Goal: Information Seeking & Learning: Learn about a topic

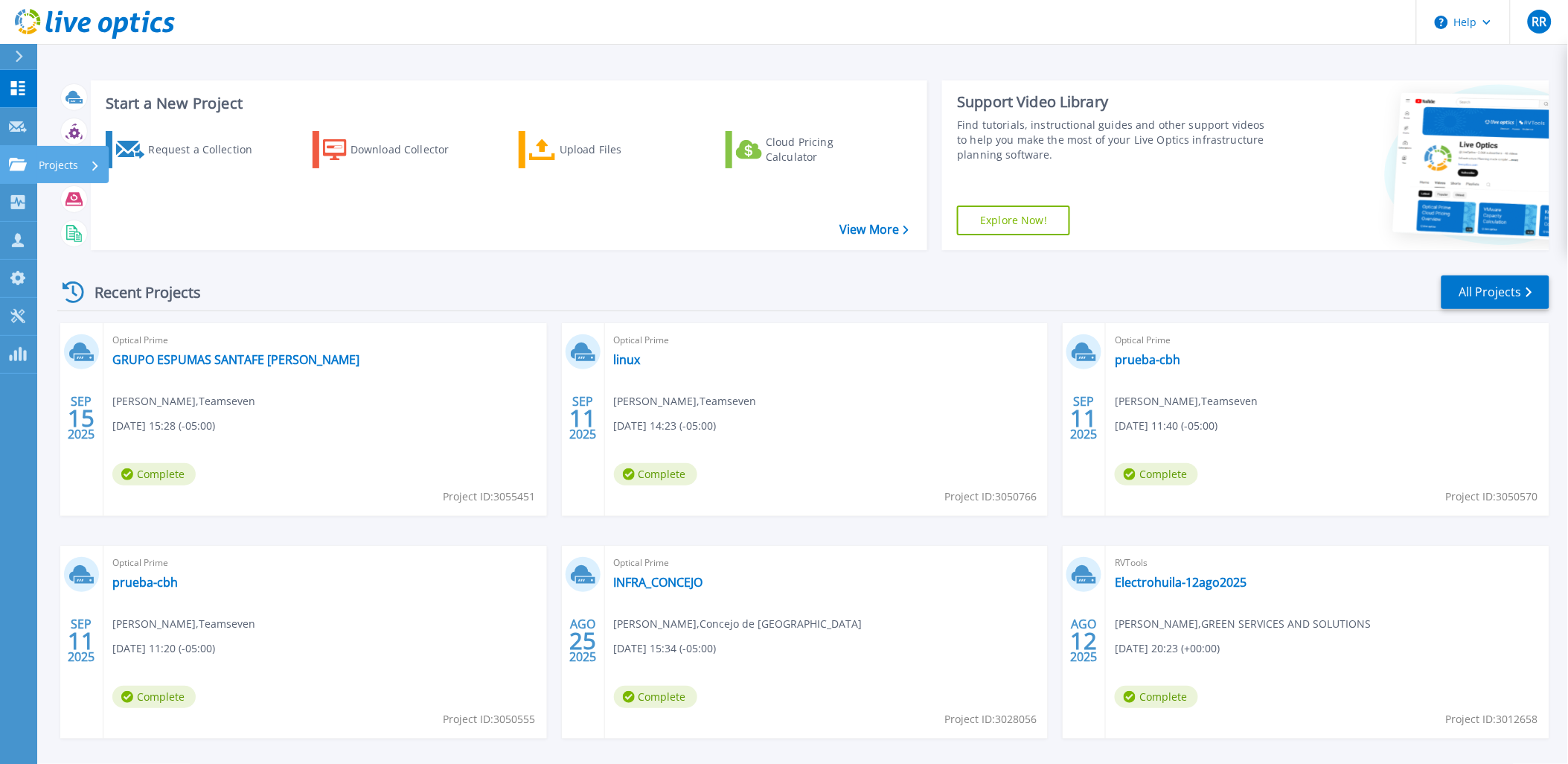
click at [6, 160] on link "Projects Projects" at bounding box center [19, 164] width 37 height 38
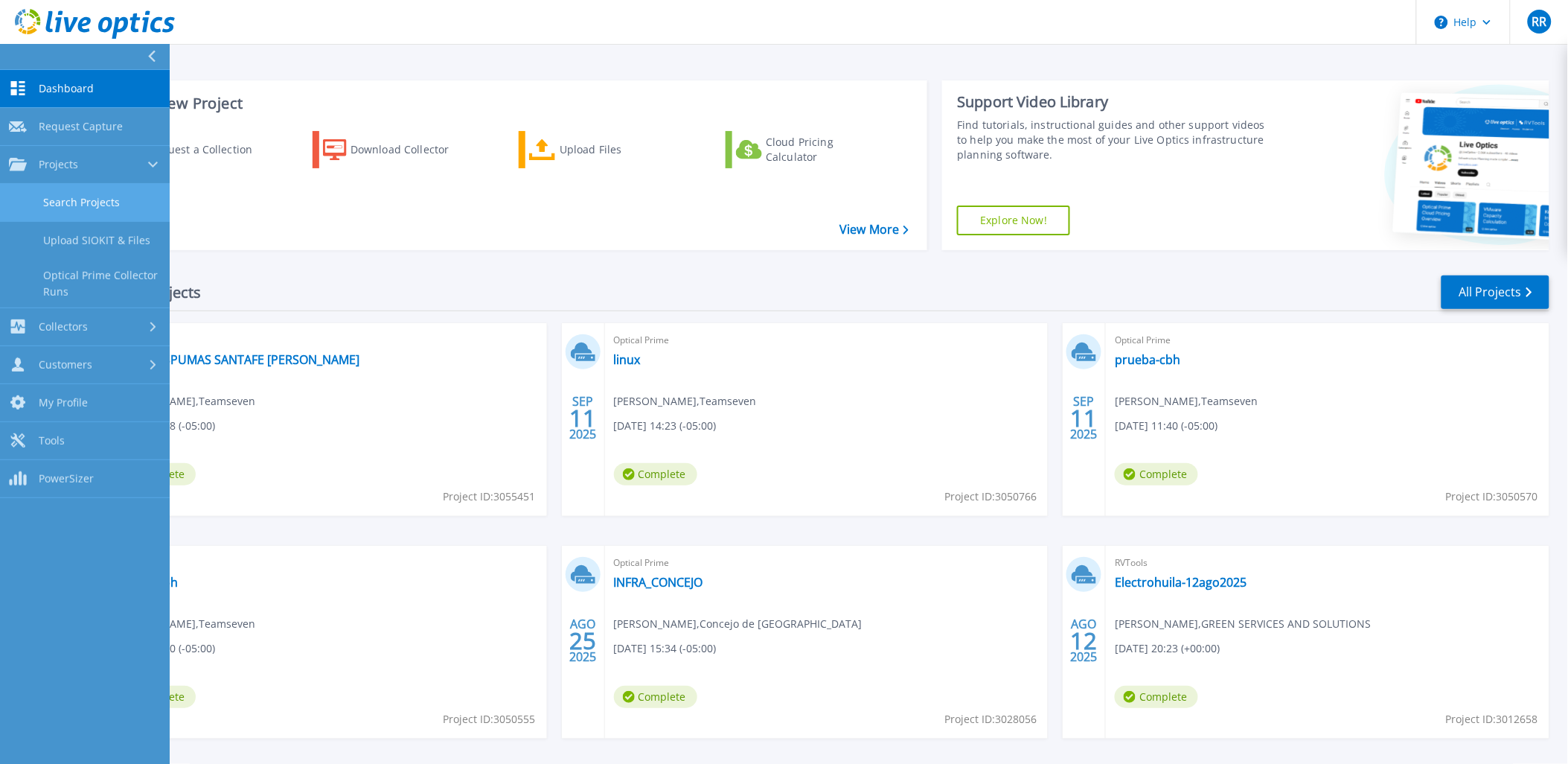
click at [89, 191] on link "Search Projects" at bounding box center [85, 203] width 170 height 38
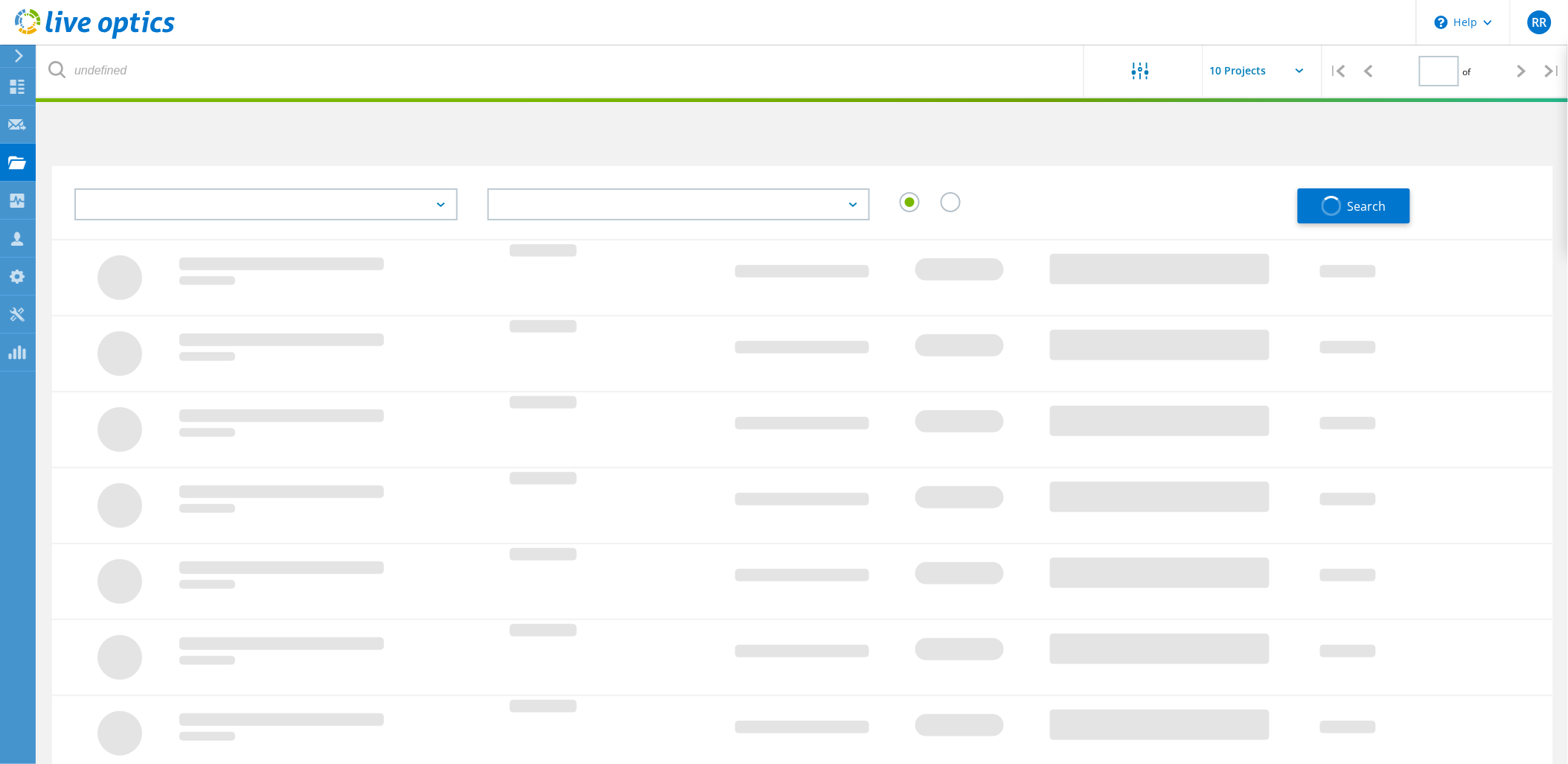
type input "1"
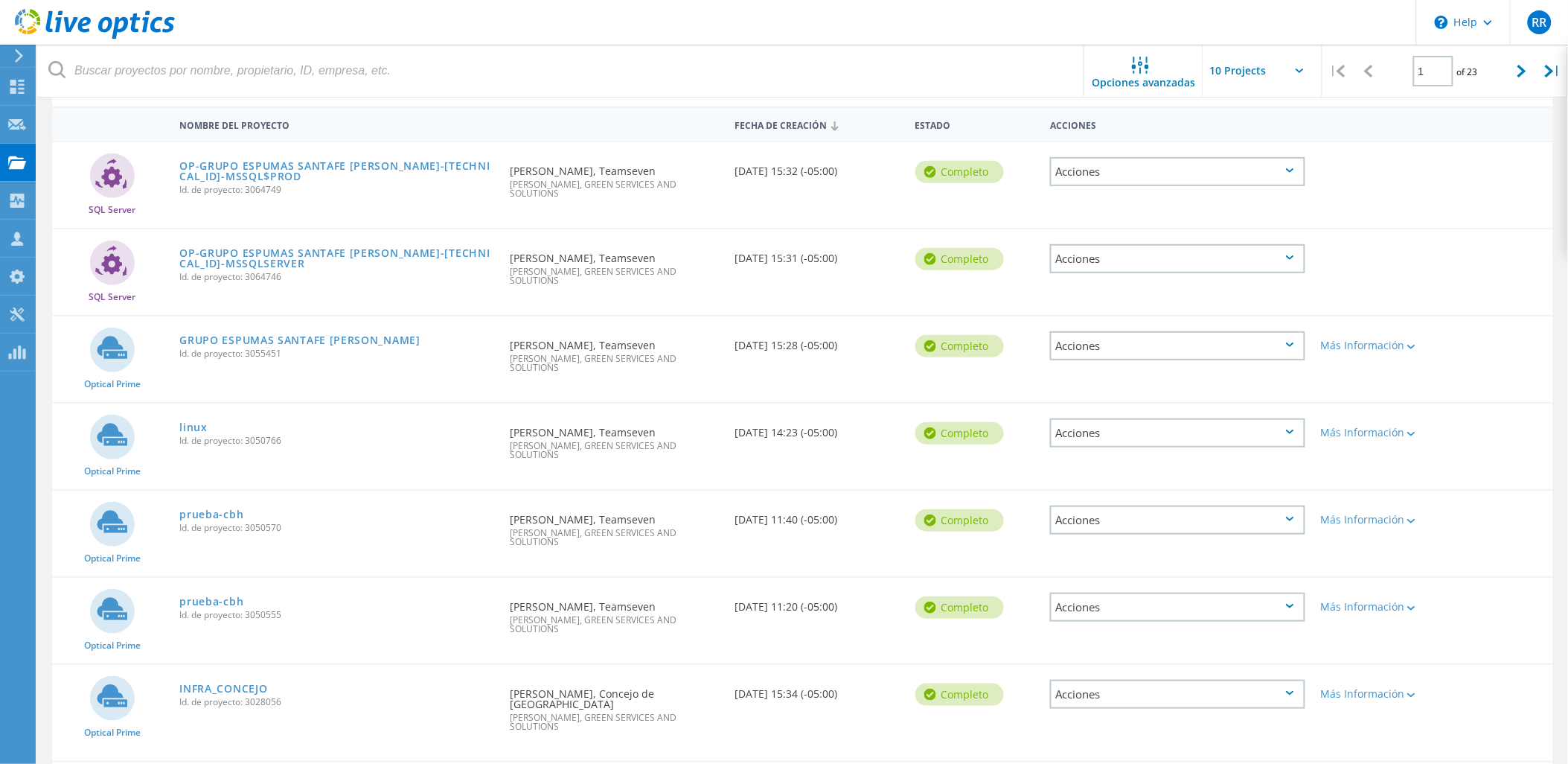
scroll to position [165, 0]
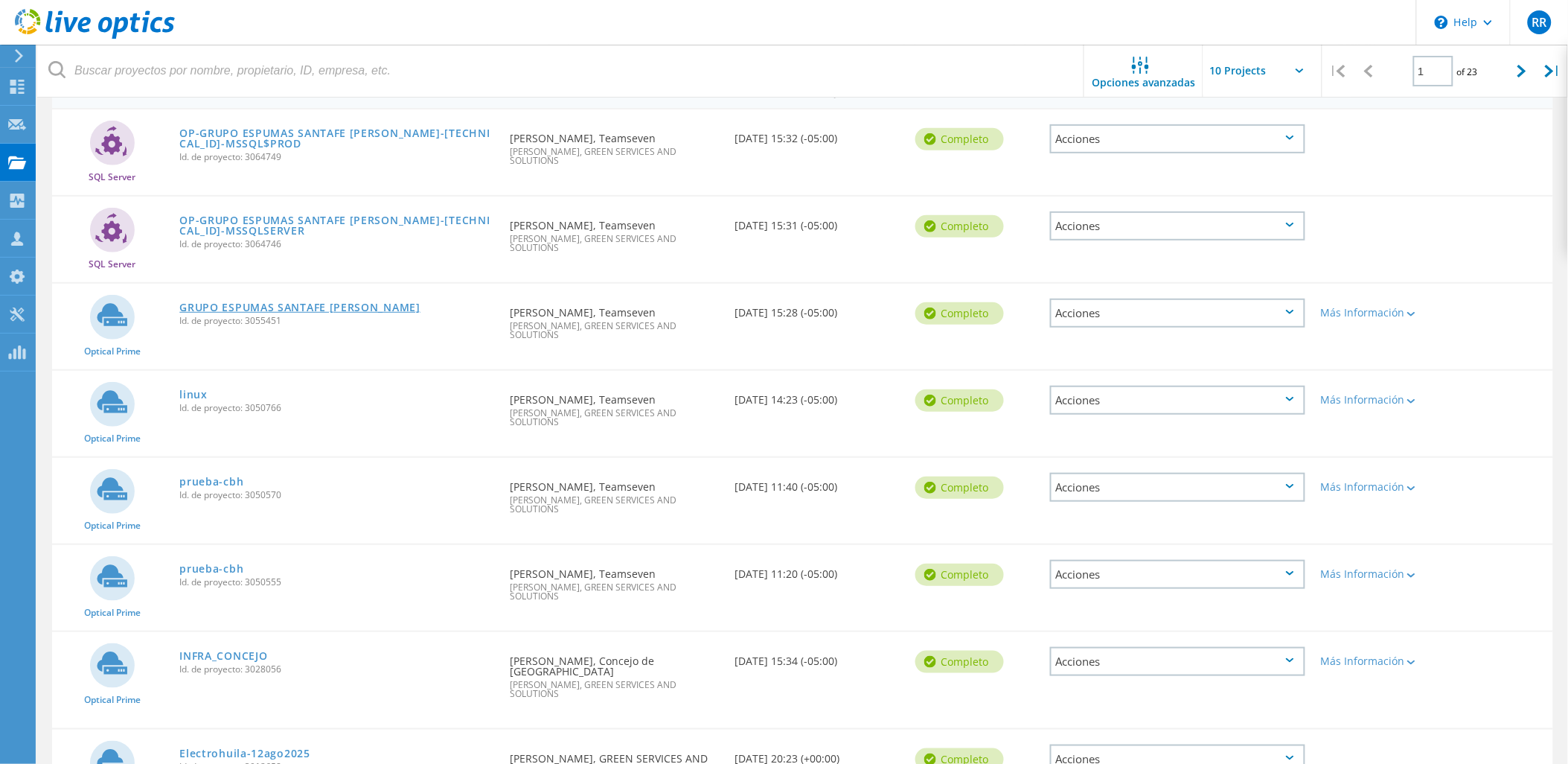
click at [323, 306] on link "GRUPO ESPUMAS SANTAFE [PERSON_NAME]" at bounding box center [299, 307] width 241 height 11
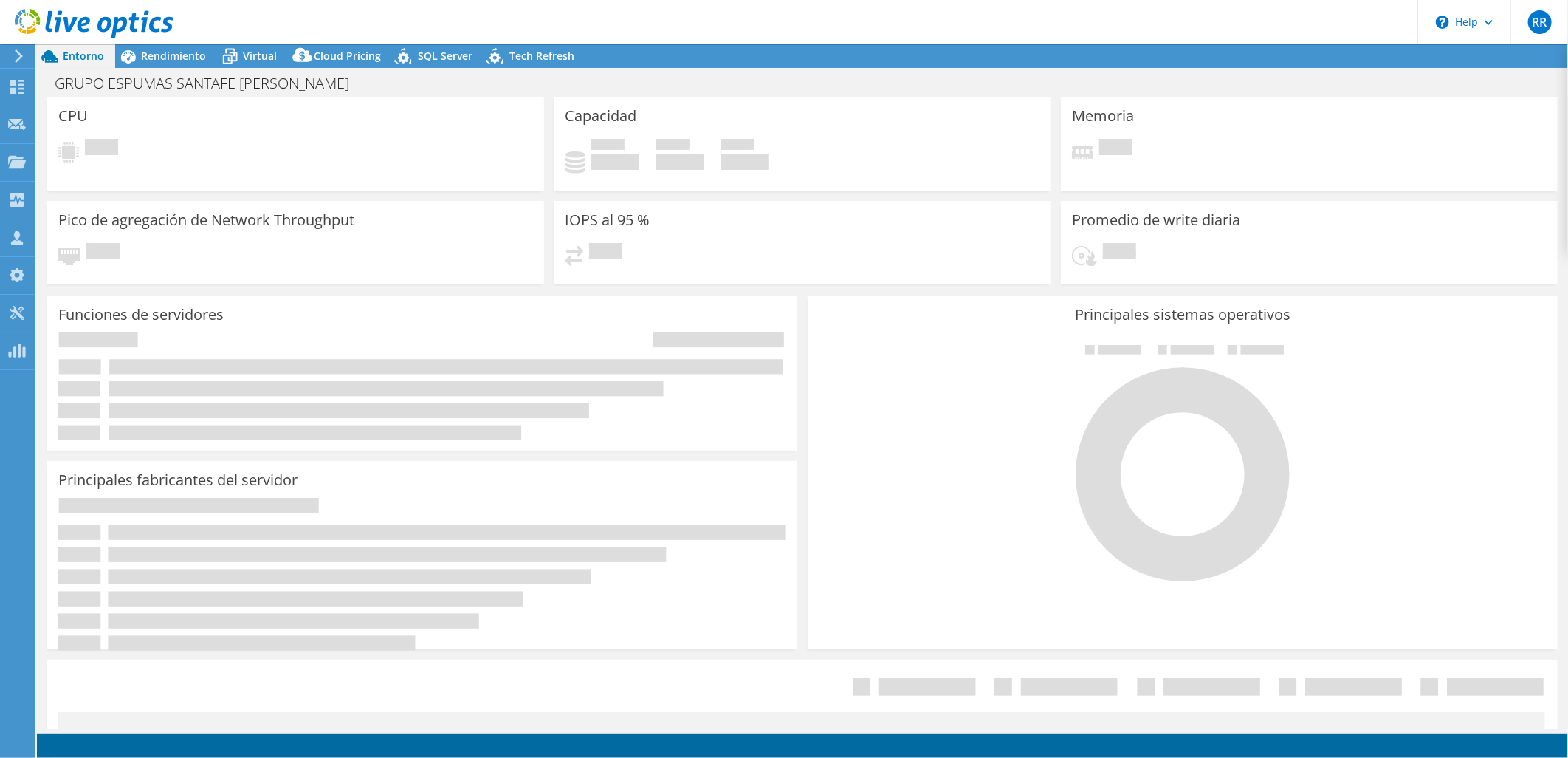
select select "USD"
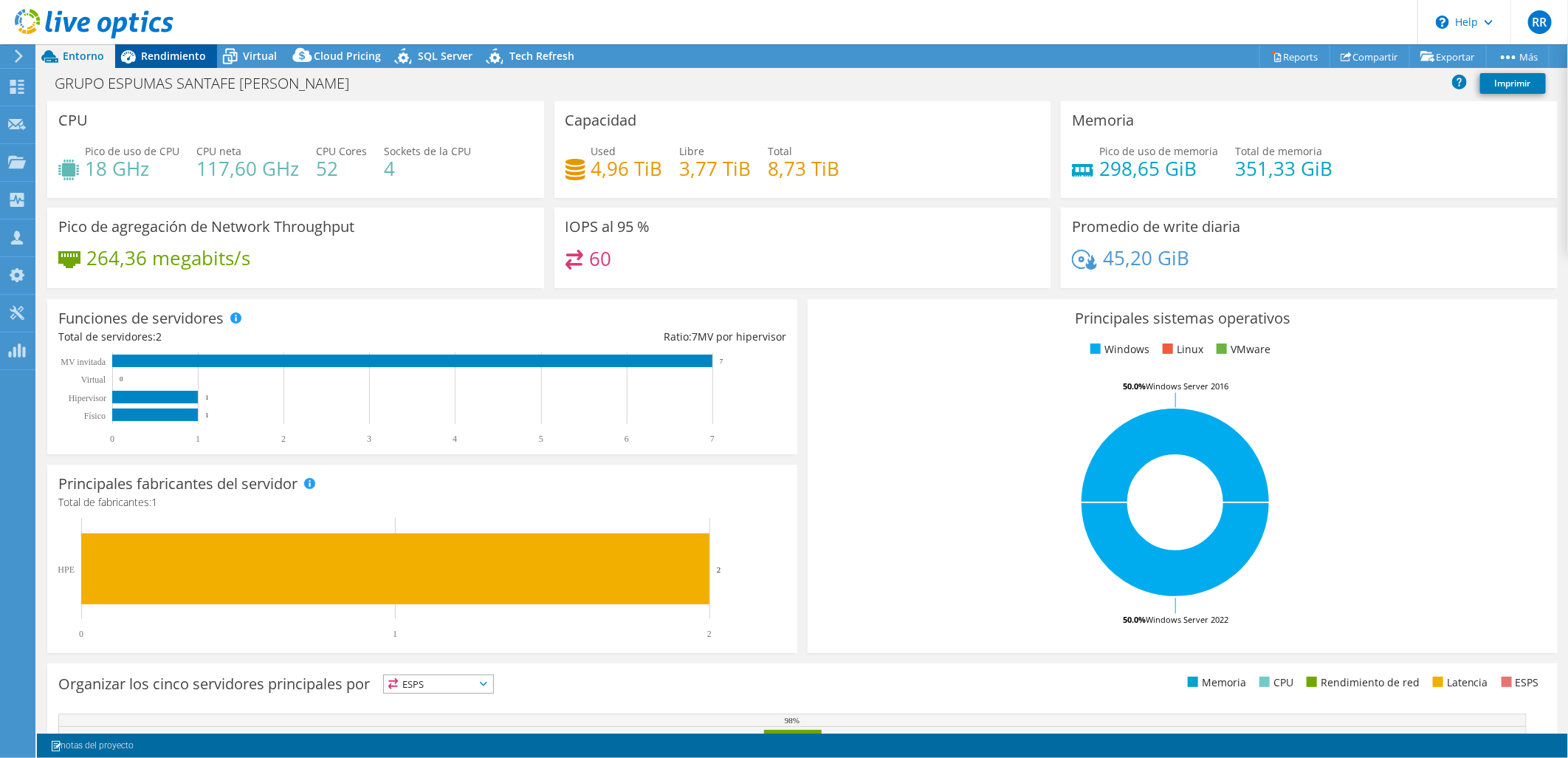
click at [156, 57] on span "Rendimiento" at bounding box center [174, 55] width 65 height 14
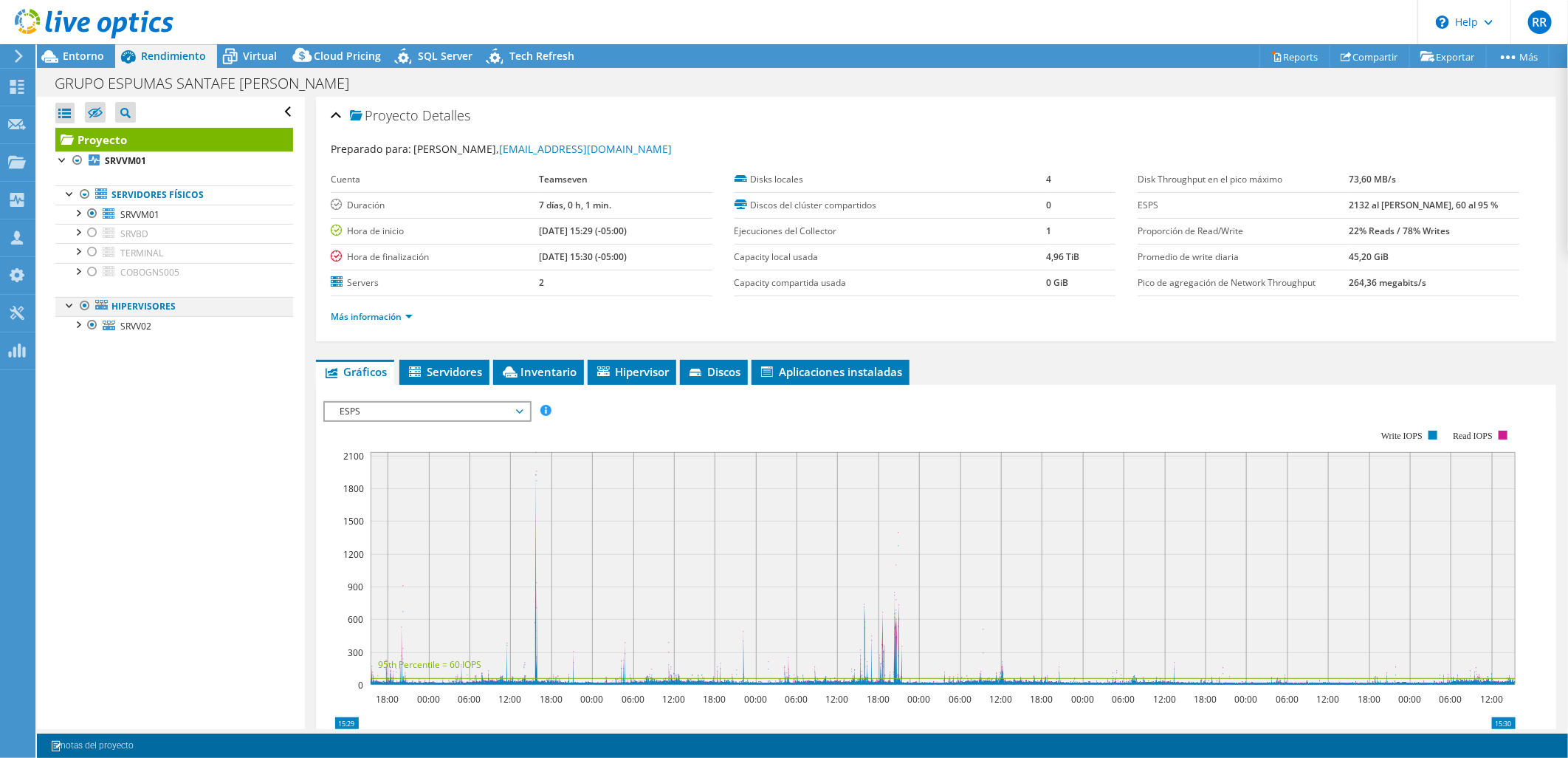
click at [82, 308] on div at bounding box center [85, 306] width 15 height 18
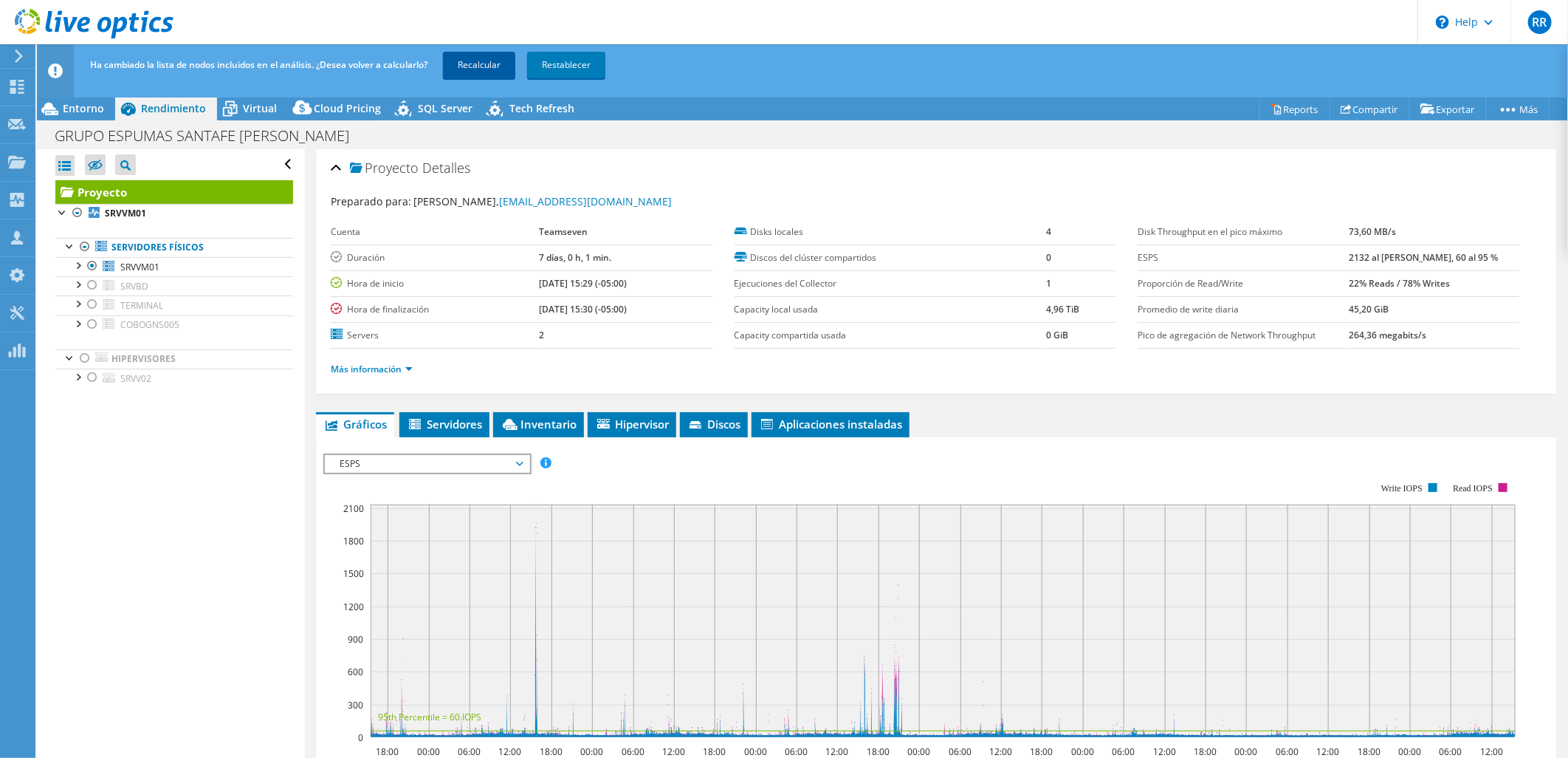
click at [465, 67] on link "Recalcular" at bounding box center [479, 65] width 73 height 27
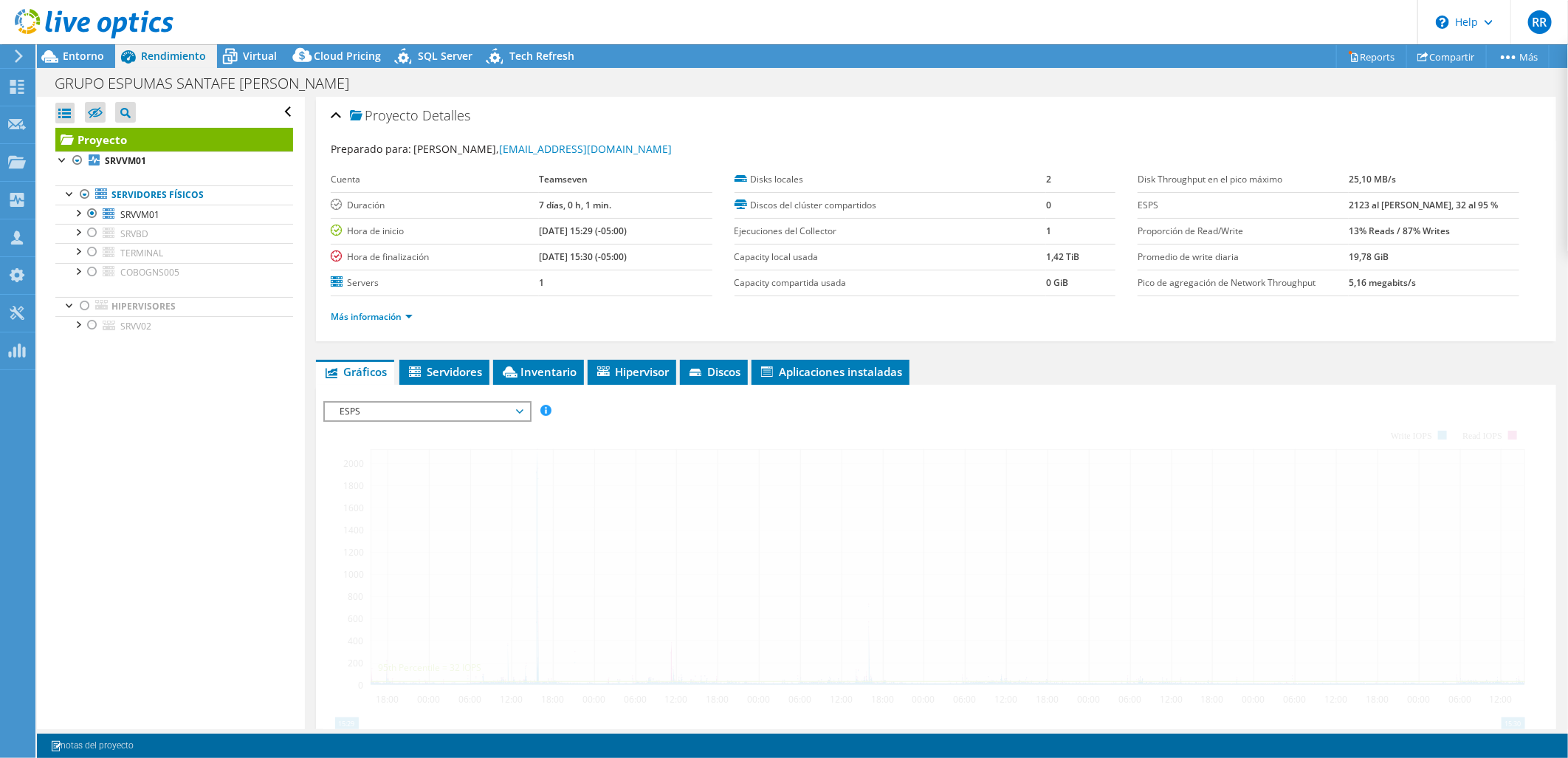
radio input "false"
radio input "true"
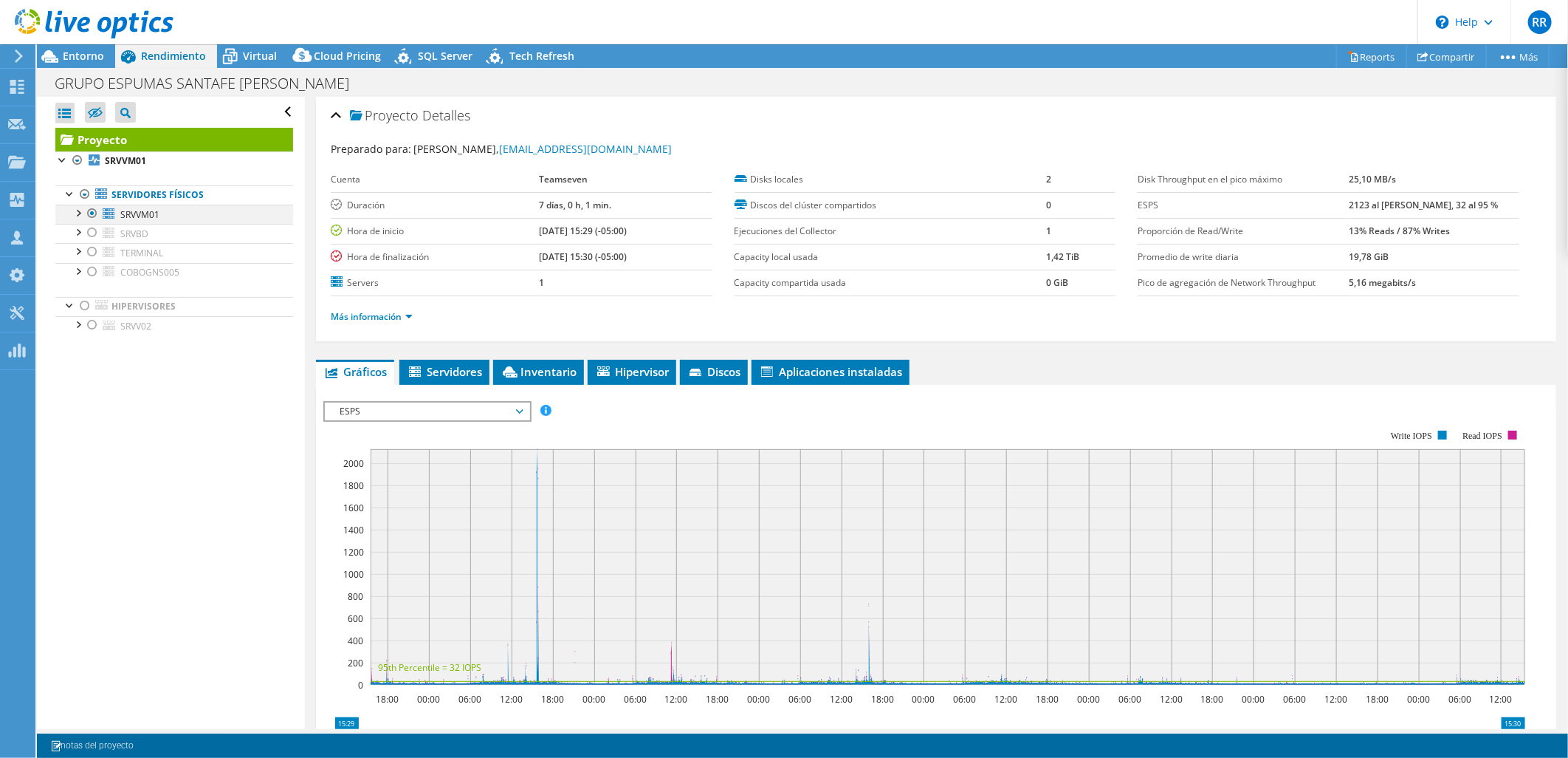
click at [78, 212] on div at bounding box center [77, 211] width 15 height 15
click at [444, 366] on span "Servidores" at bounding box center [444, 371] width 75 height 15
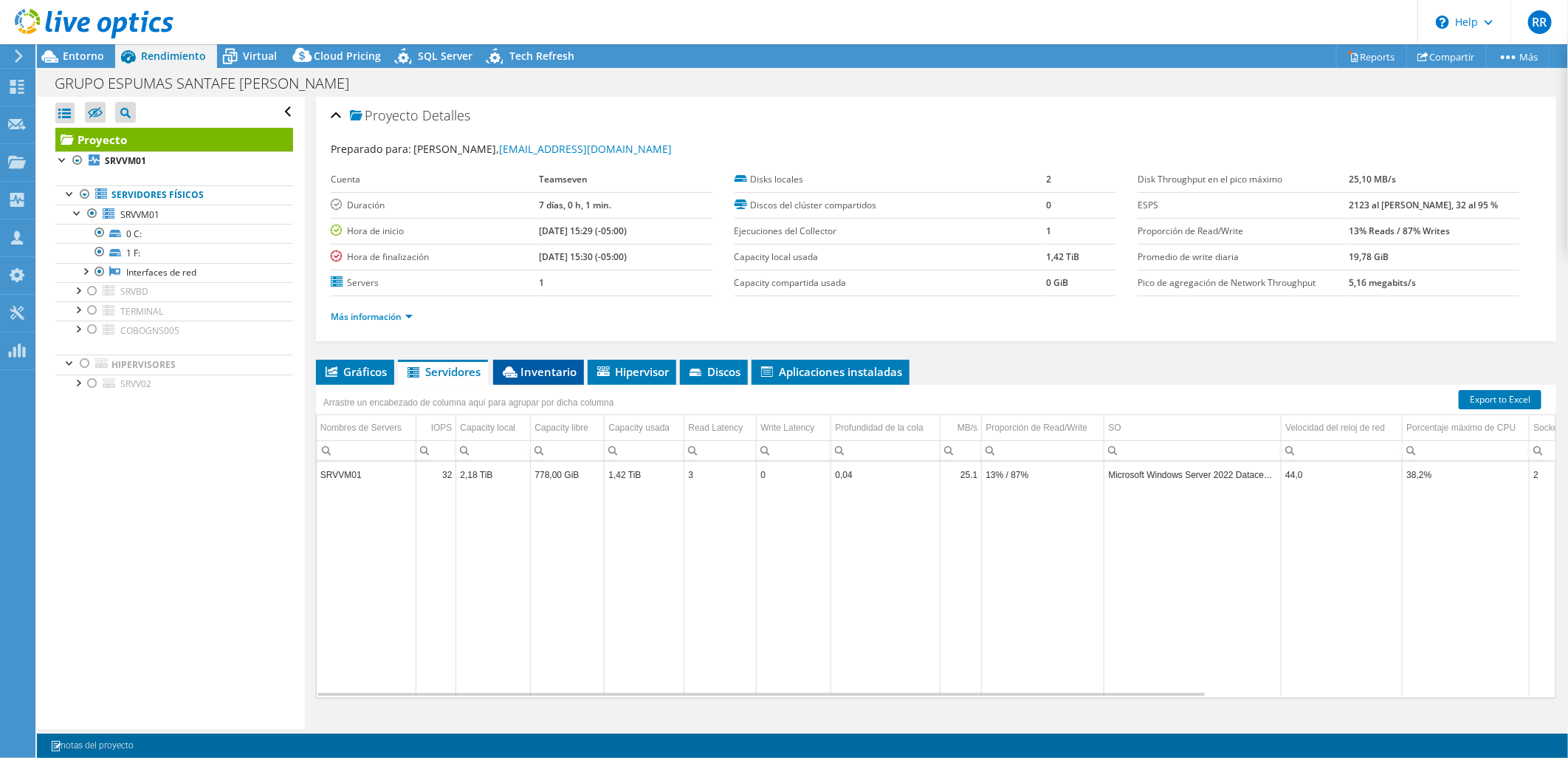
click at [542, 362] on li "Inventario" at bounding box center [538, 372] width 91 height 25
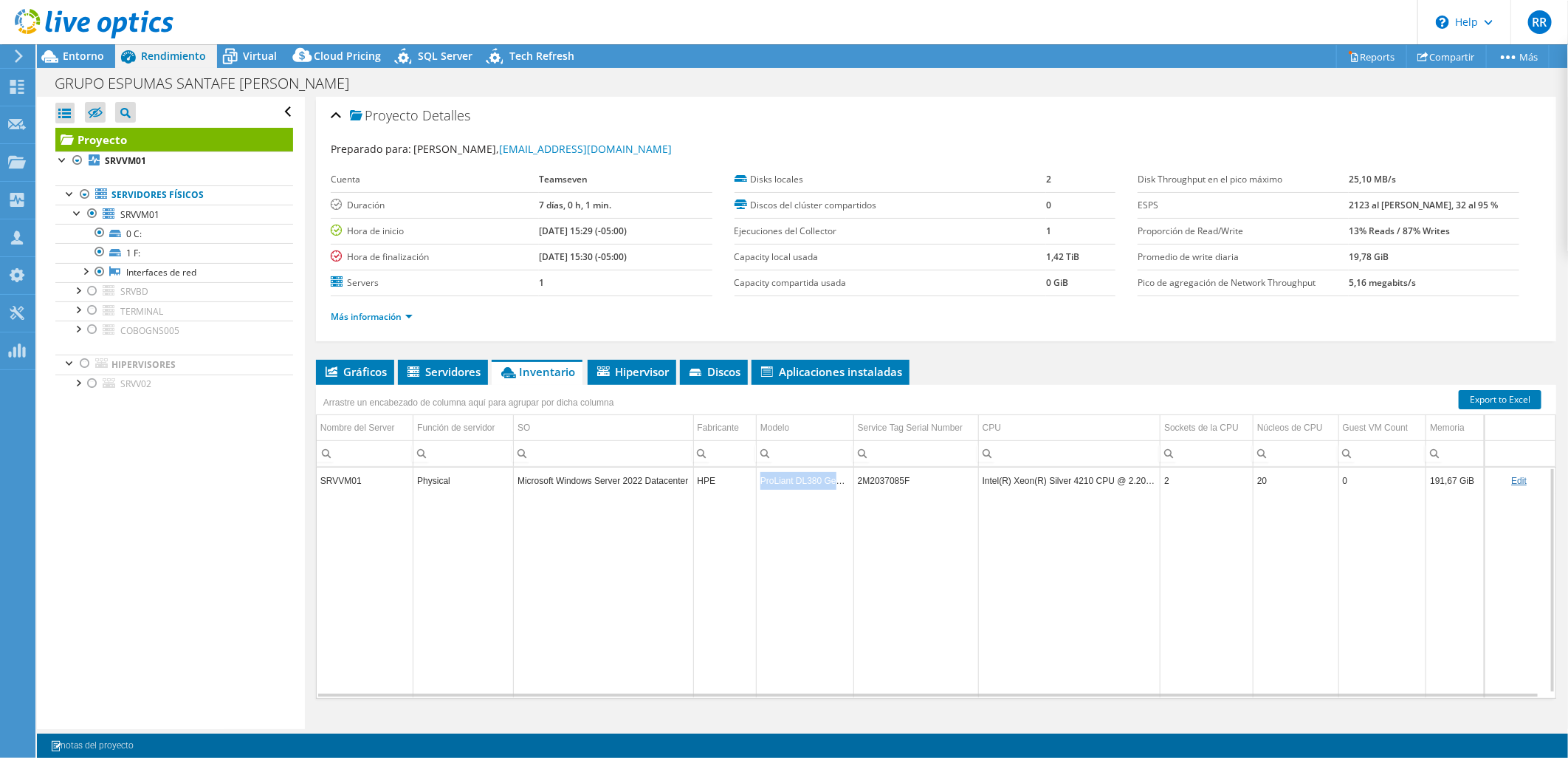
drag, startPoint x: 759, startPoint y: 479, endPoint x: 846, endPoint y: 478, distance: 87.0
click at [846, 478] on td "ProLiant DL380 Gen10" at bounding box center [805, 480] width 98 height 26
copy td "ProLiant DL380 Gen10"
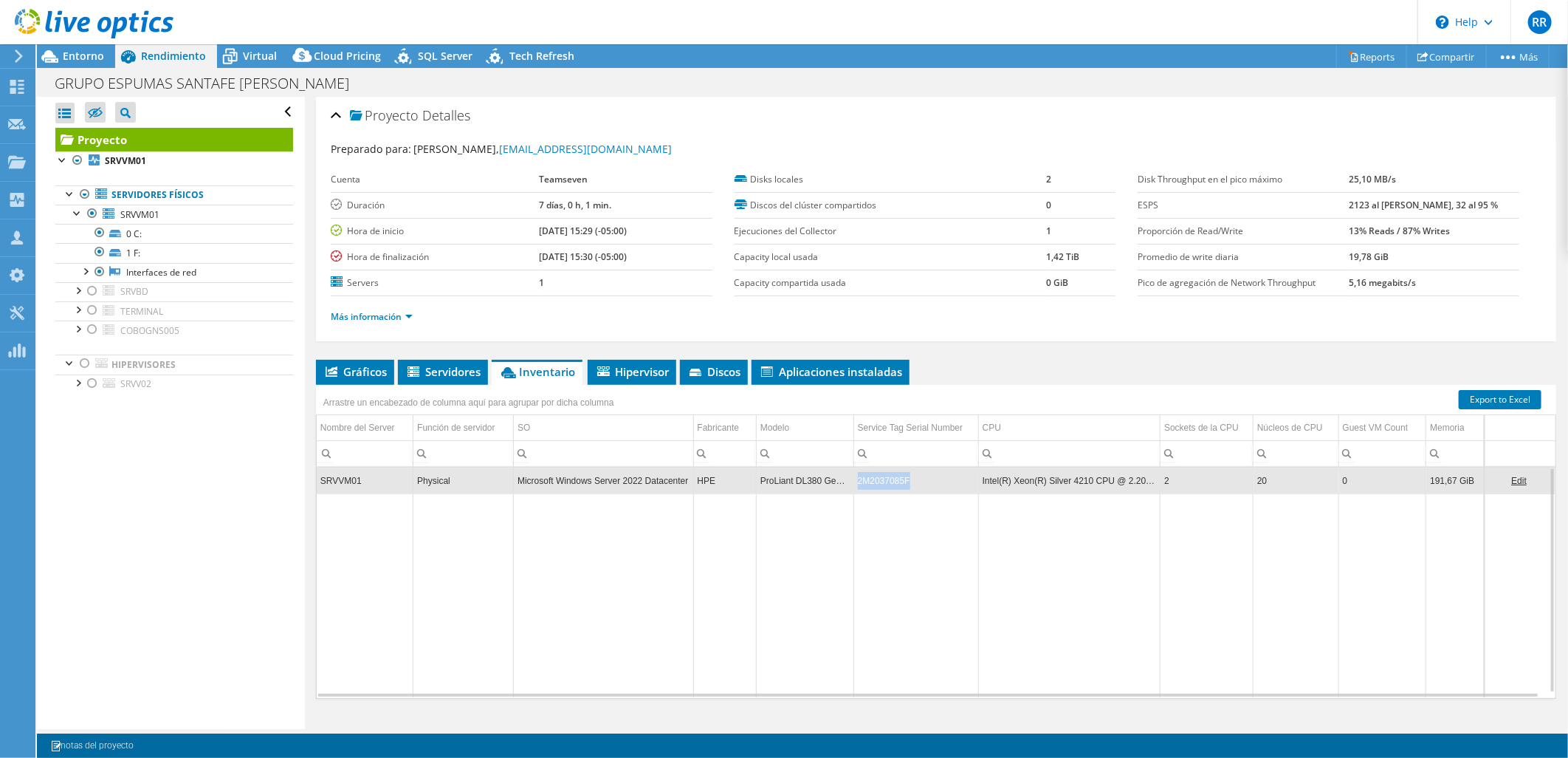
drag, startPoint x: 853, startPoint y: 480, endPoint x: 905, endPoint y: 480, distance: 52.0
click at [905, 480] on td "2M2037085F" at bounding box center [916, 480] width 125 height 26
copy td "2M2037085F"
drag, startPoint x: 979, startPoint y: 480, endPoint x: 1149, endPoint y: 480, distance: 170.0
click at [1149, 480] on td "Intel(R) Xeon(R) Silver 4210 CPU @ 2.20GHz" at bounding box center [1068, 480] width 182 height 26
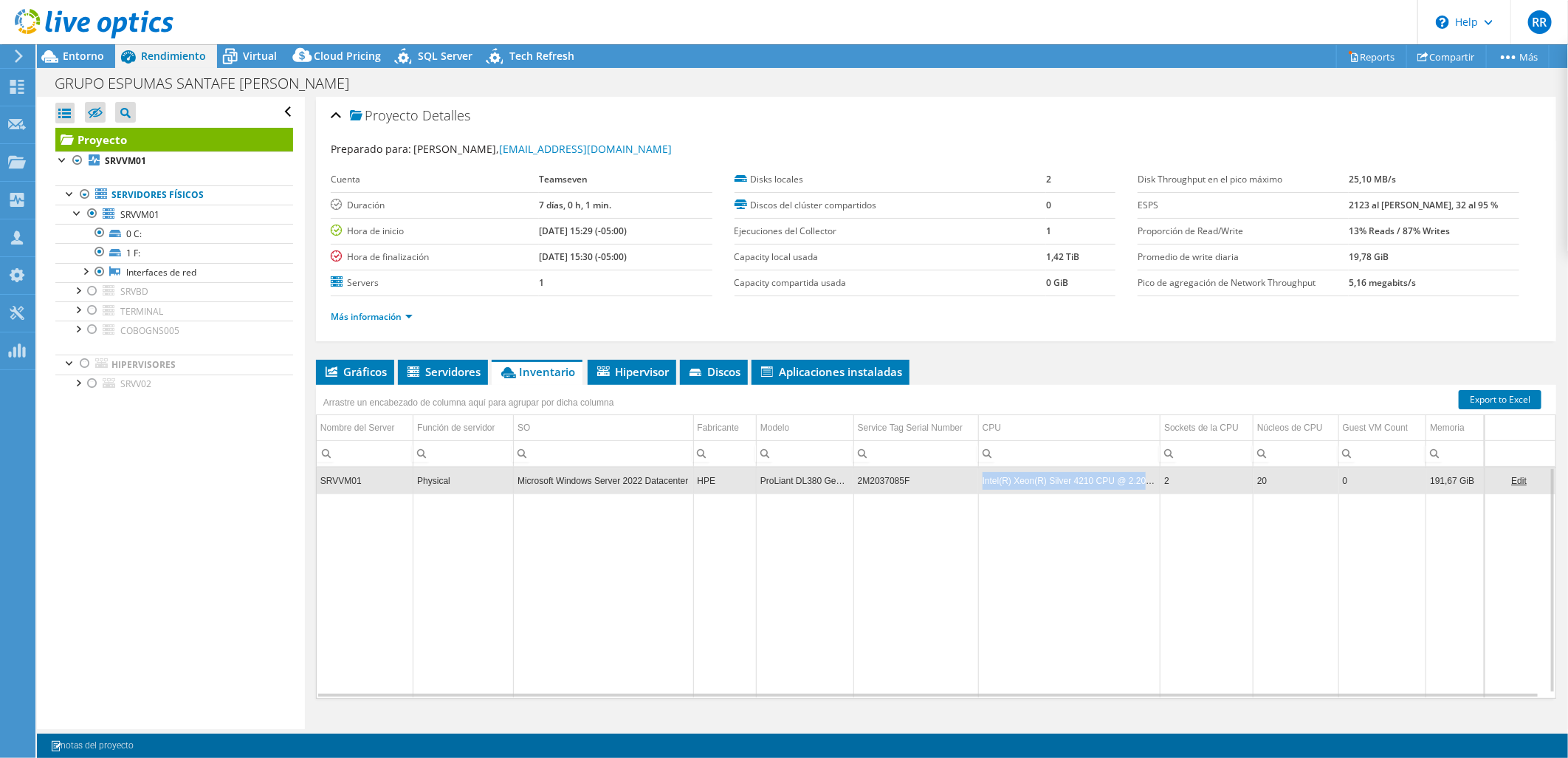
copy td "Intel(R) Xeon(R) Silver 4210 CPU @ 2.20GHz"
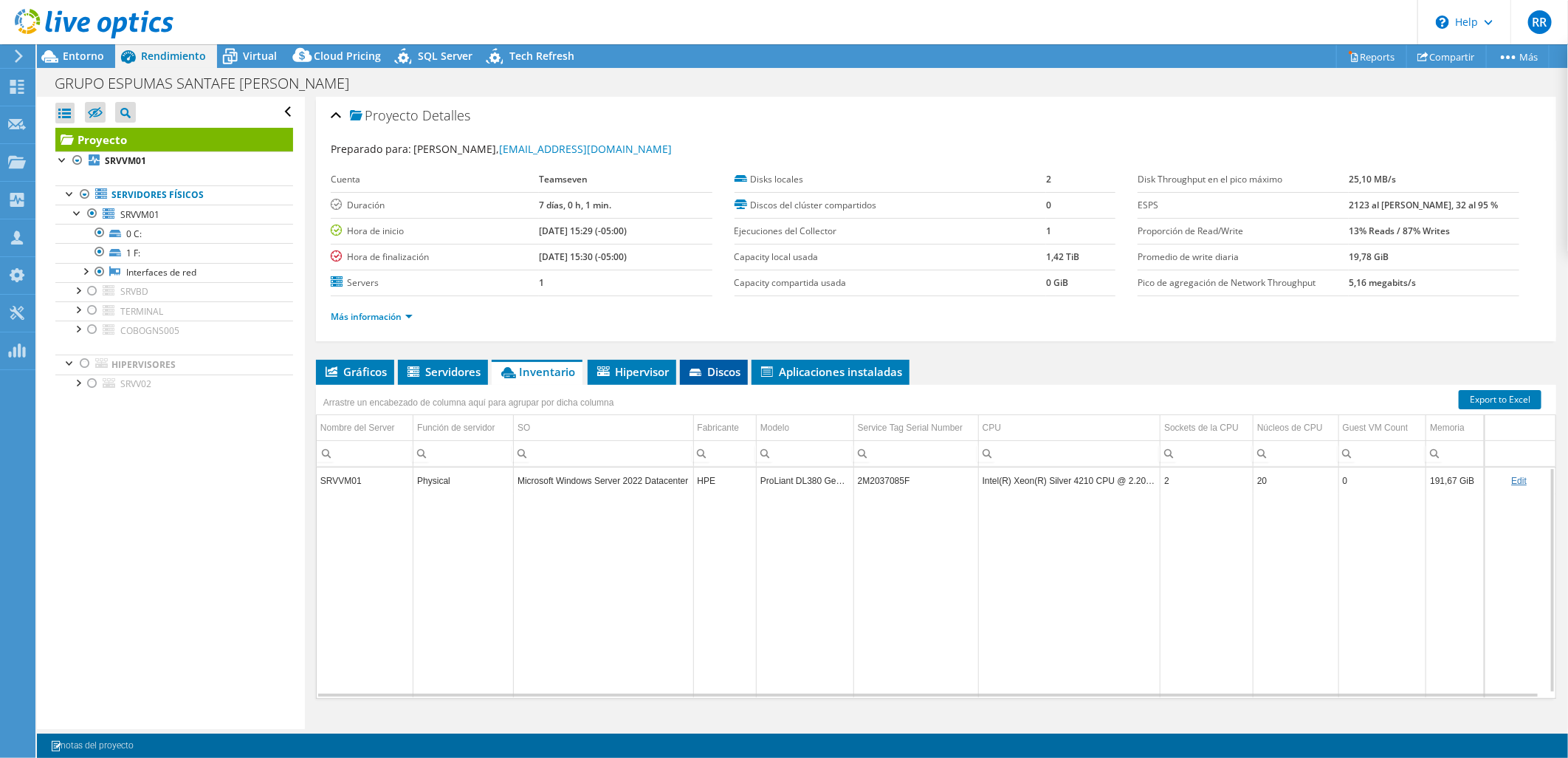
click at [717, 365] on span "Discos" at bounding box center [714, 371] width 53 height 15
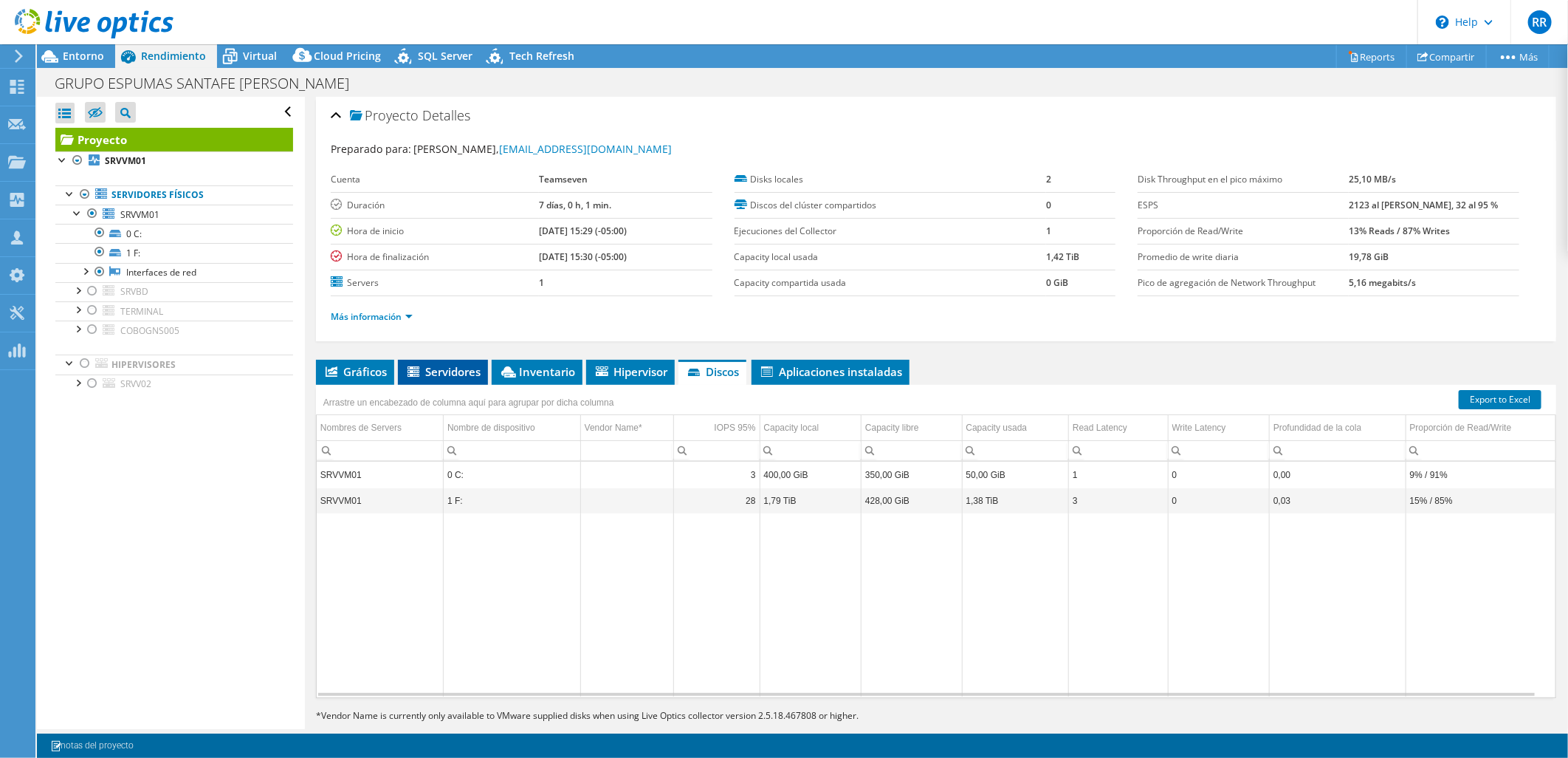
click at [438, 362] on li "Servidores" at bounding box center [443, 372] width 90 height 25
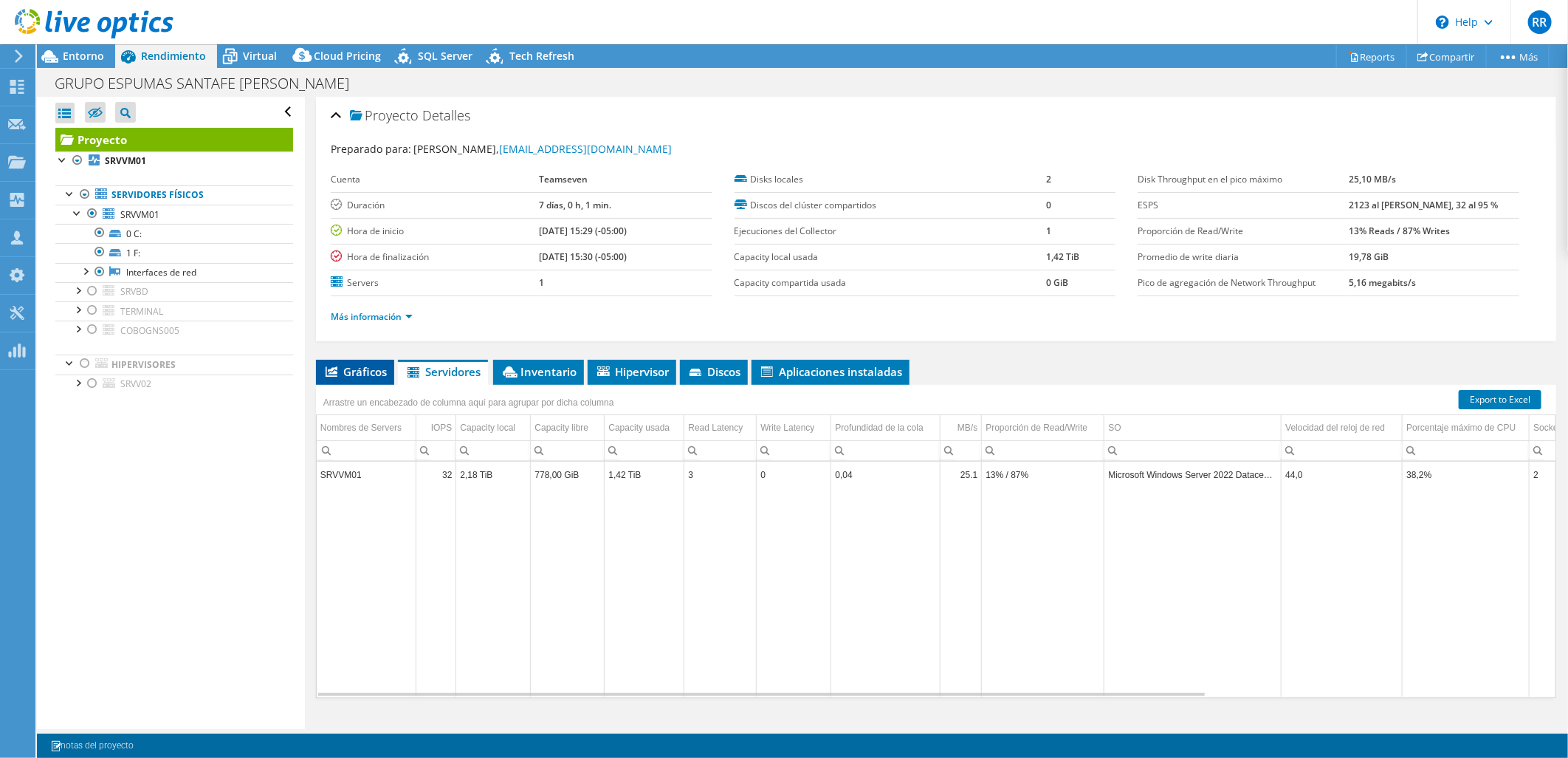
click at [366, 368] on span "Gráficos" at bounding box center [355, 371] width 64 height 15
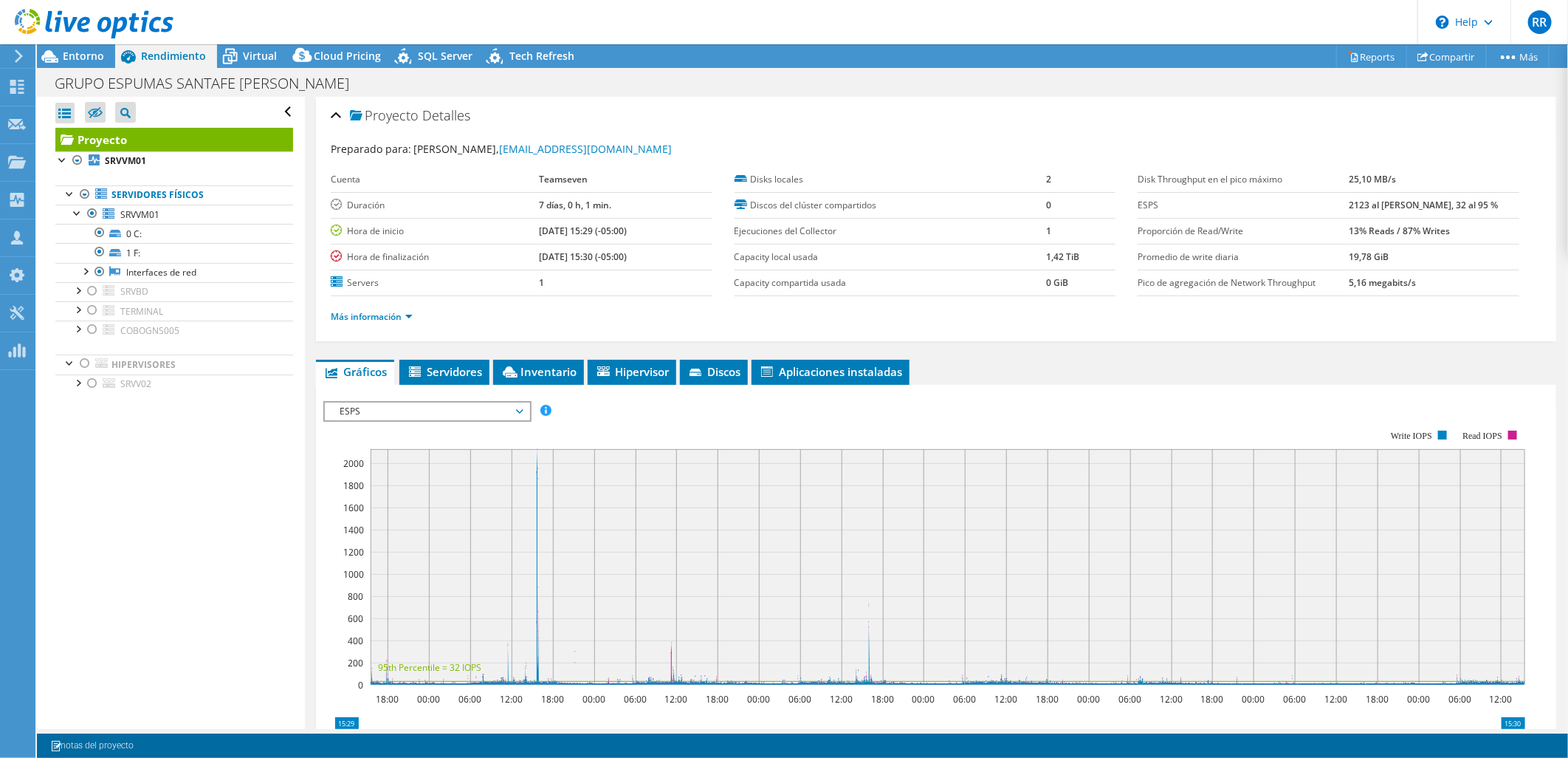
click at [464, 406] on span "ESPS" at bounding box center [427, 412] width 190 height 18
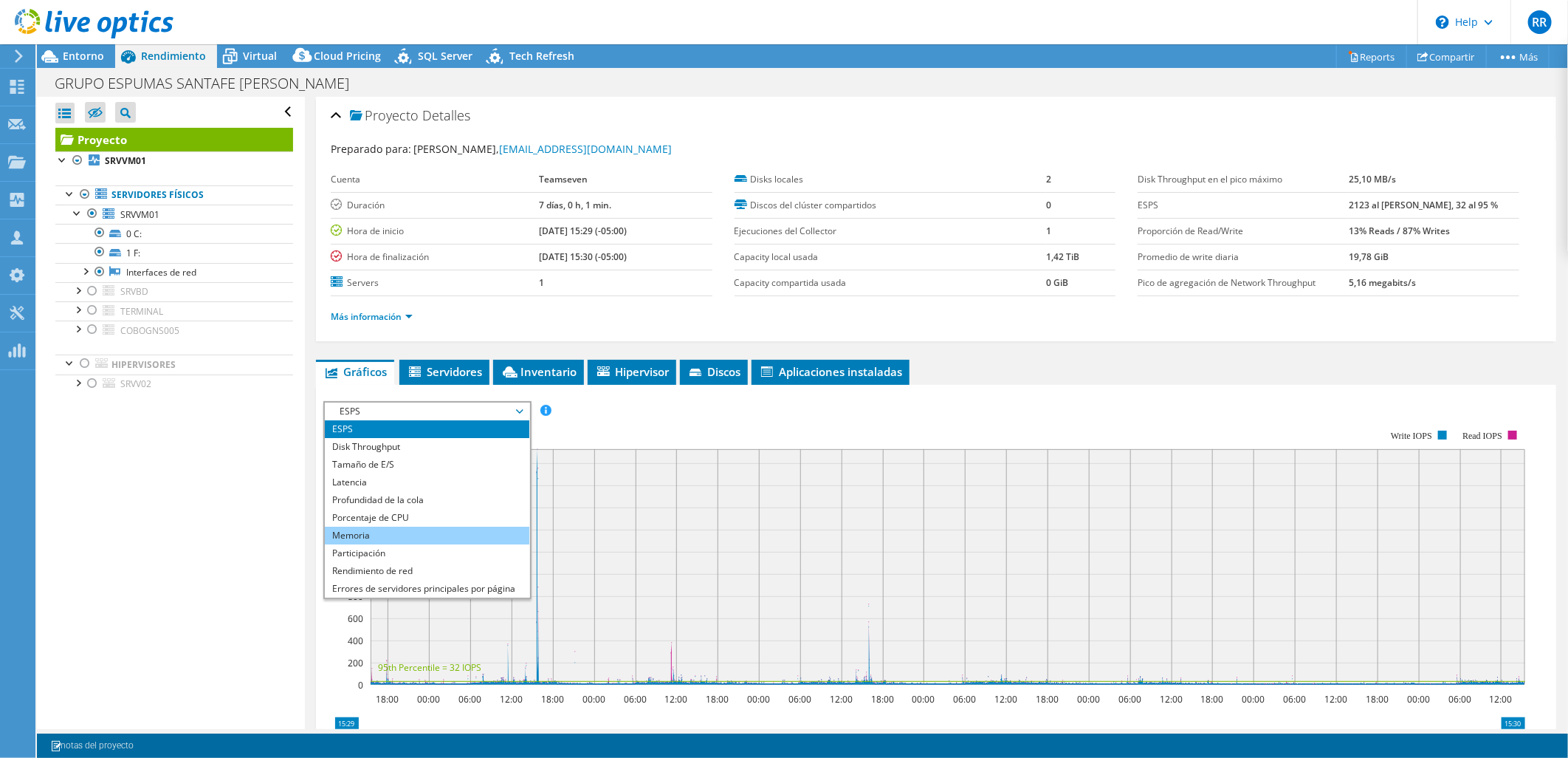
click at [445, 526] on li "Memoria" at bounding box center [427, 535] width 204 height 18
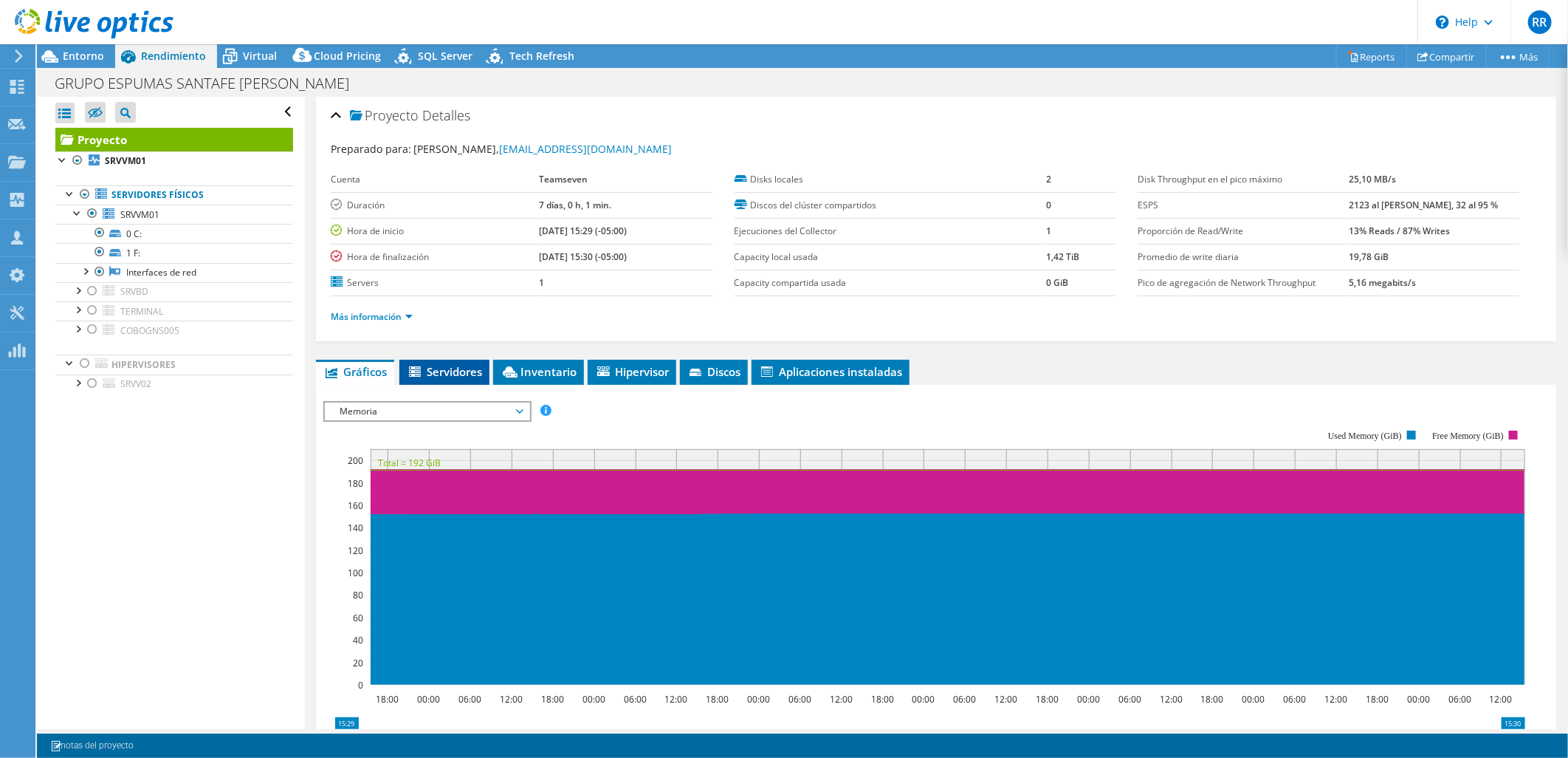
click at [466, 364] on span "Servidores" at bounding box center [444, 371] width 75 height 15
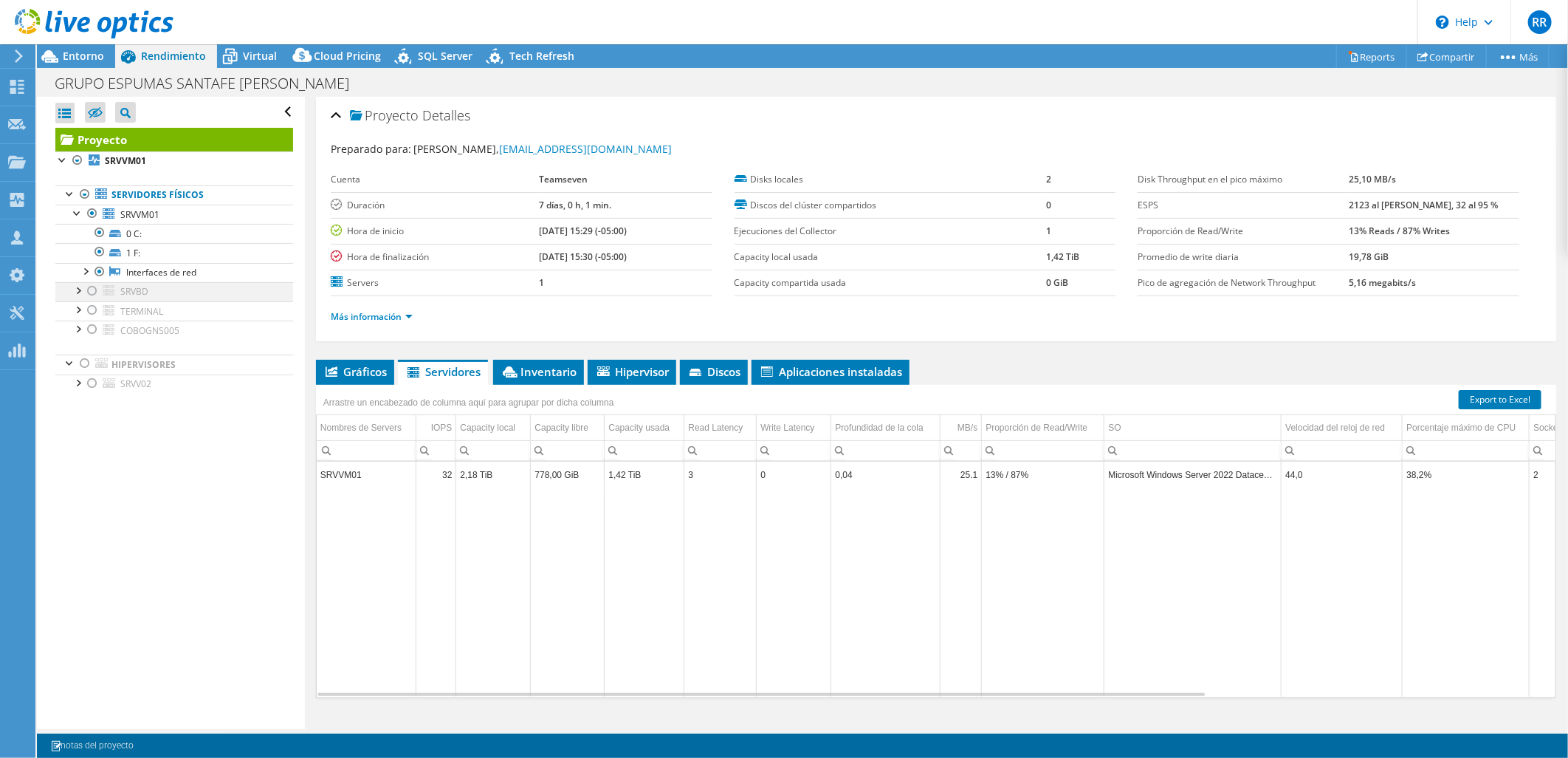
click at [90, 291] on div at bounding box center [92, 291] width 15 height 18
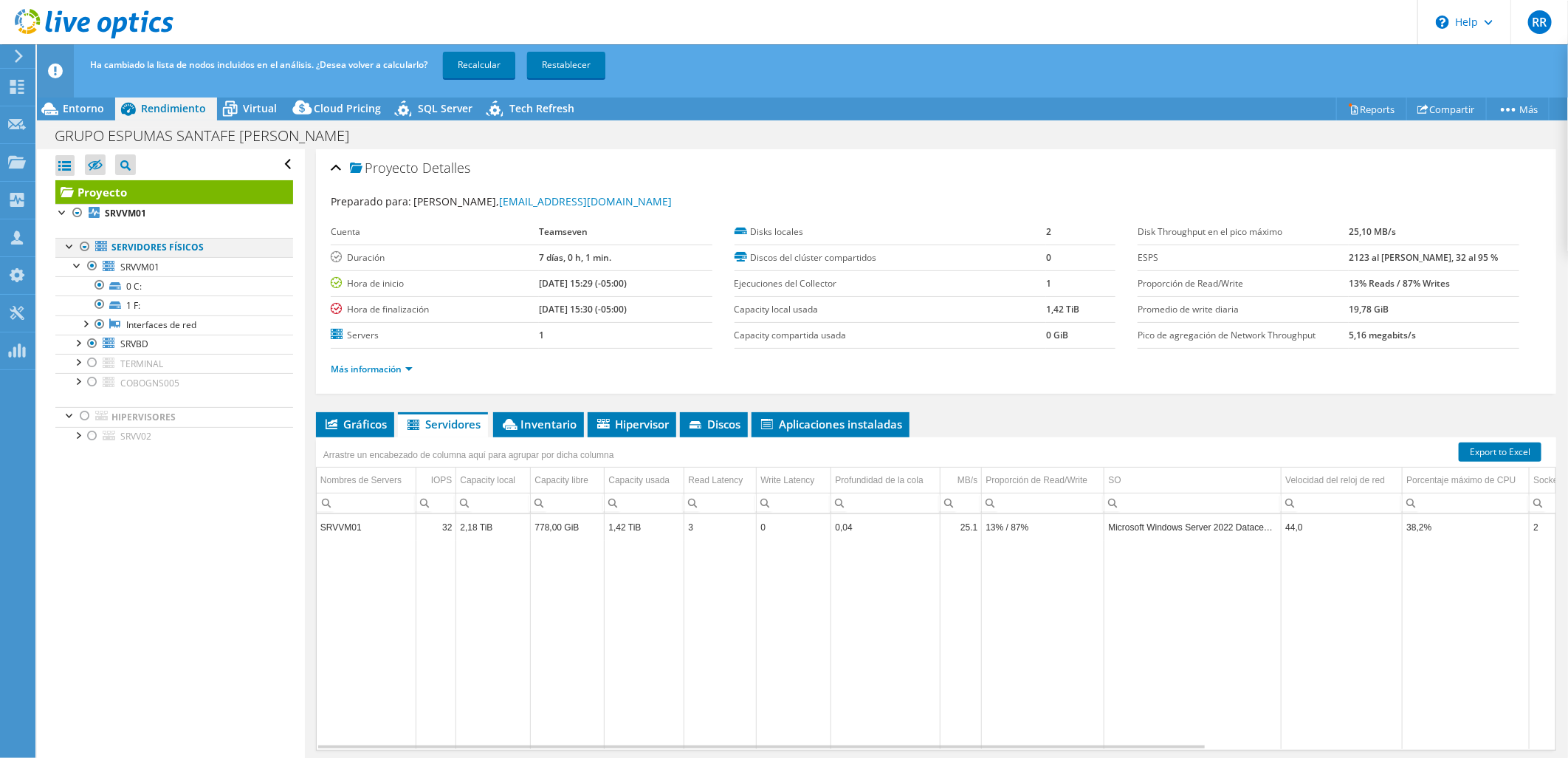
click at [87, 245] on div at bounding box center [85, 247] width 15 height 18
click at [80, 247] on div at bounding box center [85, 247] width 15 height 18
click at [94, 342] on div at bounding box center [92, 343] width 15 height 18
click at [89, 415] on div at bounding box center [85, 416] width 15 height 18
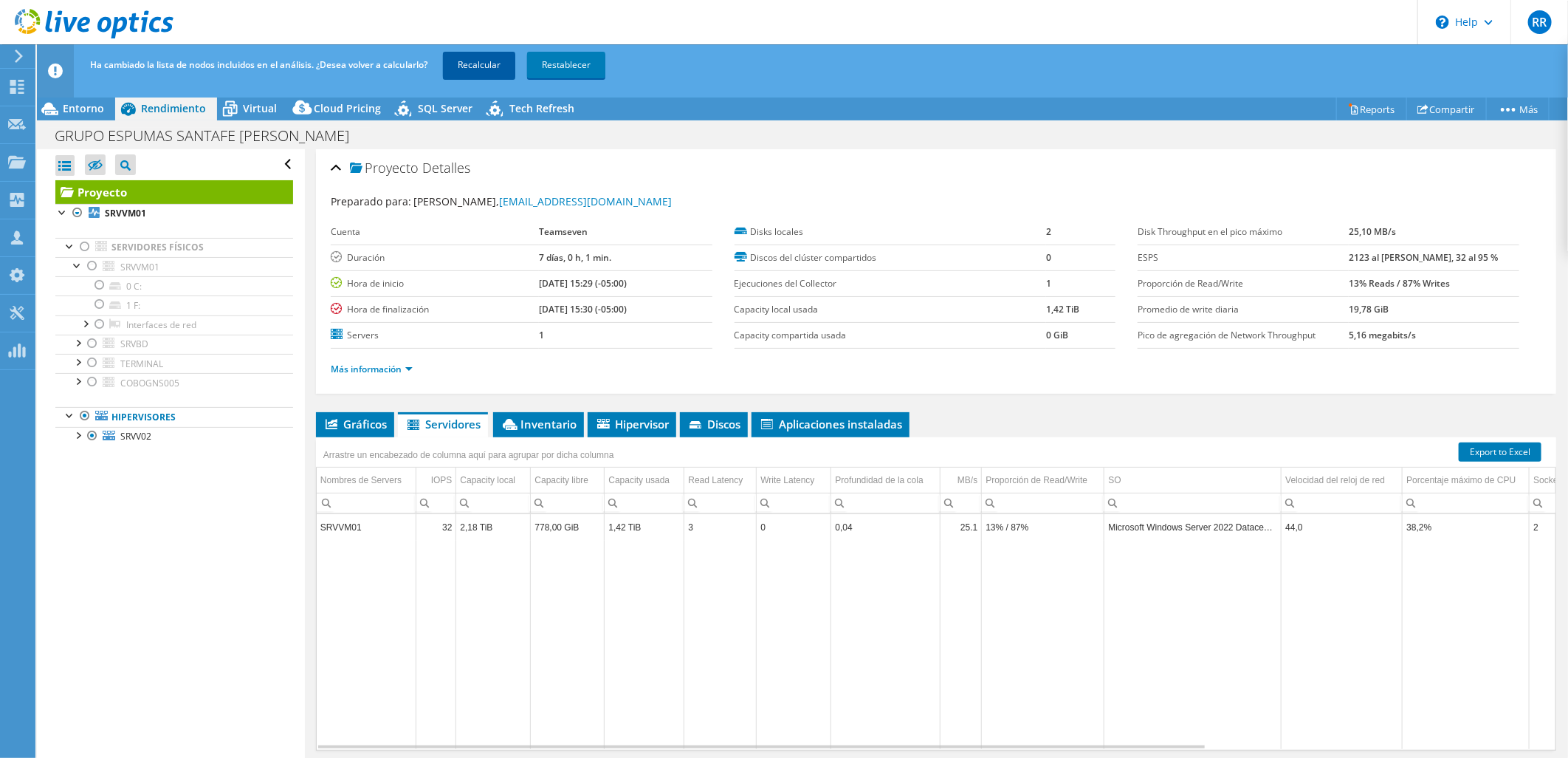
click at [477, 67] on link "Recalcular" at bounding box center [479, 65] width 73 height 27
click at [69, 242] on div at bounding box center [70, 245] width 15 height 15
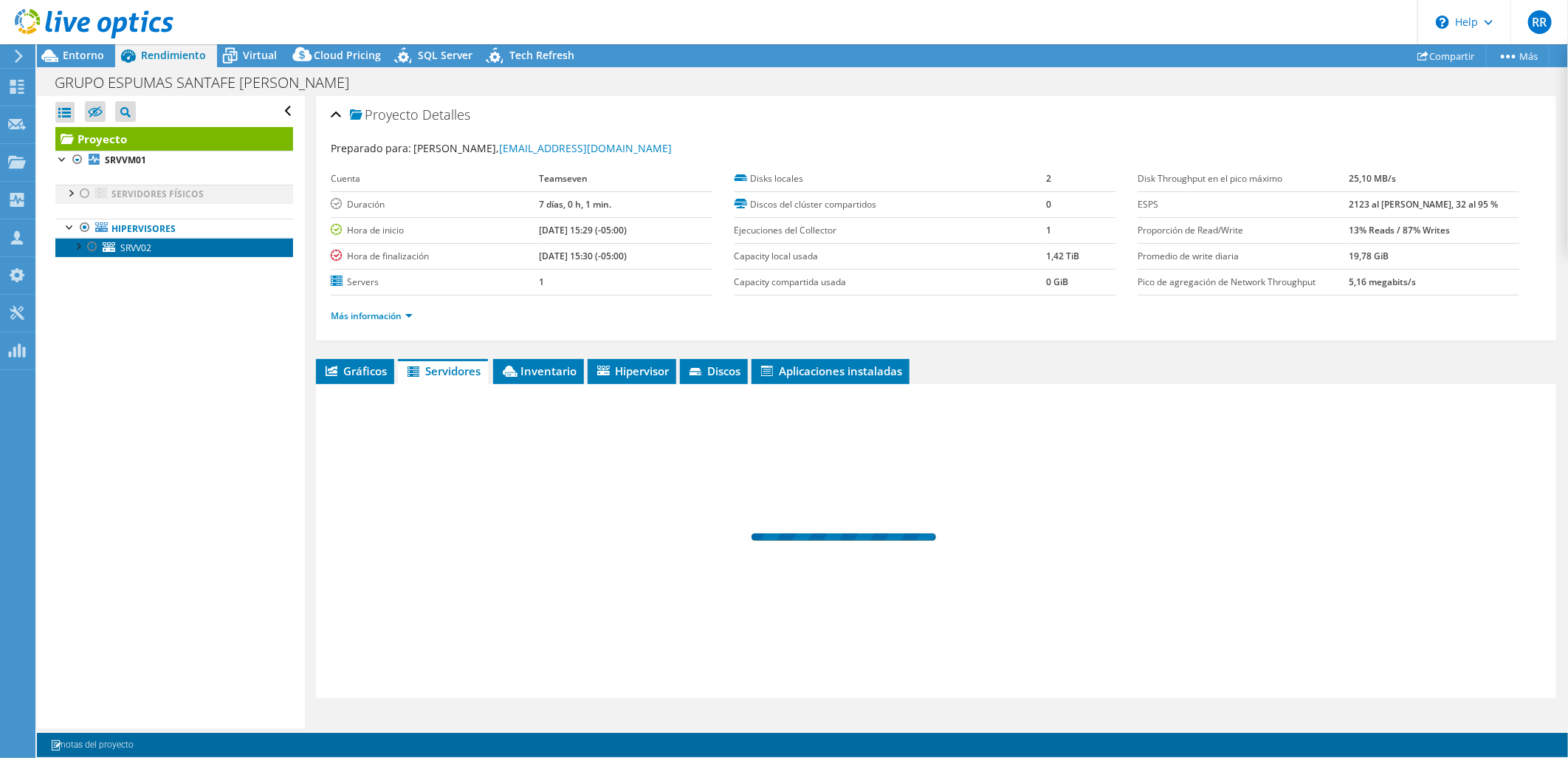
click at [69, 242] on link "SRVV02" at bounding box center [174, 248] width 238 height 19
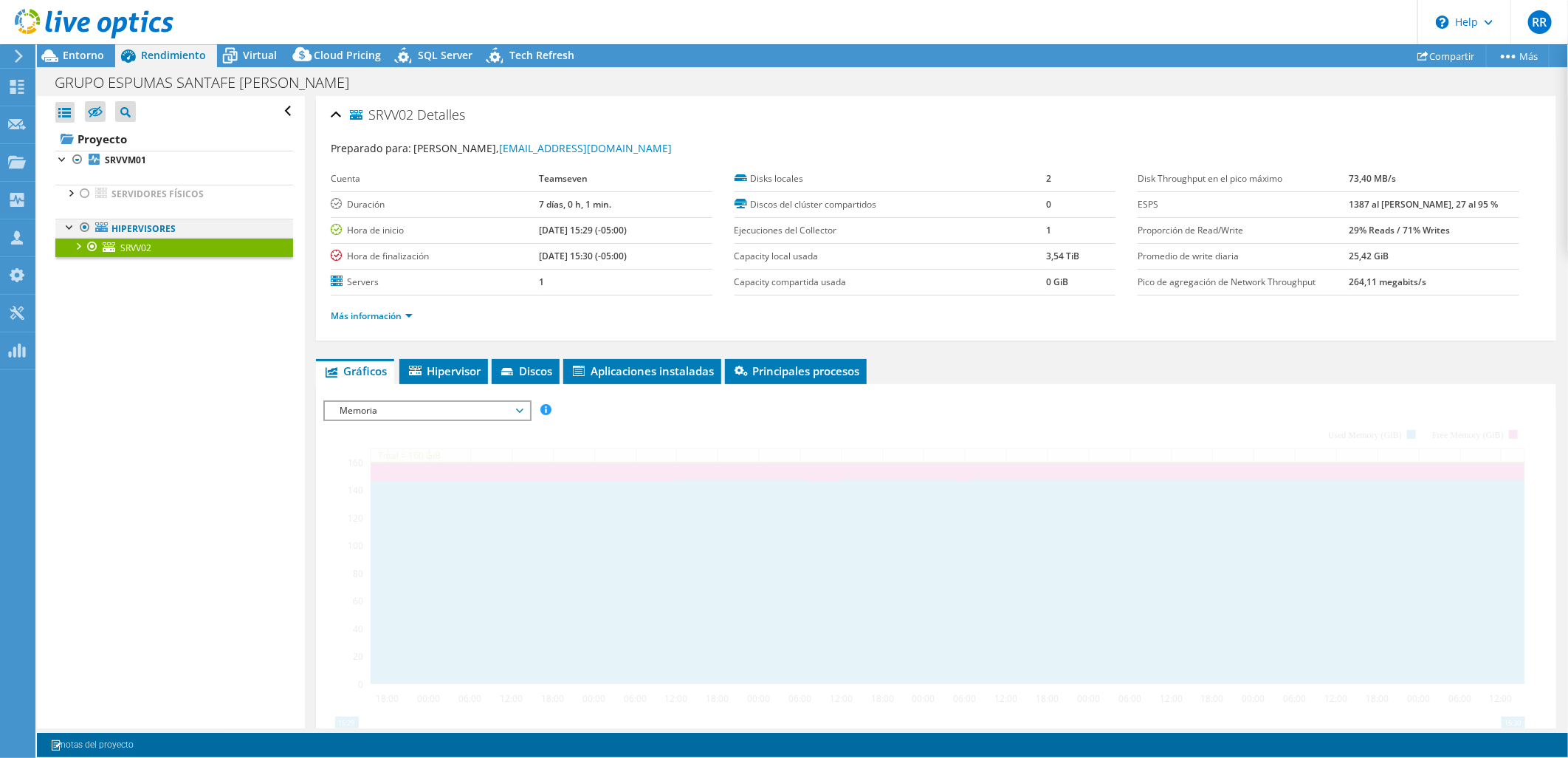
click at [73, 224] on div at bounding box center [70, 226] width 15 height 15
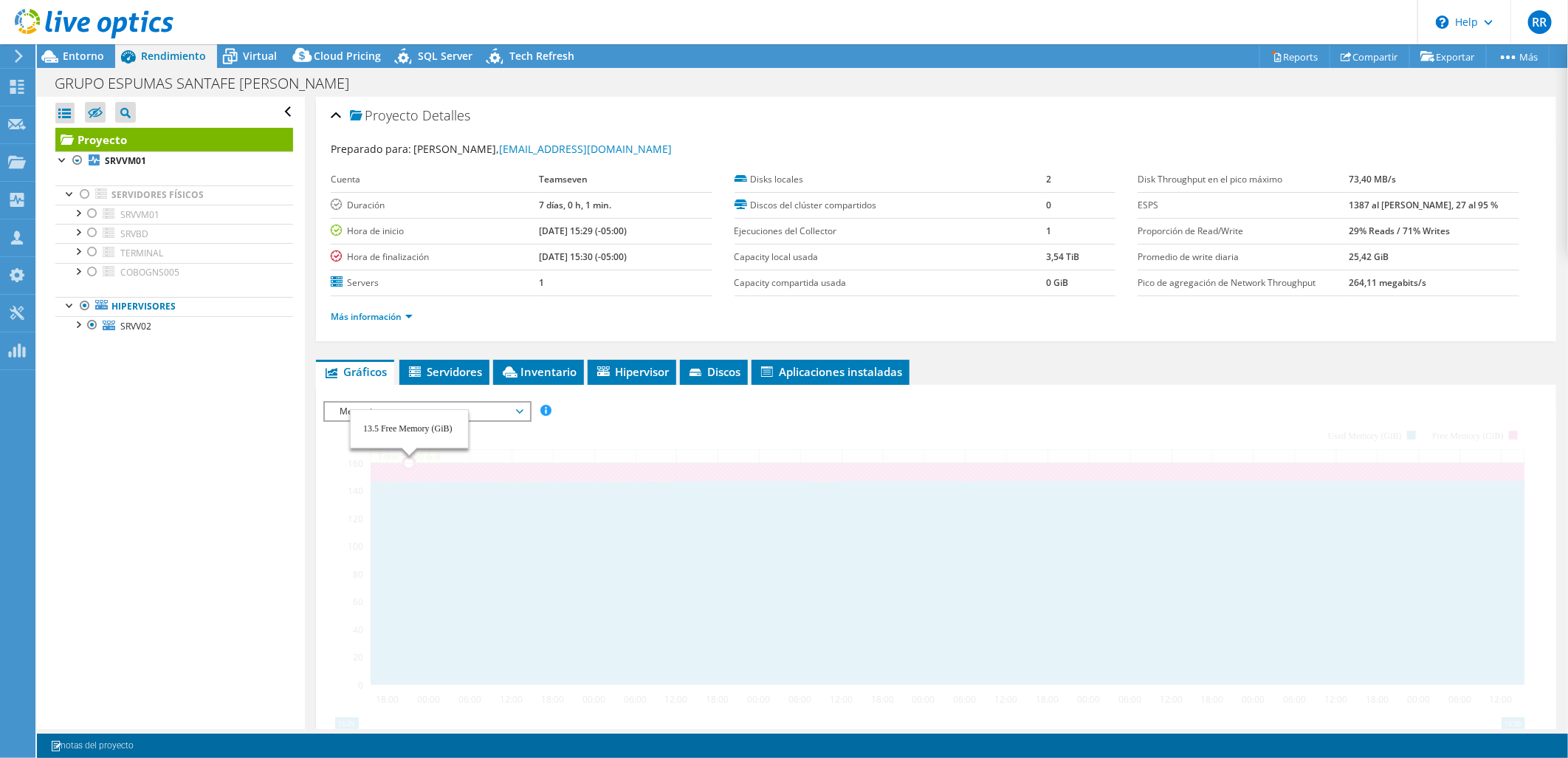
radio input "true"
radio input "false"
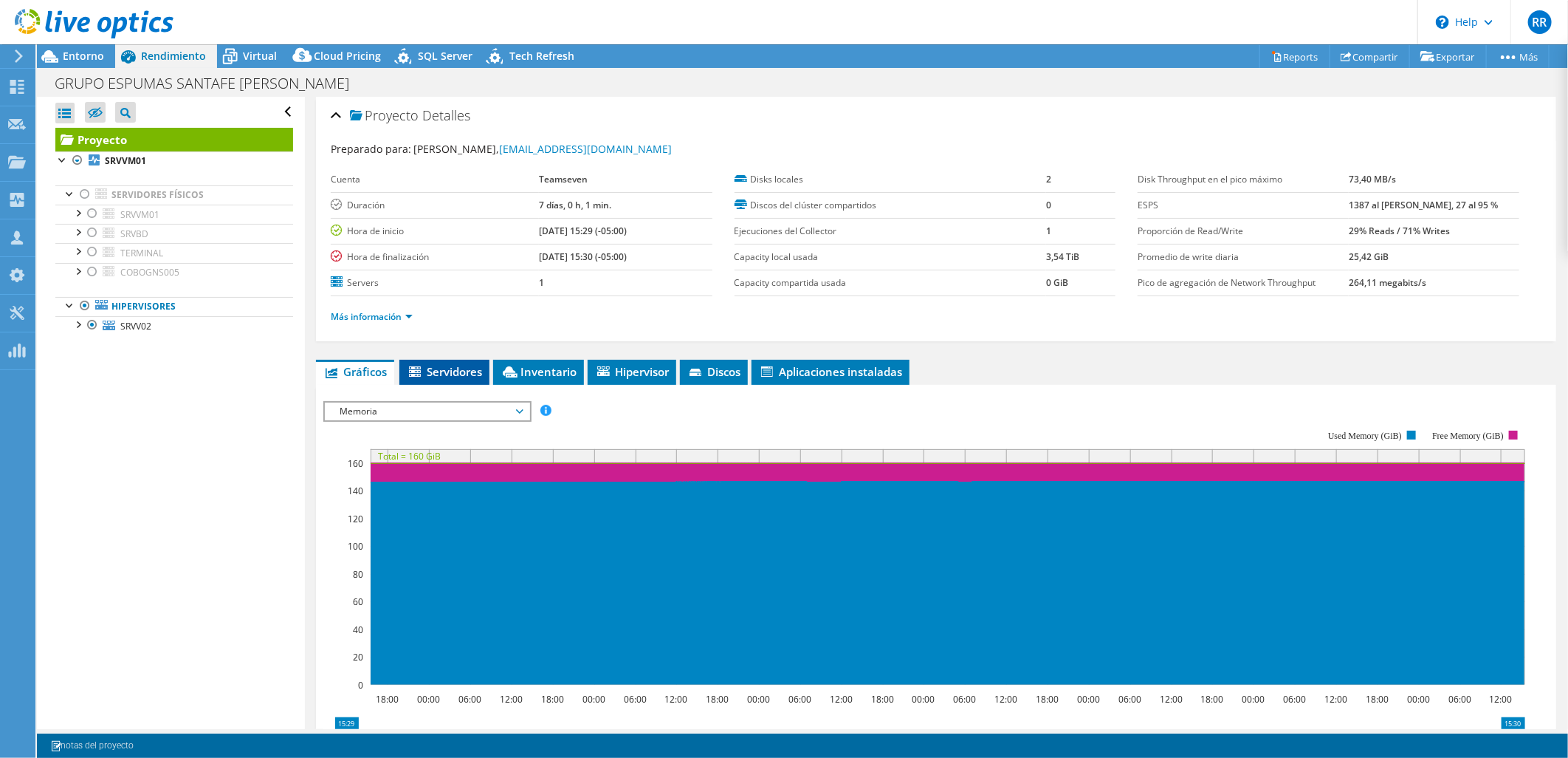
click at [455, 371] on span "Servidores" at bounding box center [444, 371] width 75 height 15
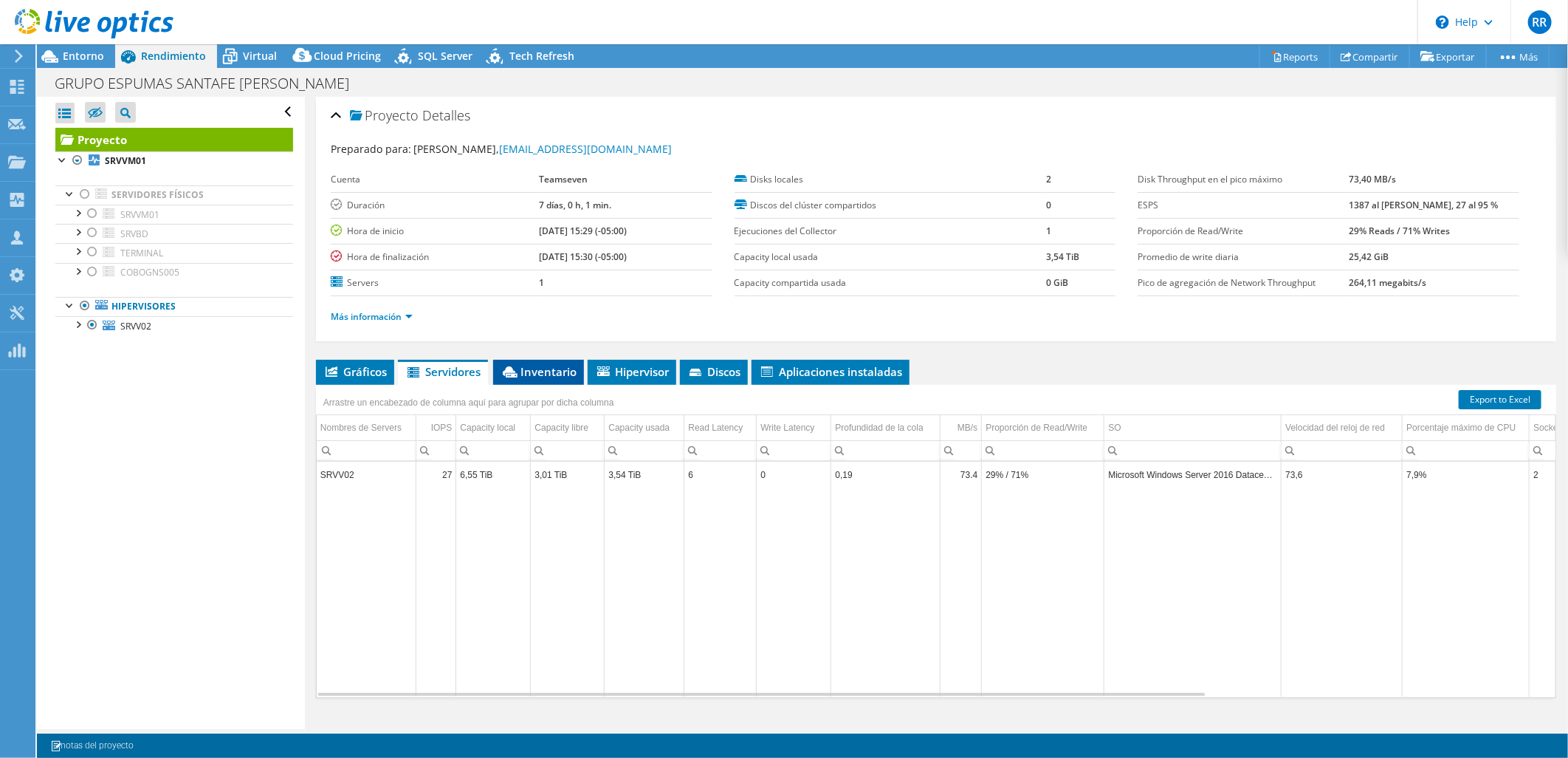
click at [558, 366] on span "Inventario" at bounding box center [538, 371] width 76 height 15
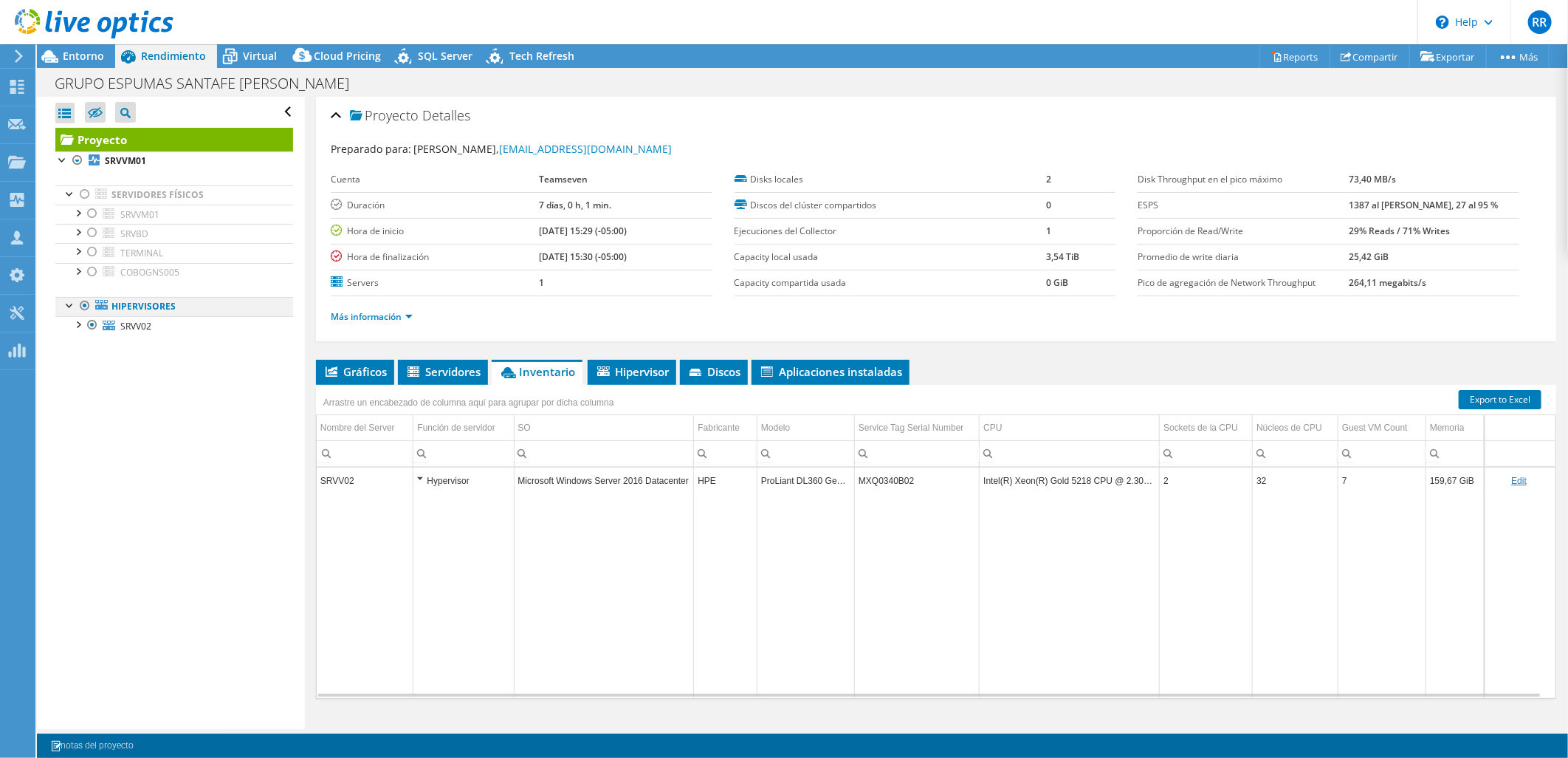
click at [85, 307] on div at bounding box center [85, 306] width 15 height 18
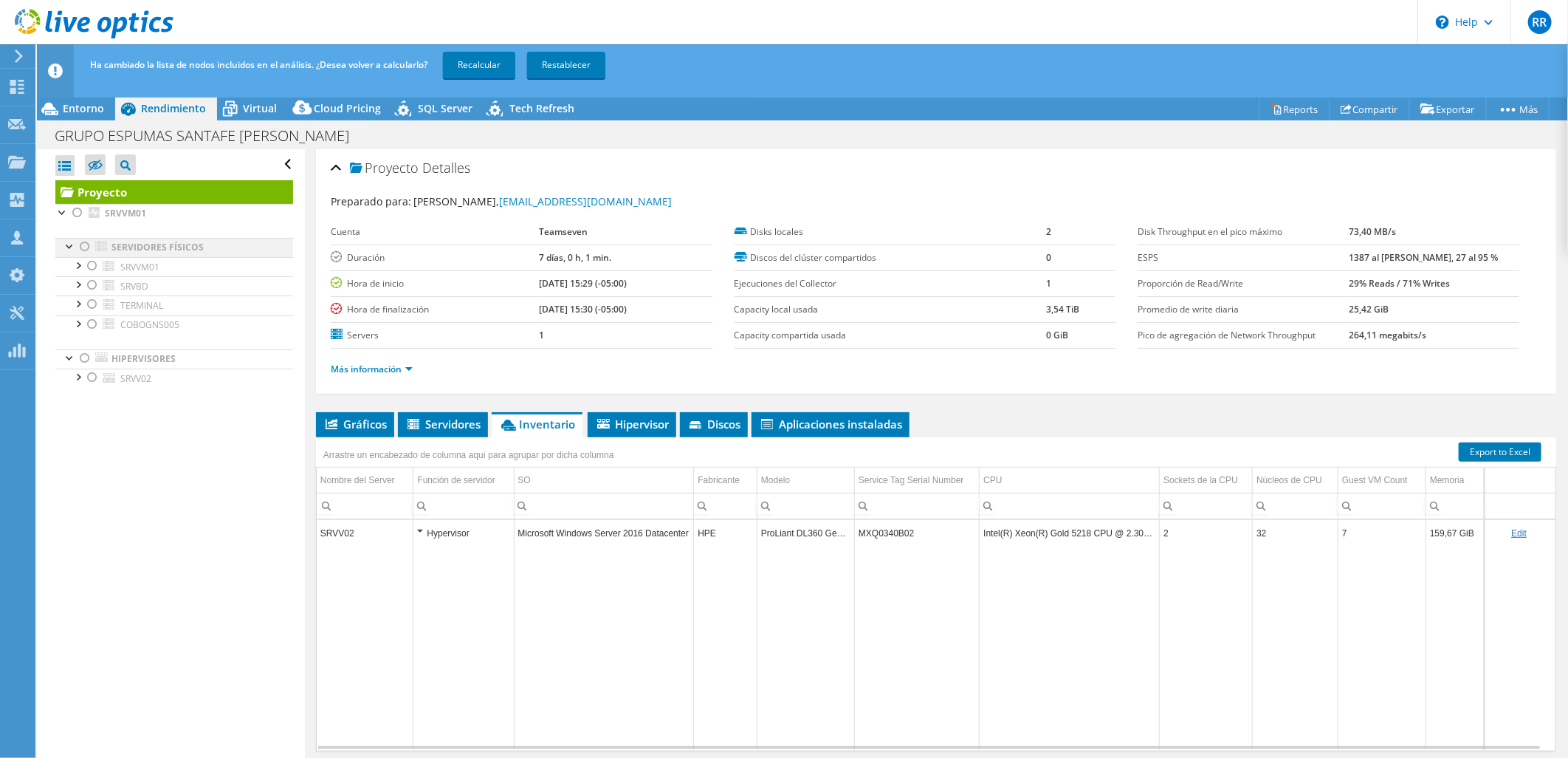
click at [86, 247] on div at bounding box center [85, 247] width 15 height 18
click at [480, 68] on link "Recalcular" at bounding box center [479, 65] width 73 height 27
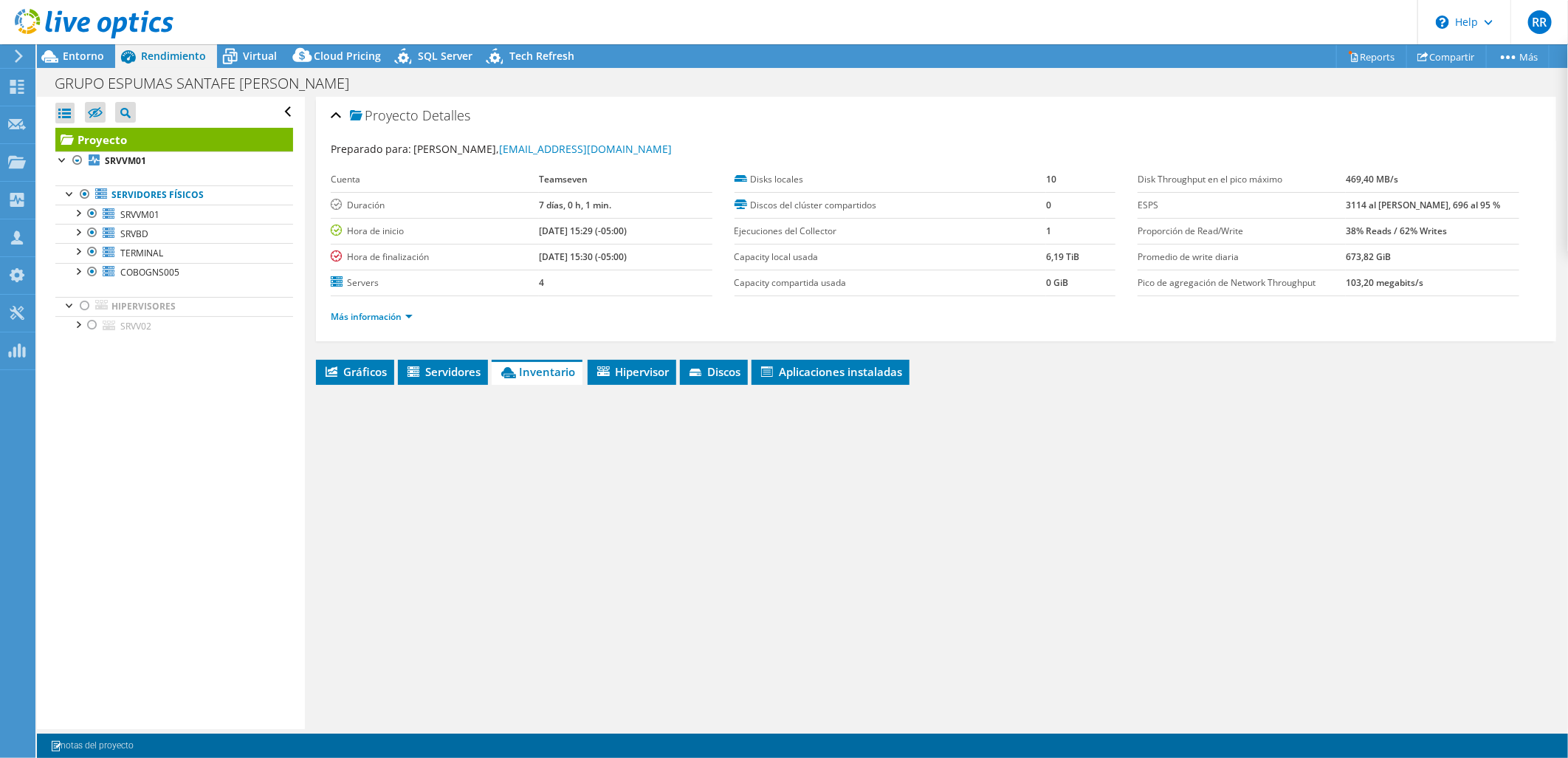
radio input "false"
radio input "true"
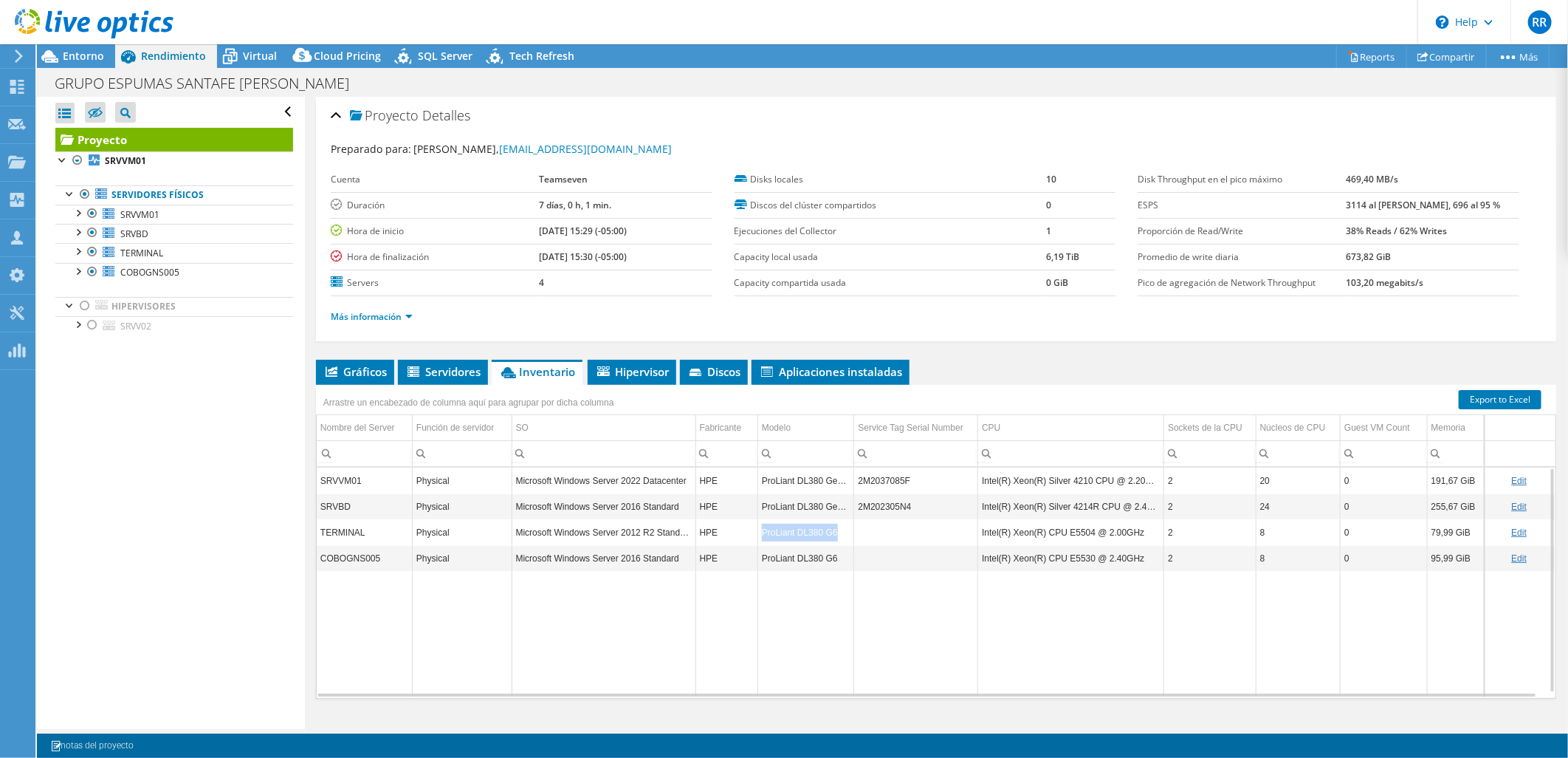
drag, startPoint x: 759, startPoint y: 532, endPoint x: 842, endPoint y: 530, distance: 83.0
click at [842, 530] on td "ProLiant DL380 G6" at bounding box center [806, 532] width 97 height 26
copy td "ProLiant DL380 G6"
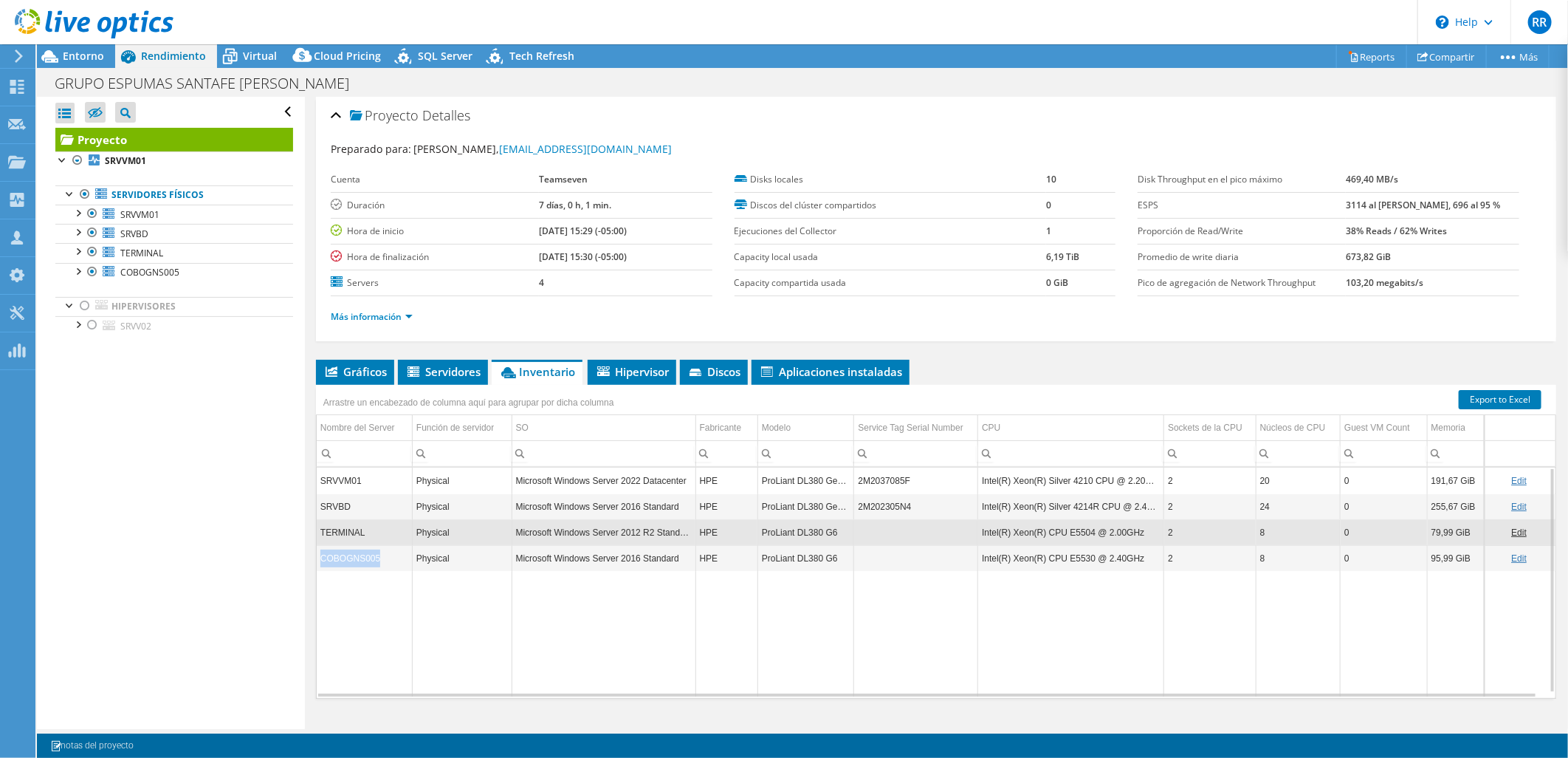
drag, startPoint x: 384, startPoint y: 555, endPoint x: 322, endPoint y: 563, distance: 62.5
click at [322, 563] on td "COBOGNS005" at bounding box center [364, 558] width 96 height 26
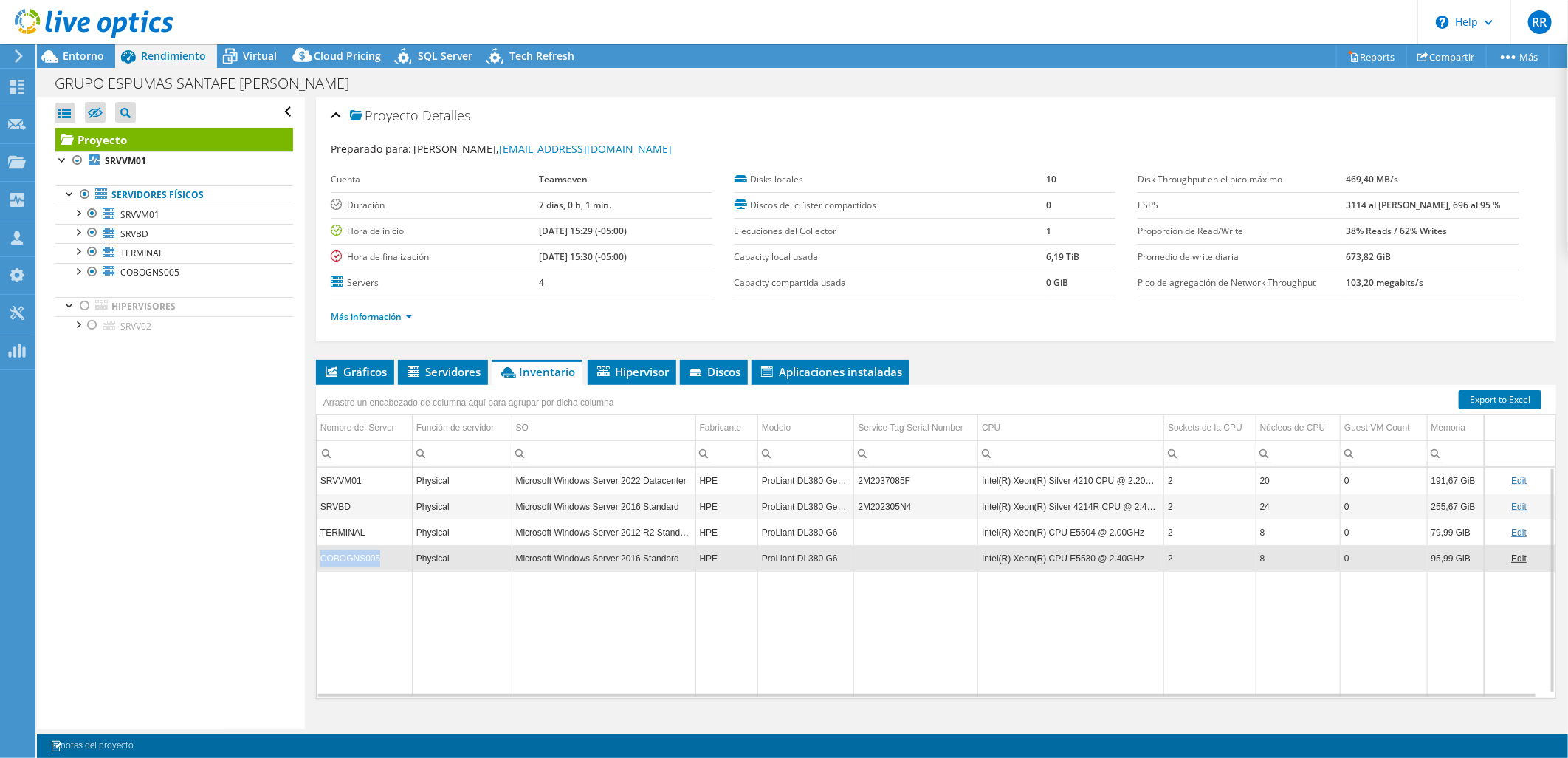
copy td "COBOGNS005"
drag, startPoint x: 978, startPoint y: 530, endPoint x: 1133, endPoint y: 530, distance: 155.0
click at [1133, 530] on td "Intel(R) Xeon(R) CPU E5504 @ 2.00GHz" at bounding box center [1071, 532] width 186 height 26
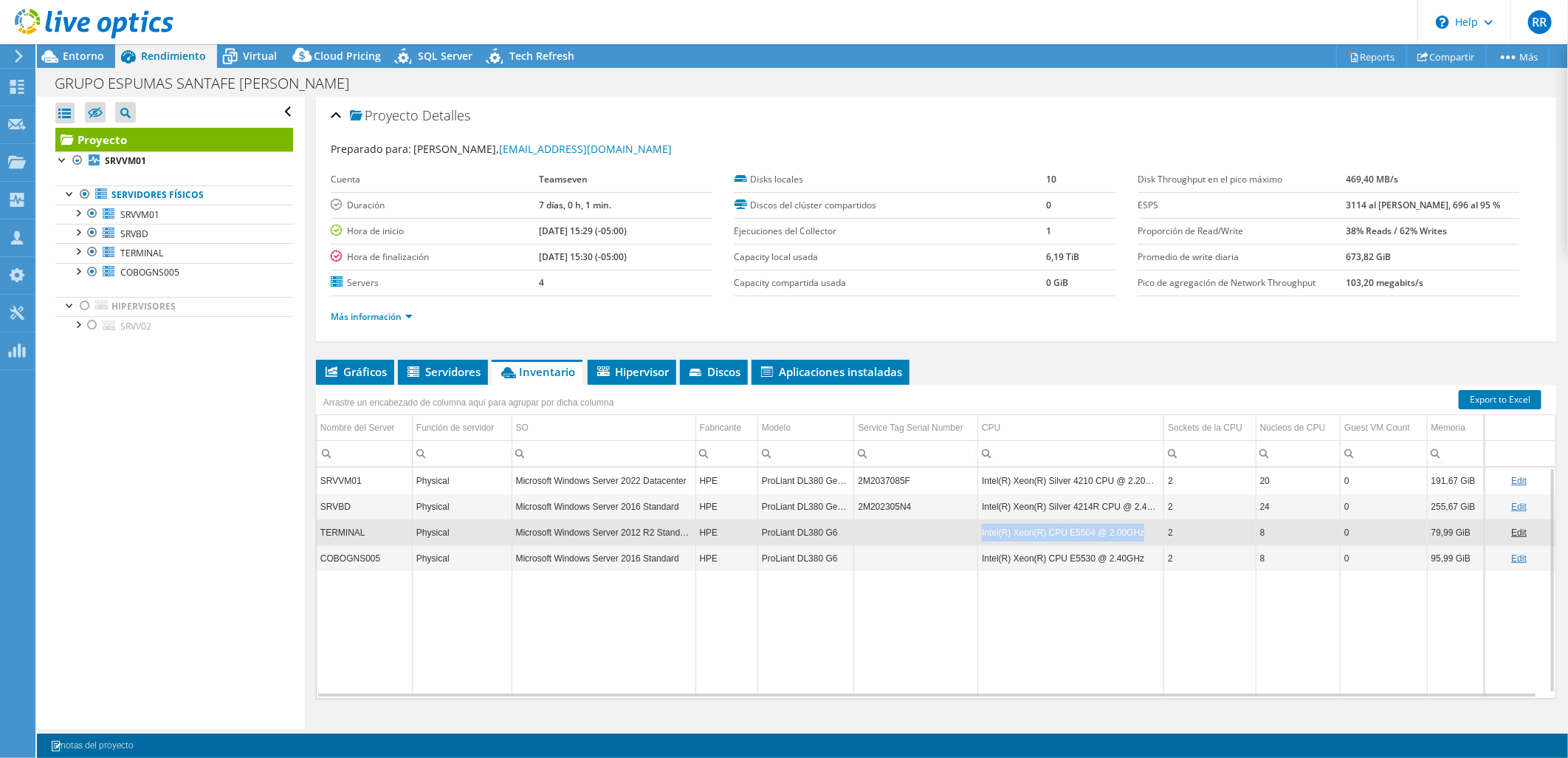
copy td "Intel(R) Xeon(R) CPU E5504 @ 2.00GHz"
drag, startPoint x: 979, startPoint y: 559, endPoint x: 1140, endPoint y: 561, distance: 161.0
click at [1140, 561] on td "Intel(R) Xeon(R) CPU E5530 @ 2.40GHz" at bounding box center [1071, 558] width 186 height 26
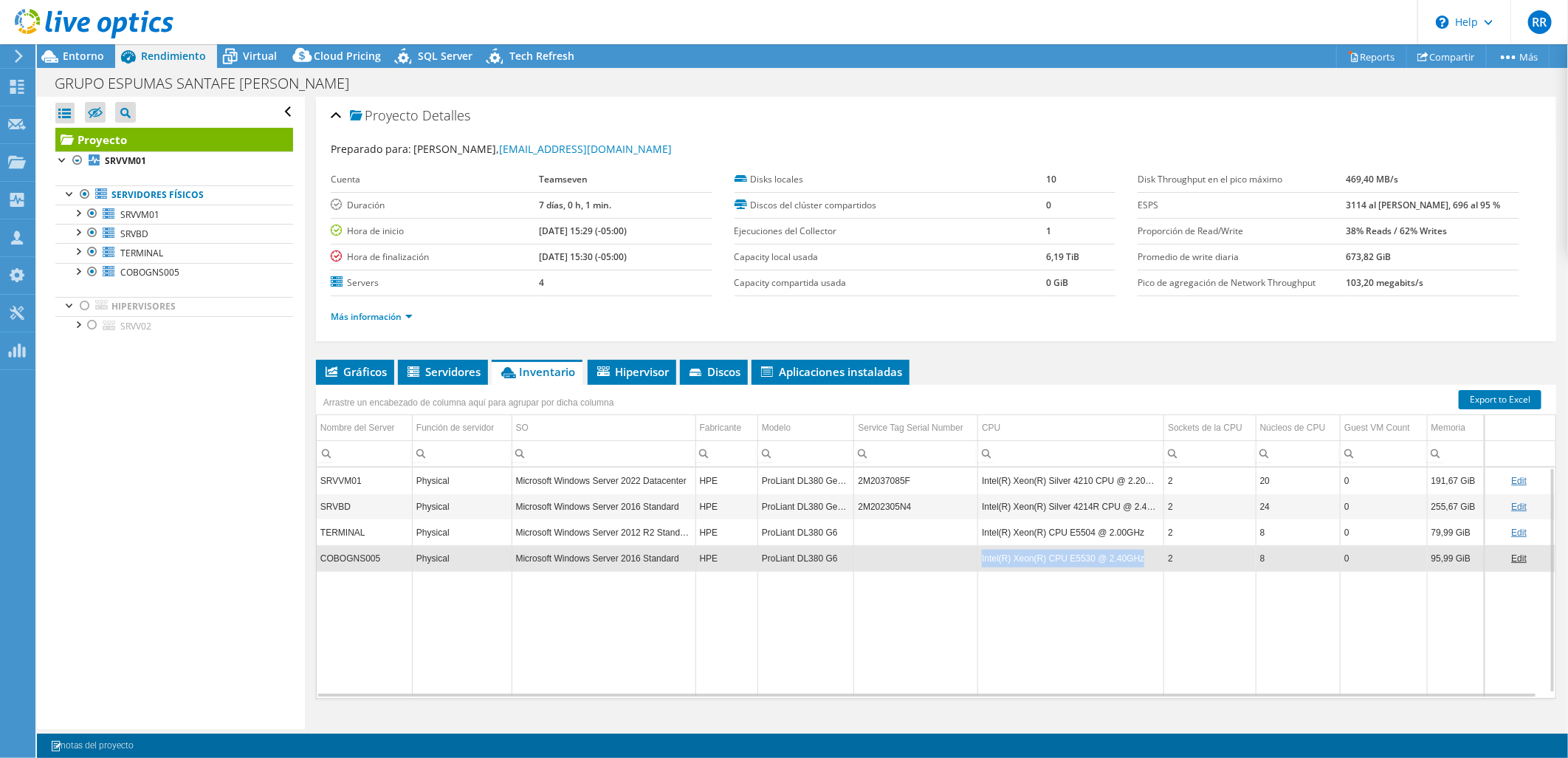
copy td "Intel(R) Xeon(R) CPU E5530 @ 2.40GHz"
click at [713, 375] on span "Discos" at bounding box center [714, 371] width 53 height 15
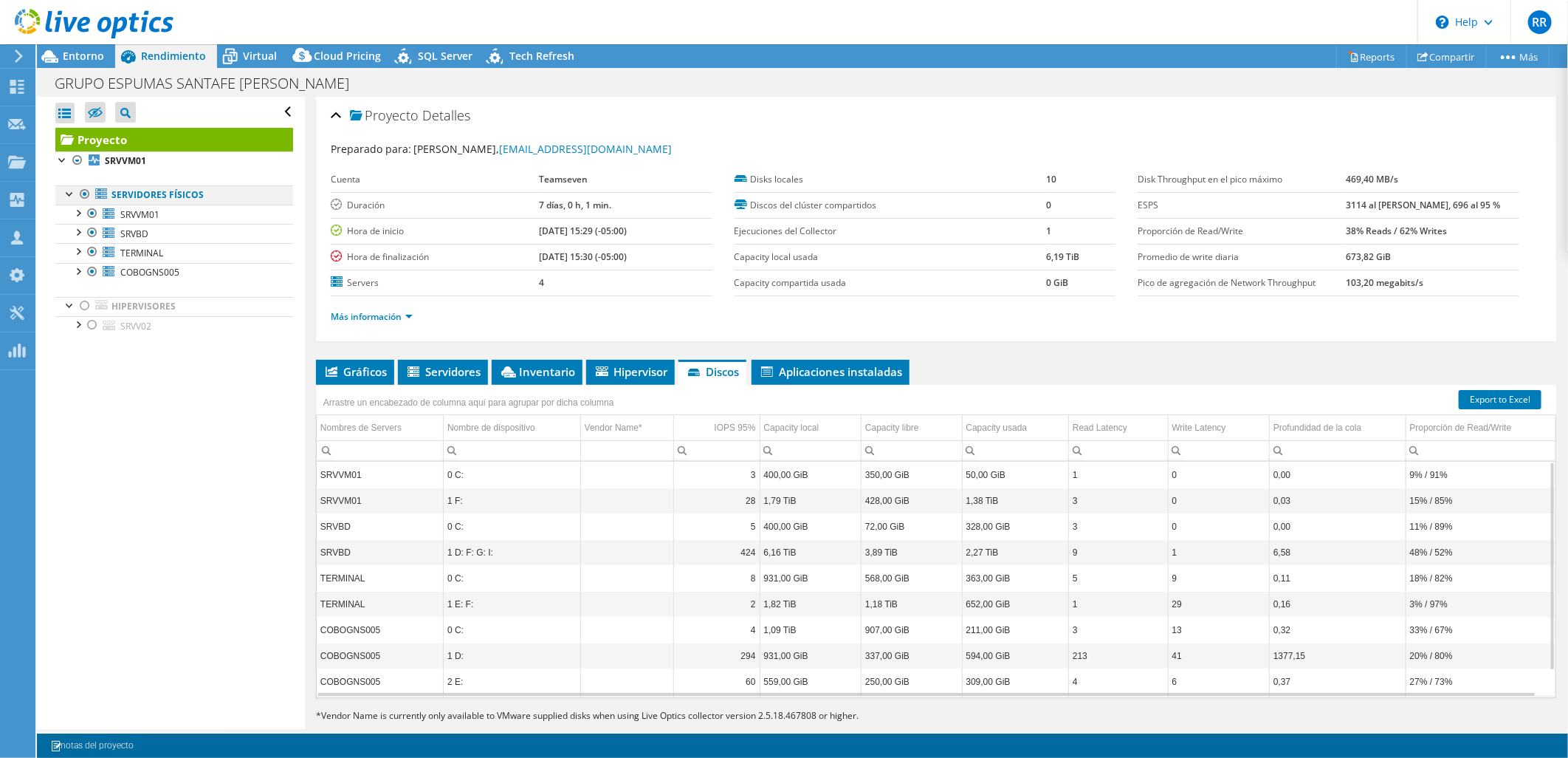
click at [86, 195] on div at bounding box center [85, 195] width 15 height 18
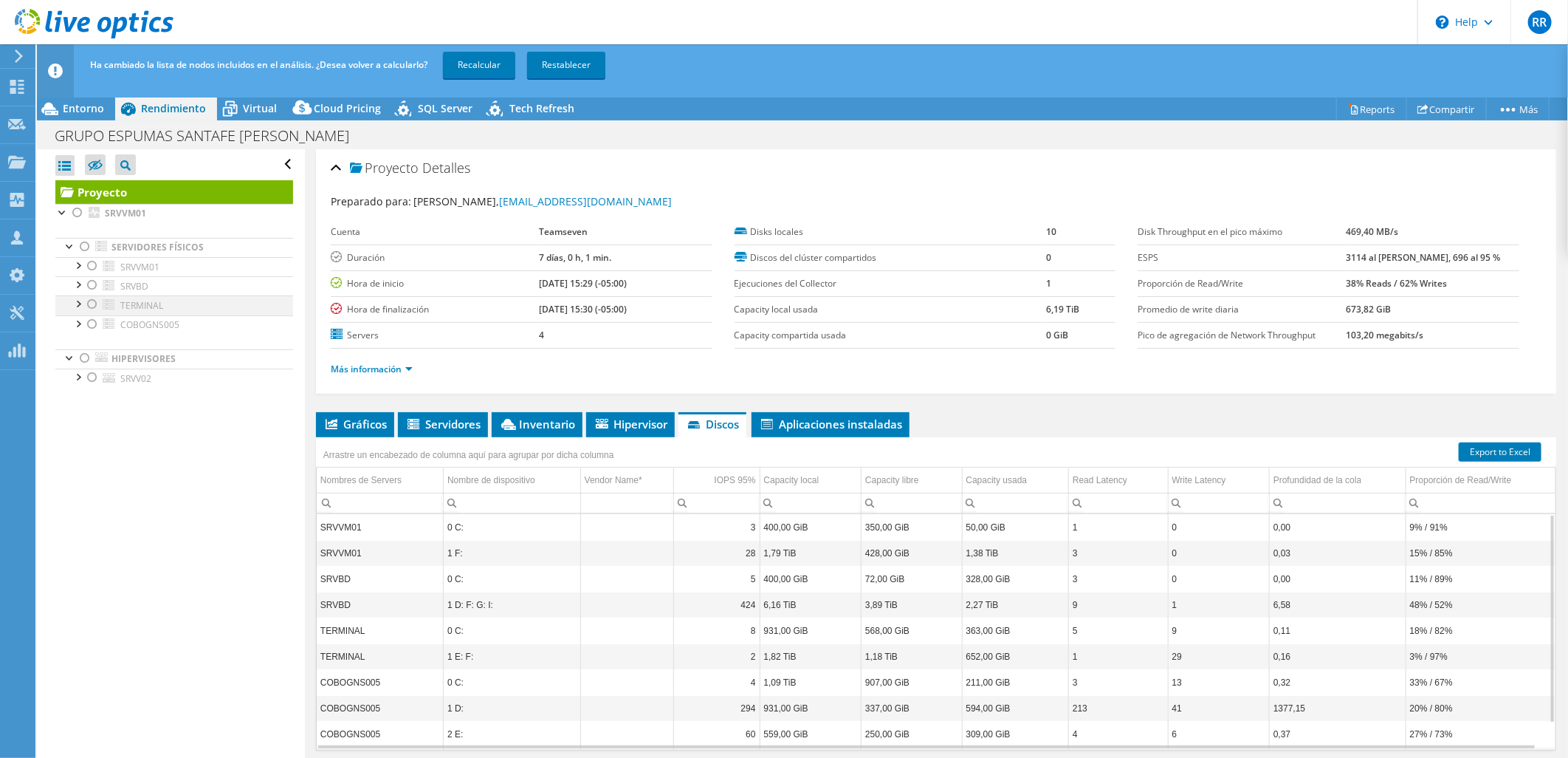
click at [93, 304] on div at bounding box center [92, 304] width 15 height 18
click at [491, 63] on link "Recalcular" at bounding box center [479, 65] width 73 height 27
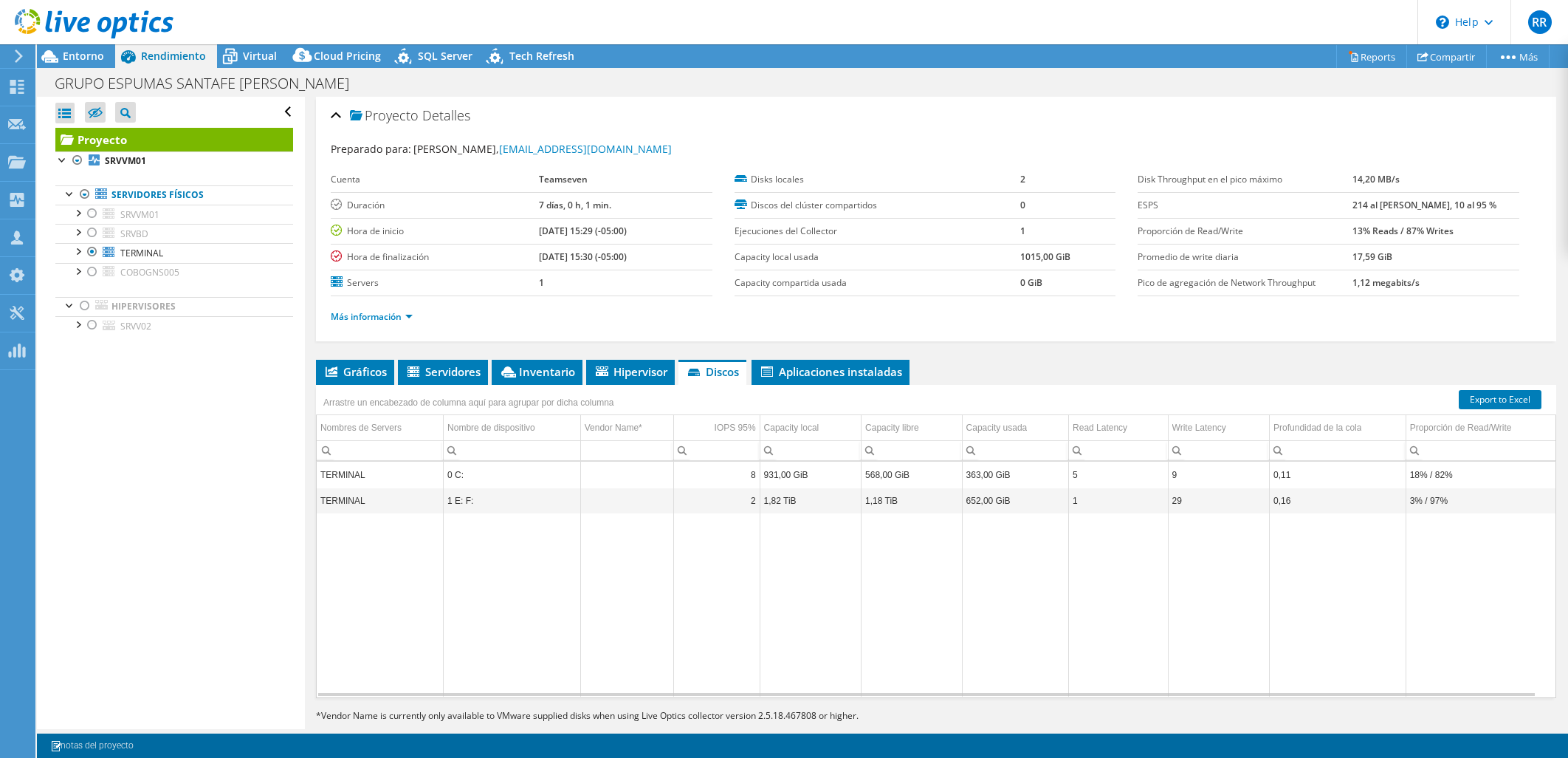
select select "USD"
click at [91, 270] on div at bounding box center [92, 272] width 15 height 18
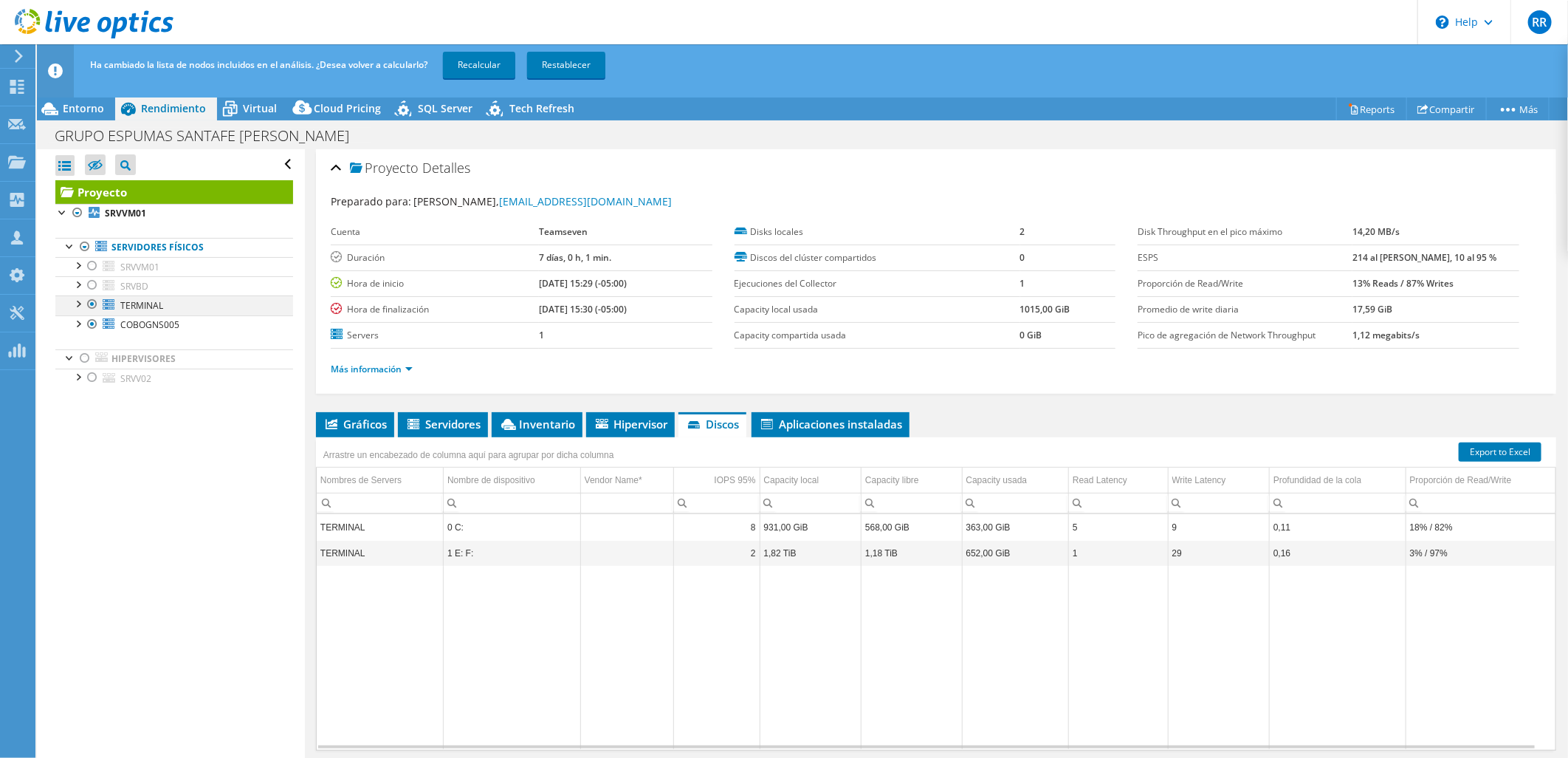
click at [91, 306] on div at bounding box center [92, 304] width 15 height 18
click at [476, 65] on link "Recalcular" at bounding box center [479, 65] width 73 height 27
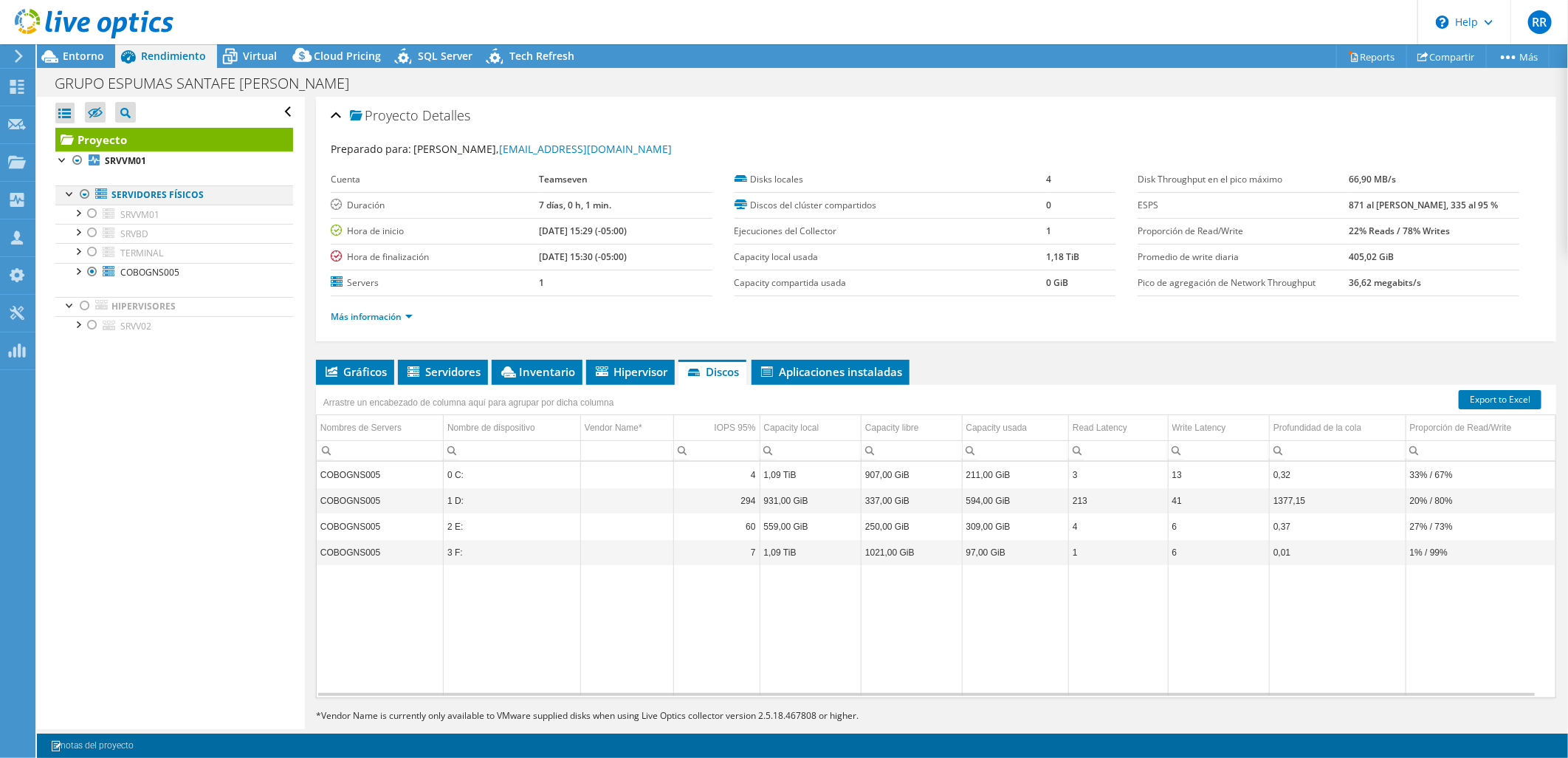
click at [82, 195] on div at bounding box center [85, 195] width 15 height 18
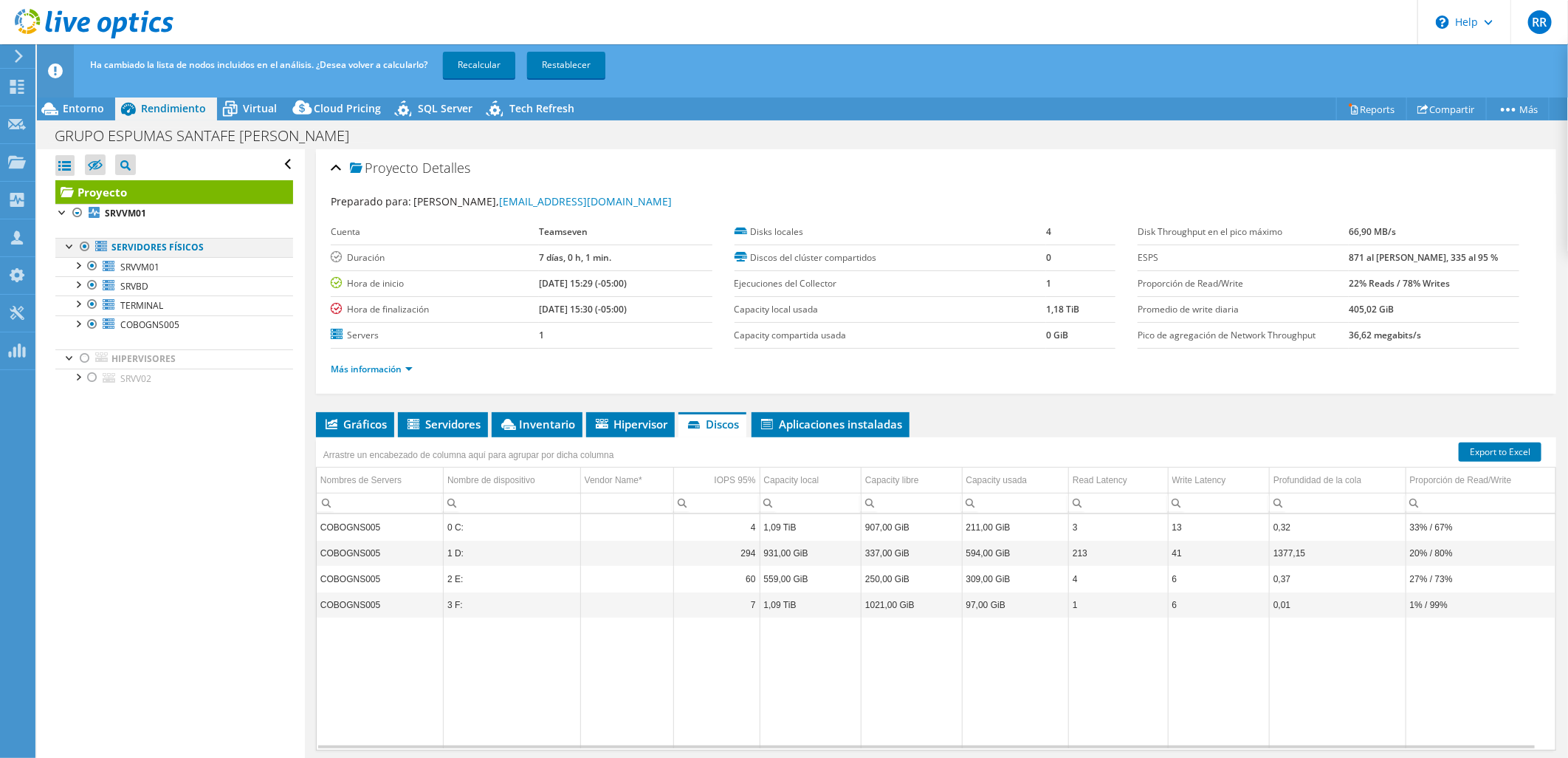
click at [83, 245] on div at bounding box center [85, 247] width 15 height 18
click at [86, 356] on div at bounding box center [85, 358] width 15 height 18
click at [473, 62] on link "Recalcular" at bounding box center [479, 65] width 73 height 27
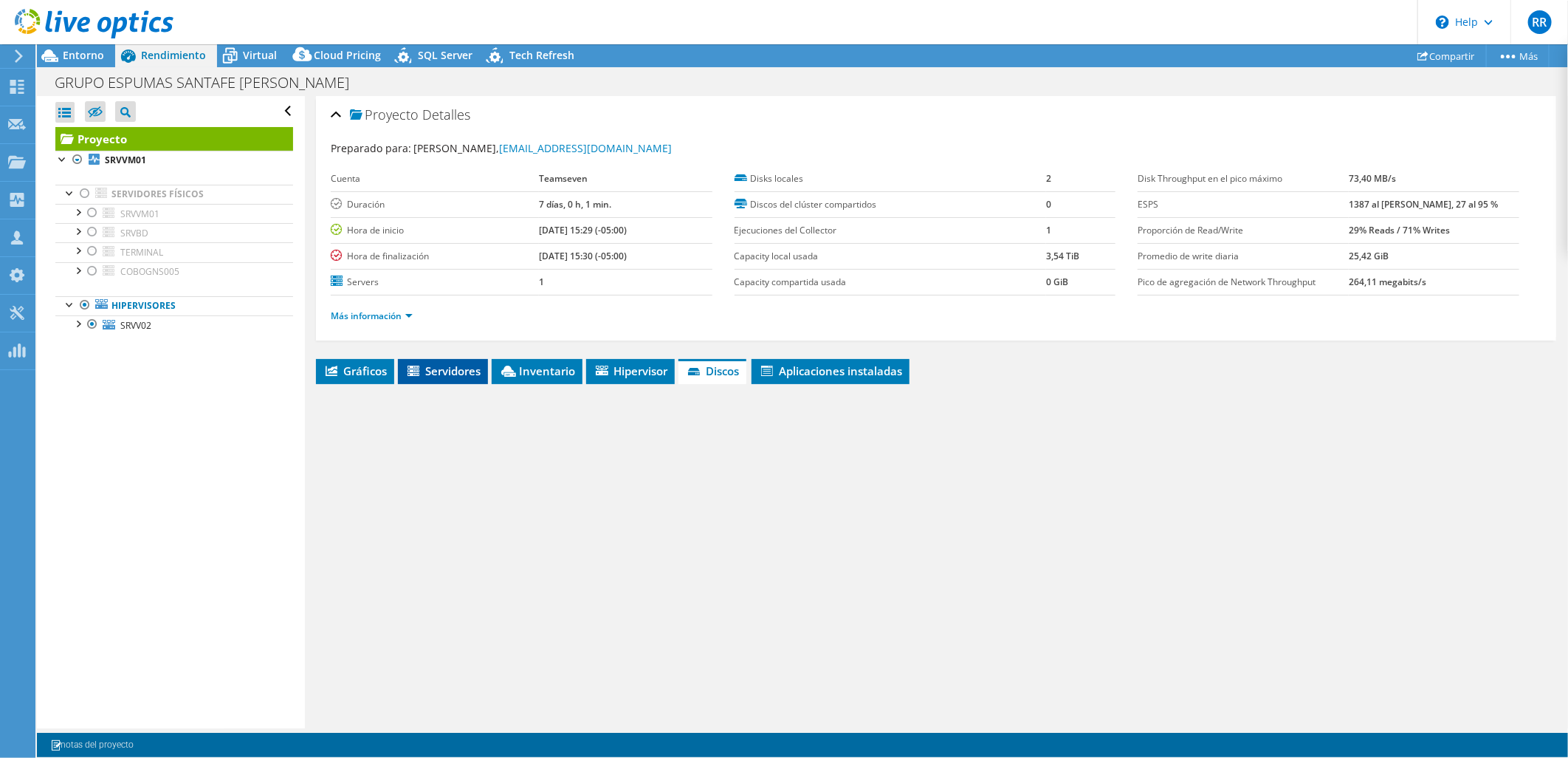
click at [440, 371] on span "Servidores" at bounding box center [442, 371] width 75 height 15
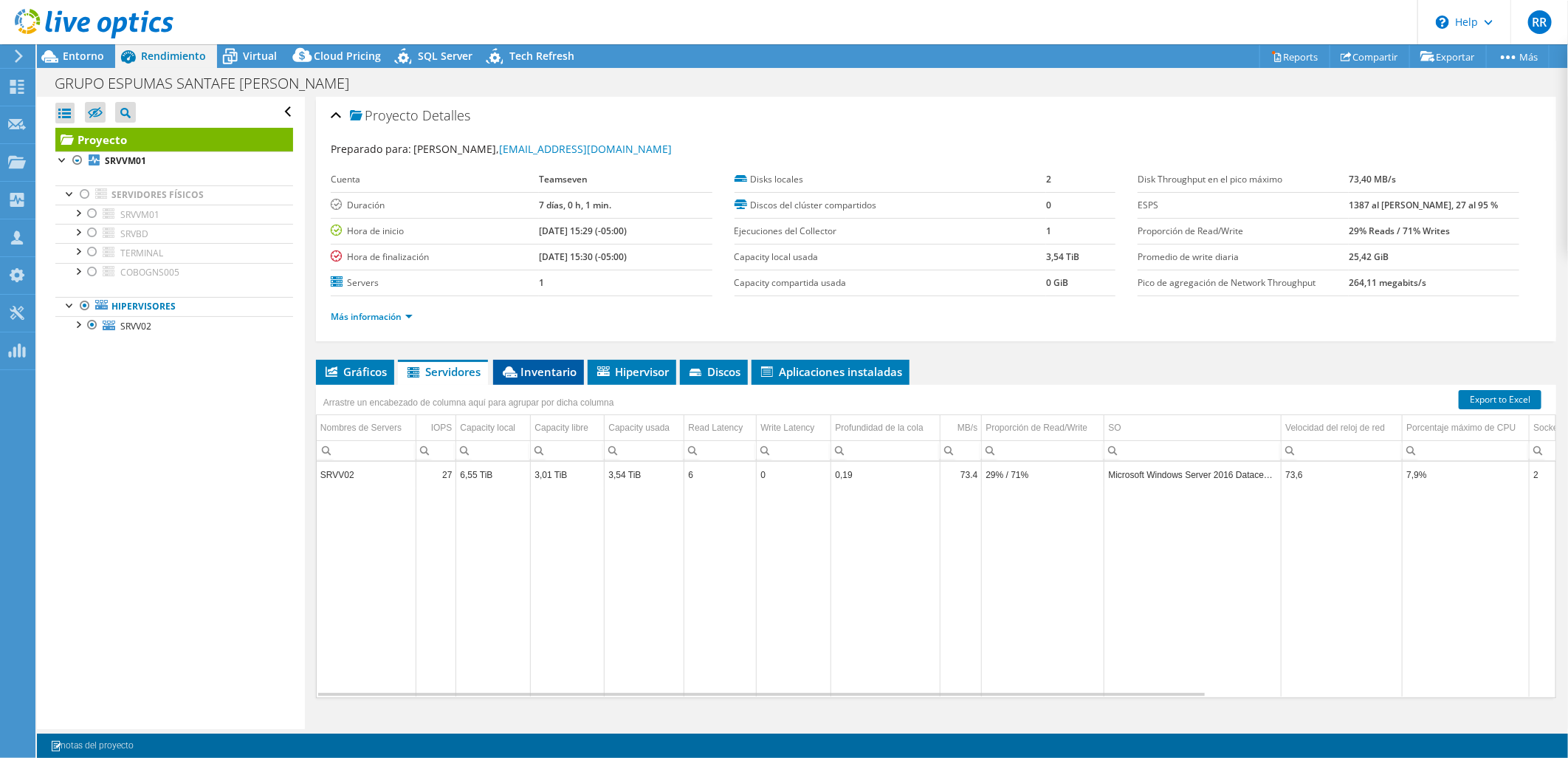
click at [548, 374] on span "Inventario" at bounding box center [538, 371] width 76 height 15
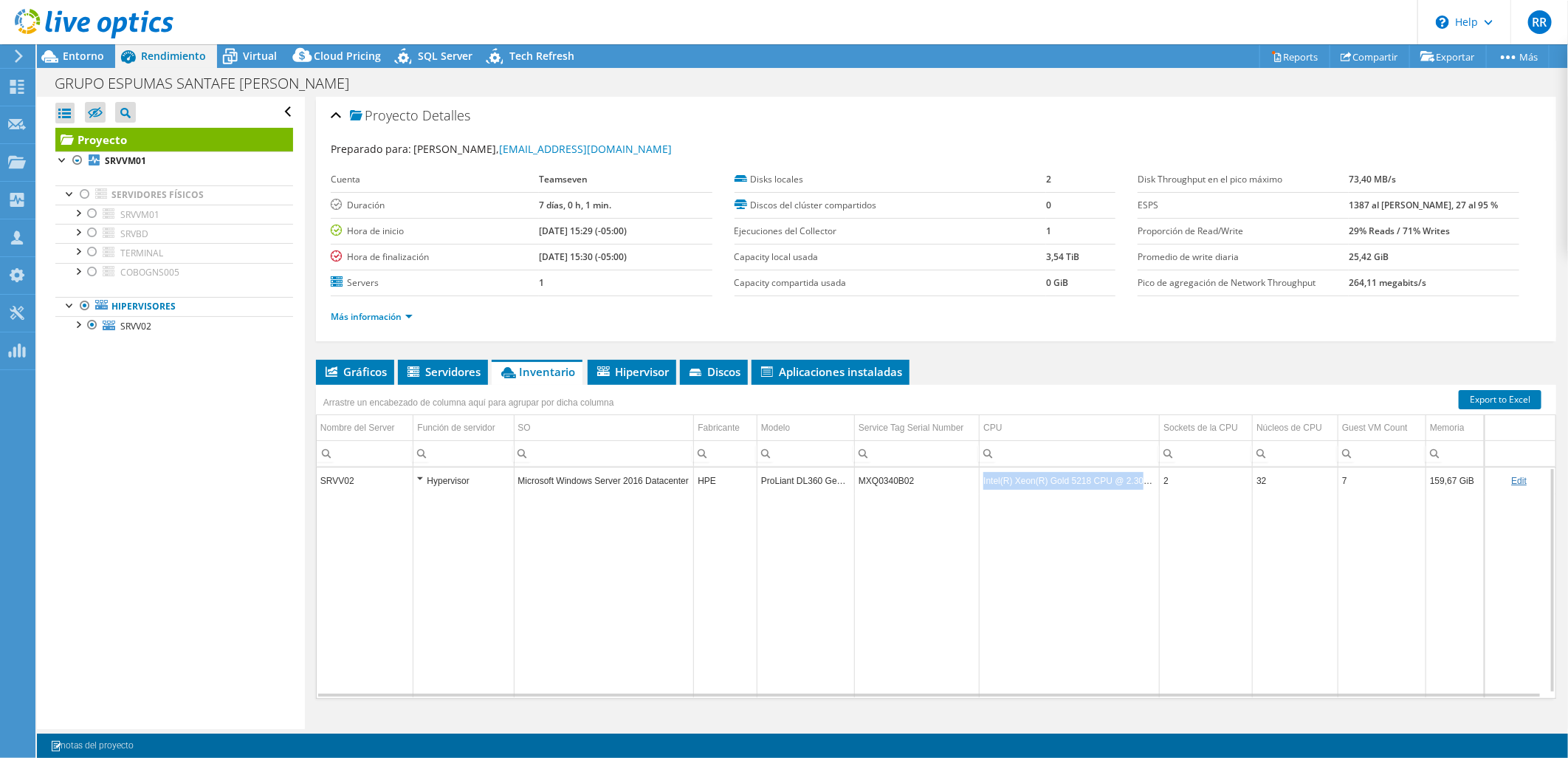
drag, startPoint x: 977, startPoint y: 481, endPoint x: 1157, endPoint y: 488, distance: 180.1
click at [1157, 488] on tr "SRVV02 Hypervisor Microsoft Windows Server 2016 Datacenter HPE ProLiant DL360 G…" at bounding box center [935, 480] width 1239 height 26
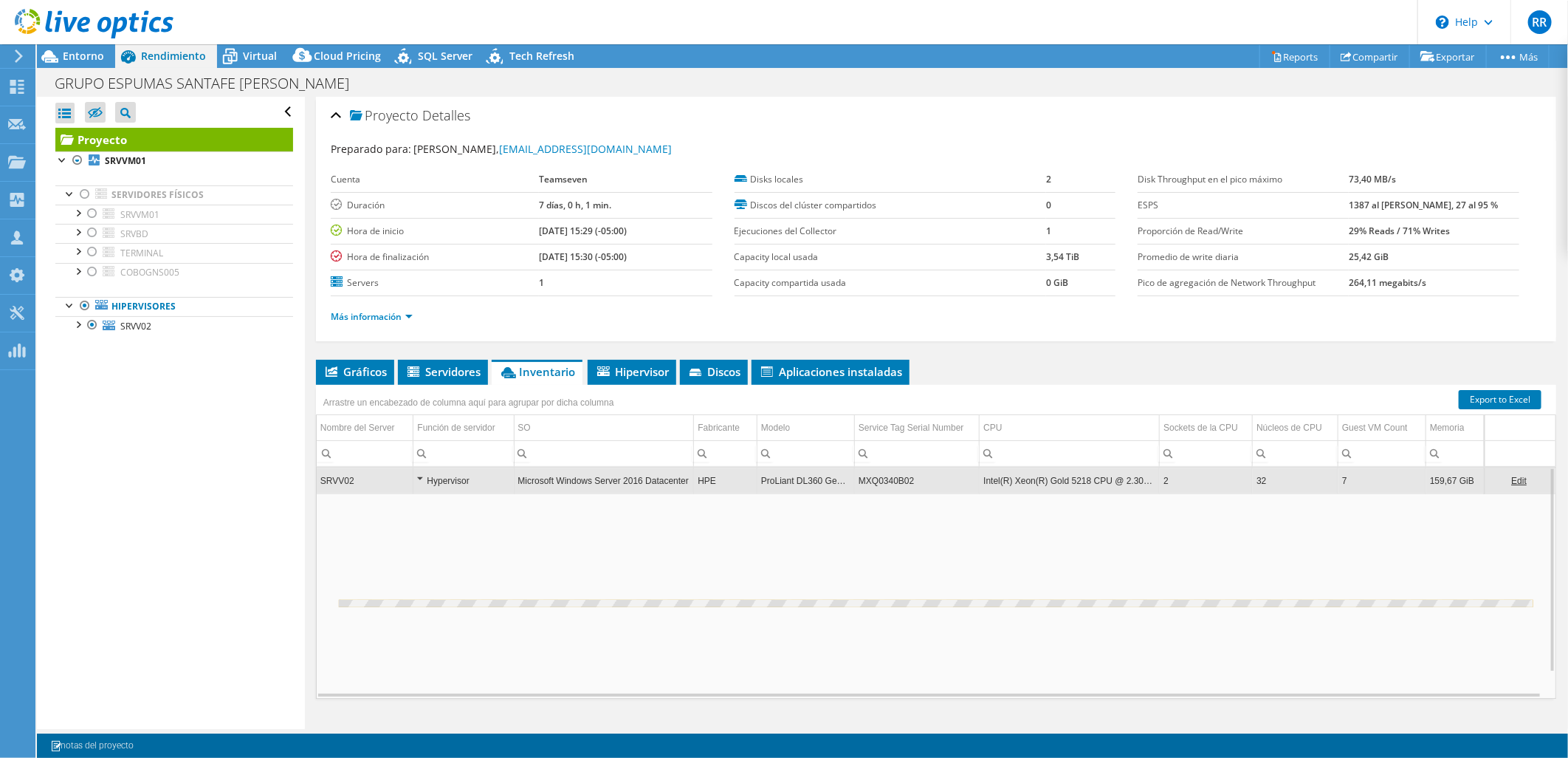
copy td "Intel(R) Xeon(R) Gold 5218 CPU @ 2.30GHz"
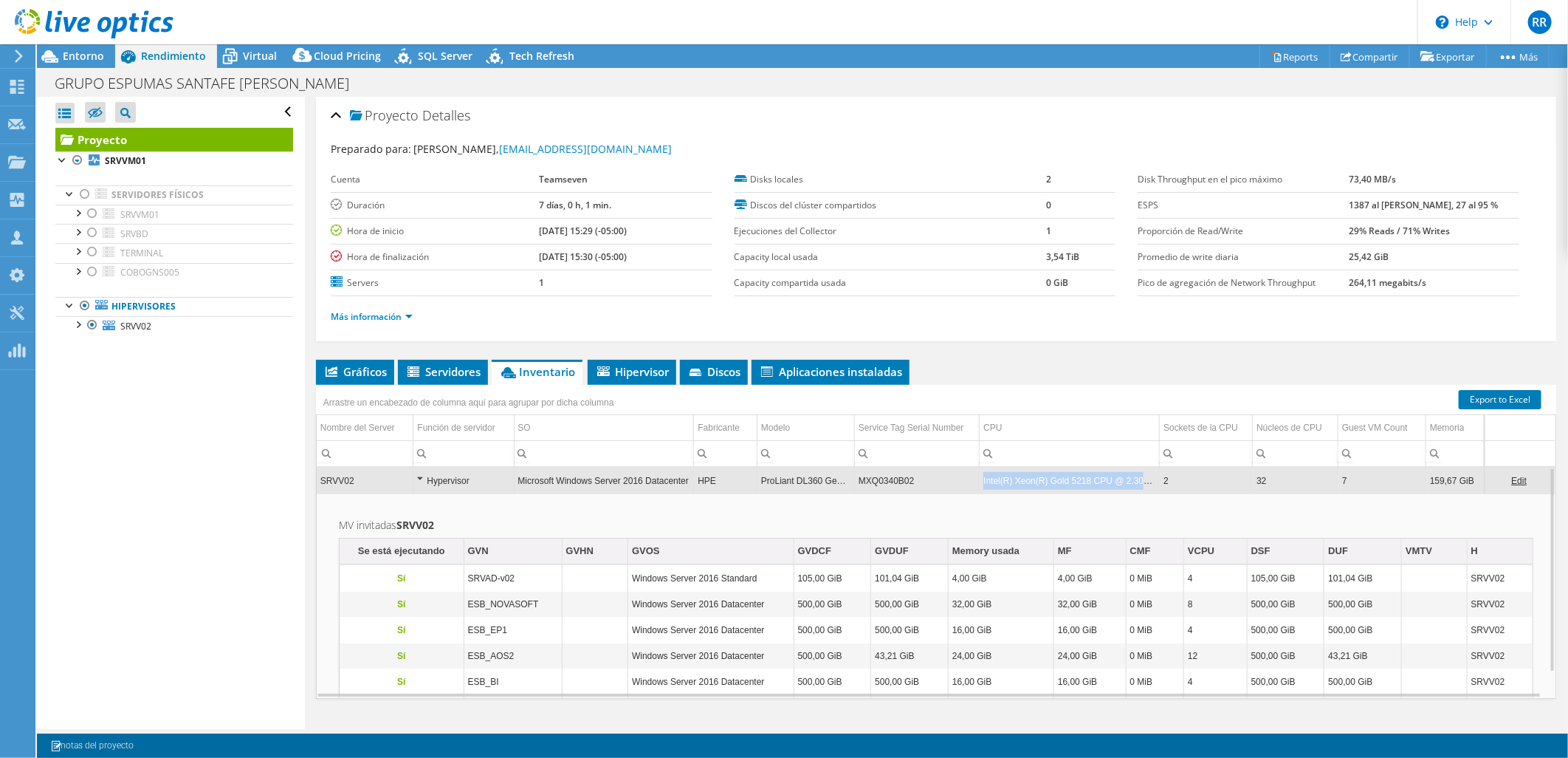
drag, startPoint x: 976, startPoint y: 480, endPoint x: 1152, endPoint y: 478, distance: 176.0
click at [1152, 478] on tr "SRVV02 Hypervisor Microsoft Windows Server 2016 Datacenter HPE ProLiant DL360 G…" at bounding box center [935, 480] width 1239 height 26
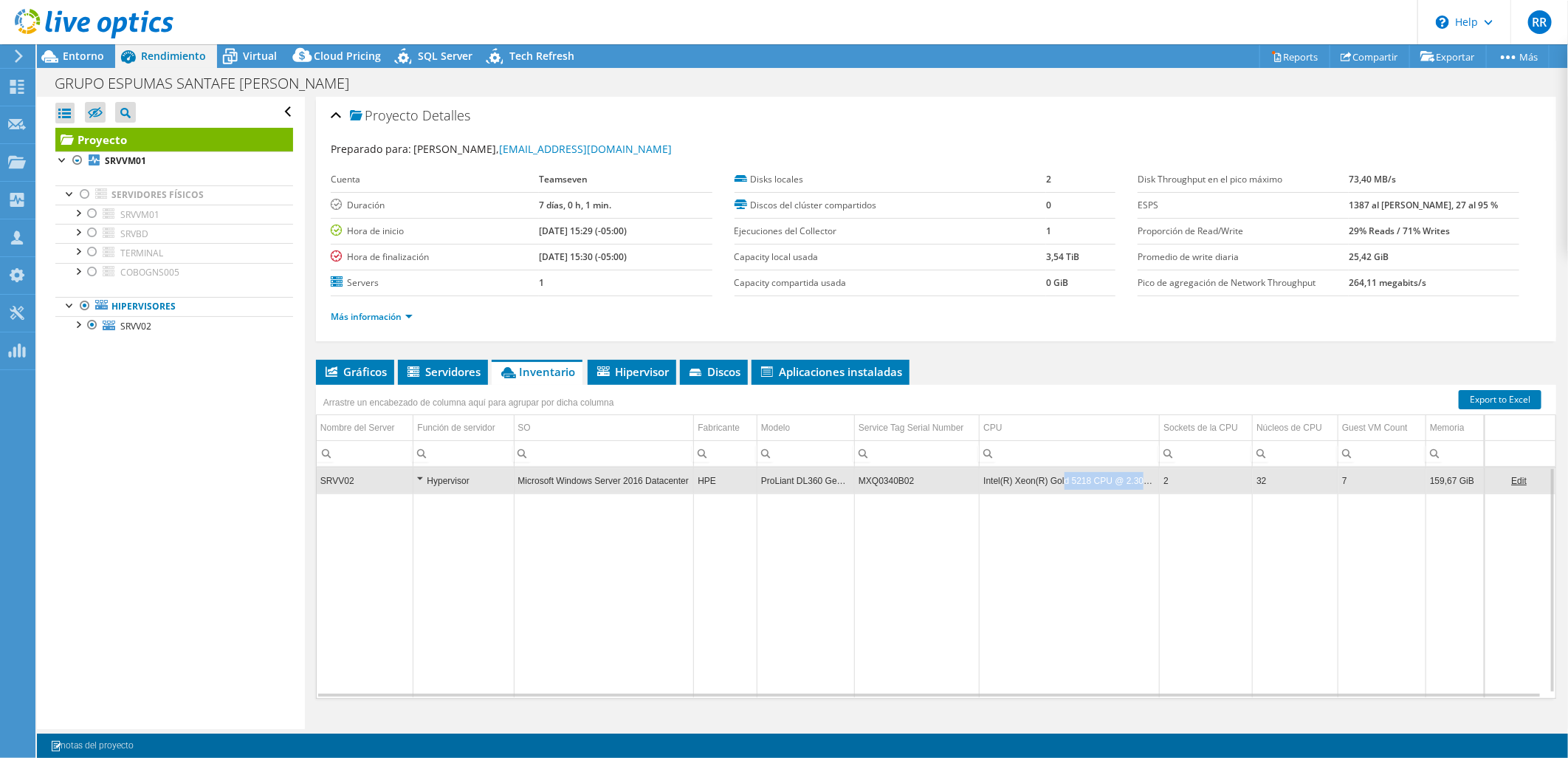
drag, startPoint x: 1148, startPoint y: 478, endPoint x: 1054, endPoint y: 479, distance: 94.0
click at [1054, 479] on td "Intel(R) Xeon(R) Gold 5218 CPU @ 2.30GHz" at bounding box center [1069, 480] width 180 height 26
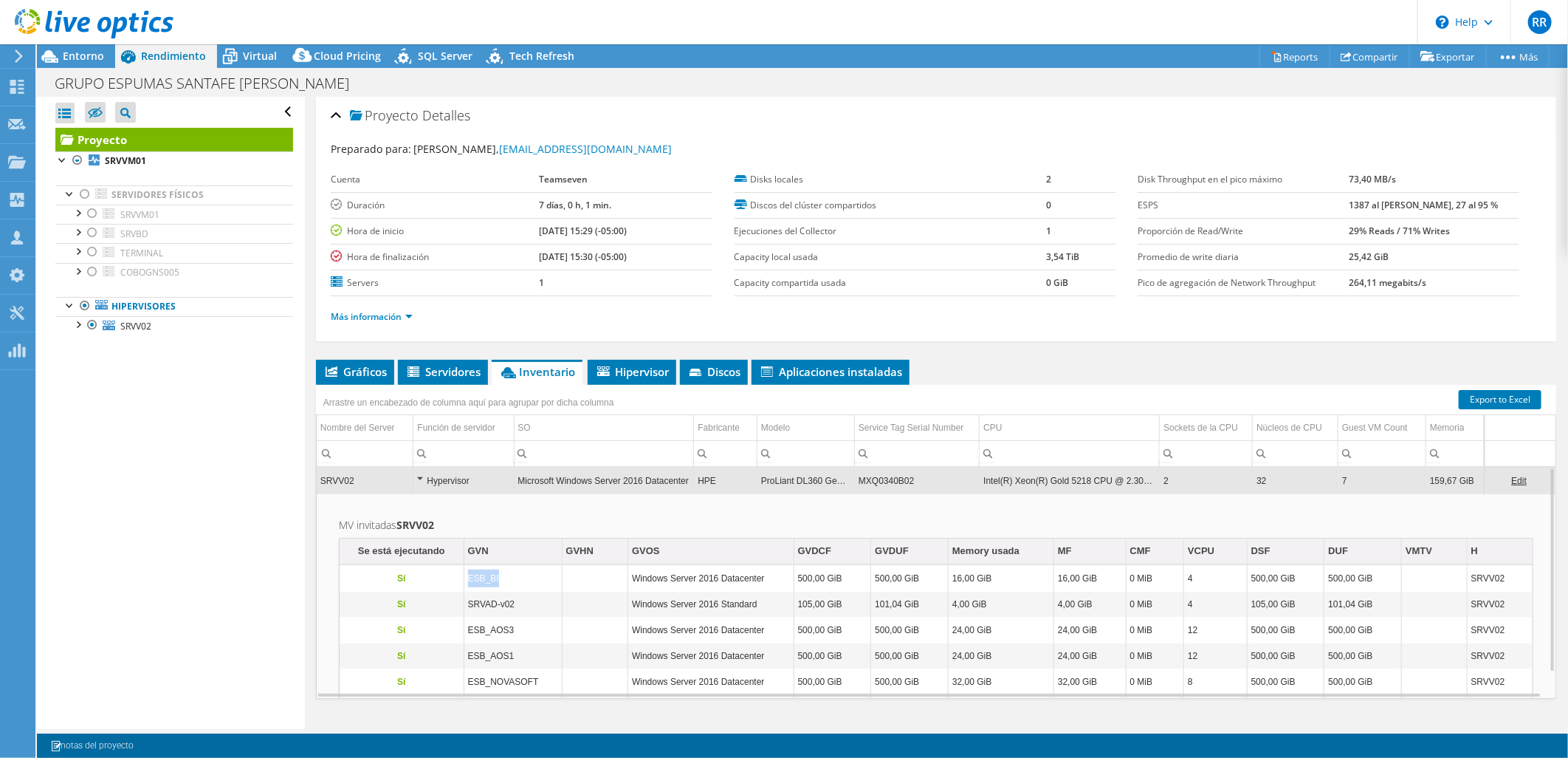
drag, startPoint x: 466, startPoint y: 579, endPoint x: 502, endPoint y: 578, distance: 36.0
click at [502, 578] on td "ESB_BI" at bounding box center [513, 579] width 98 height 26
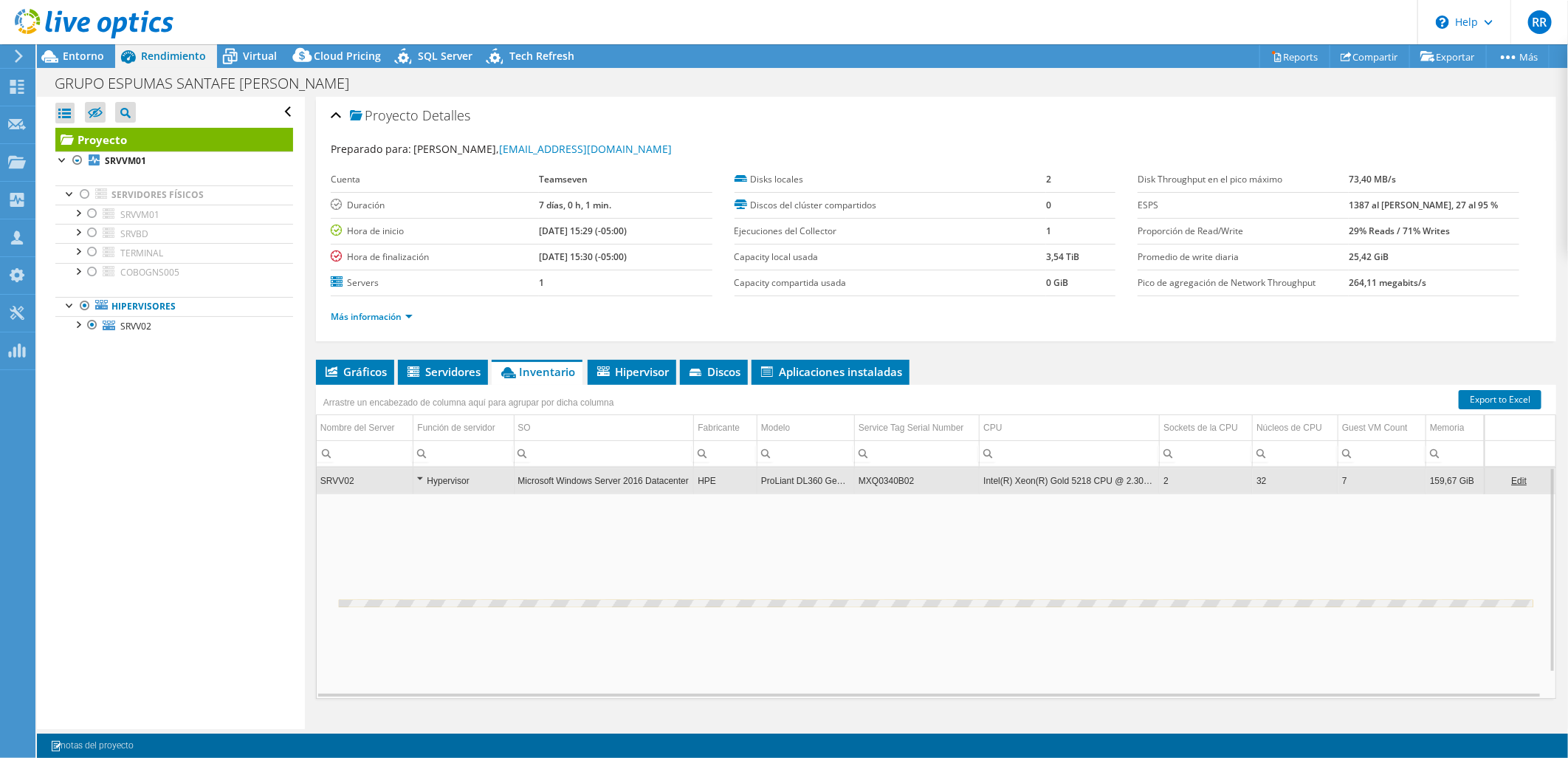
copy td "ESB_BI"
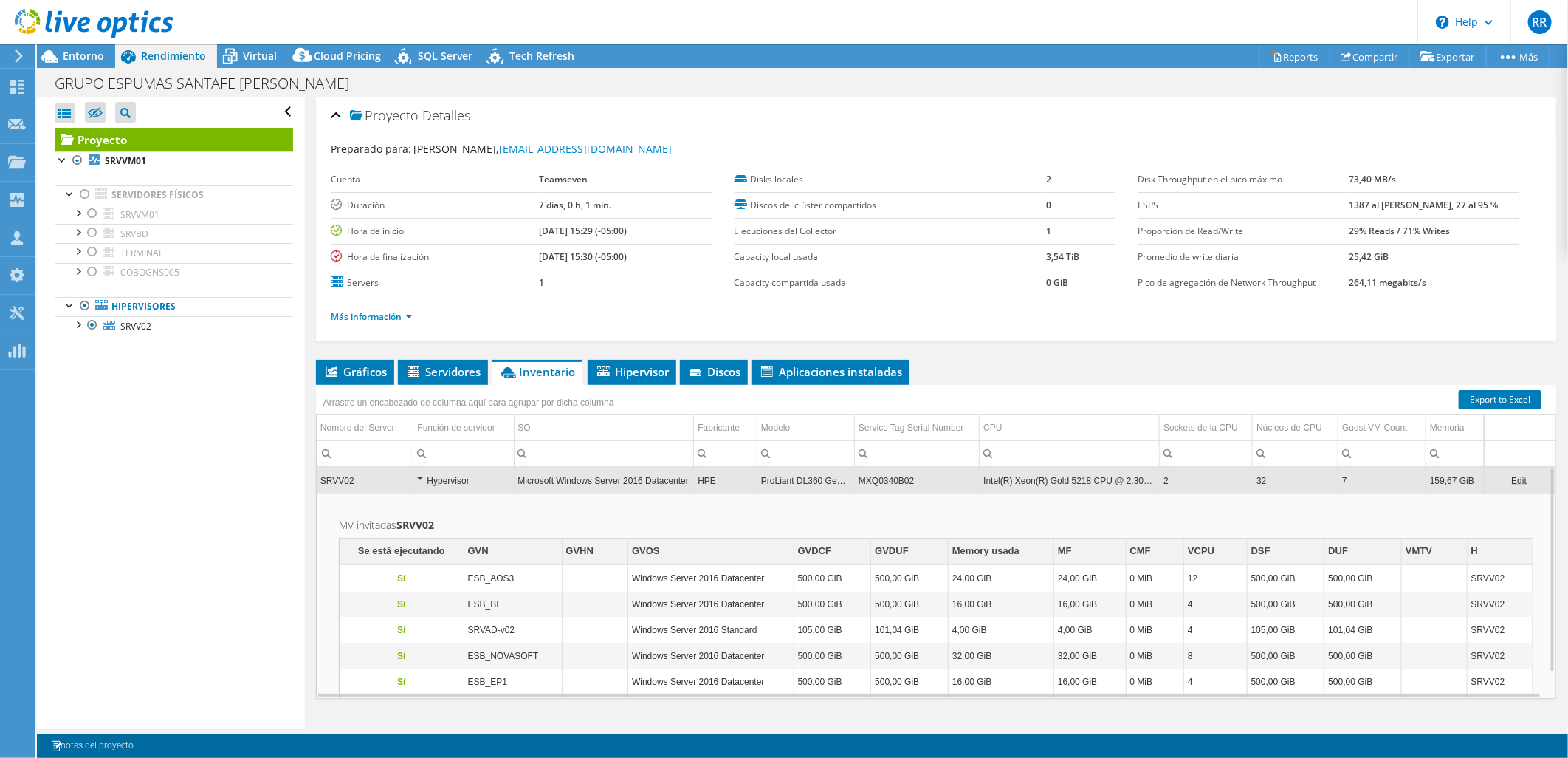
drag, startPoint x: 368, startPoint y: 373, endPoint x: 413, endPoint y: 385, distance: 46.6
click at [368, 373] on span "Gráficos" at bounding box center [355, 371] width 64 height 15
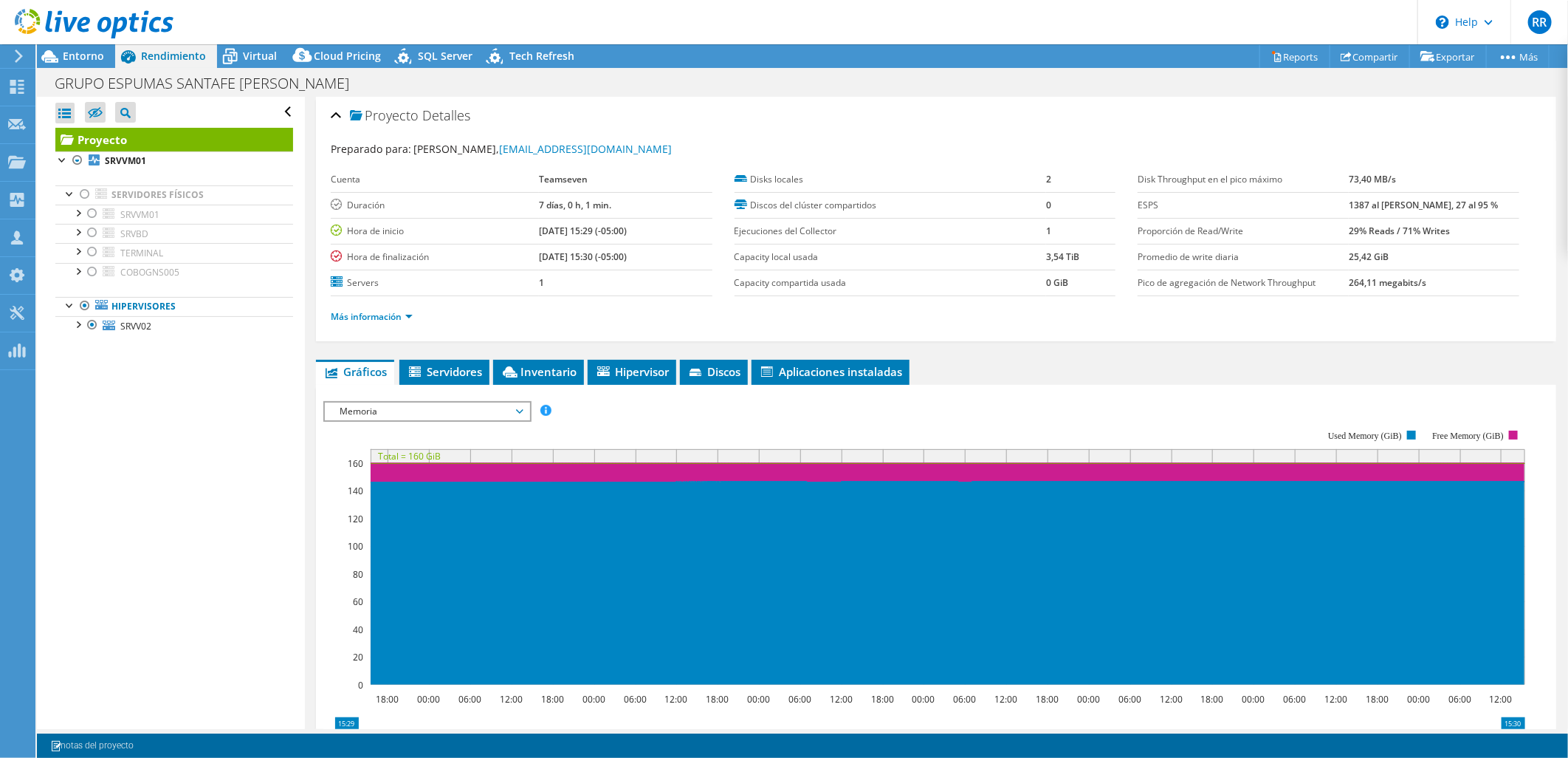
click at [429, 409] on span "Memoria" at bounding box center [427, 412] width 190 height 18
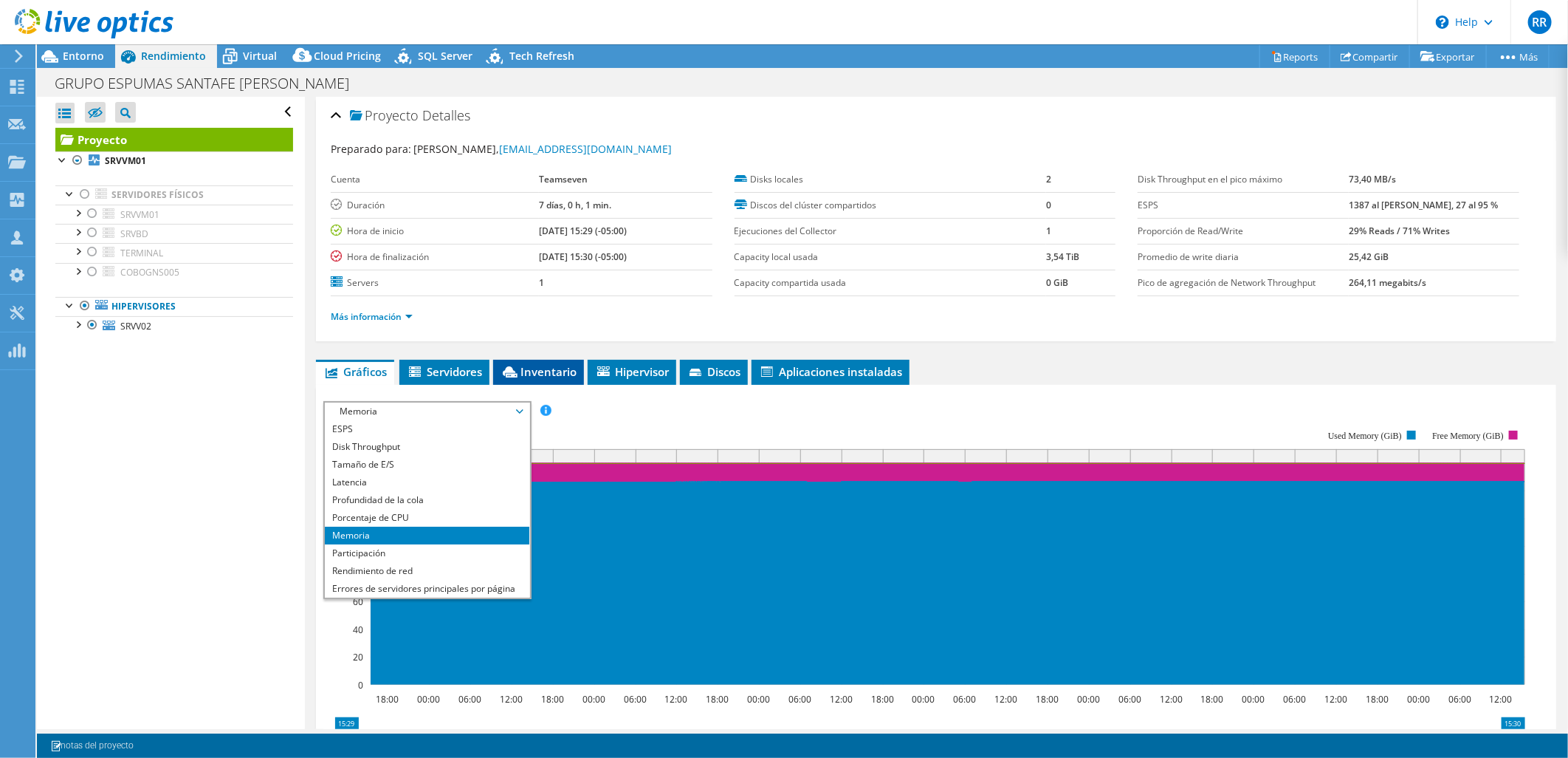
click at [525, 366] on span "Inventario" at bounding box center [538, 371] width 76 height 15
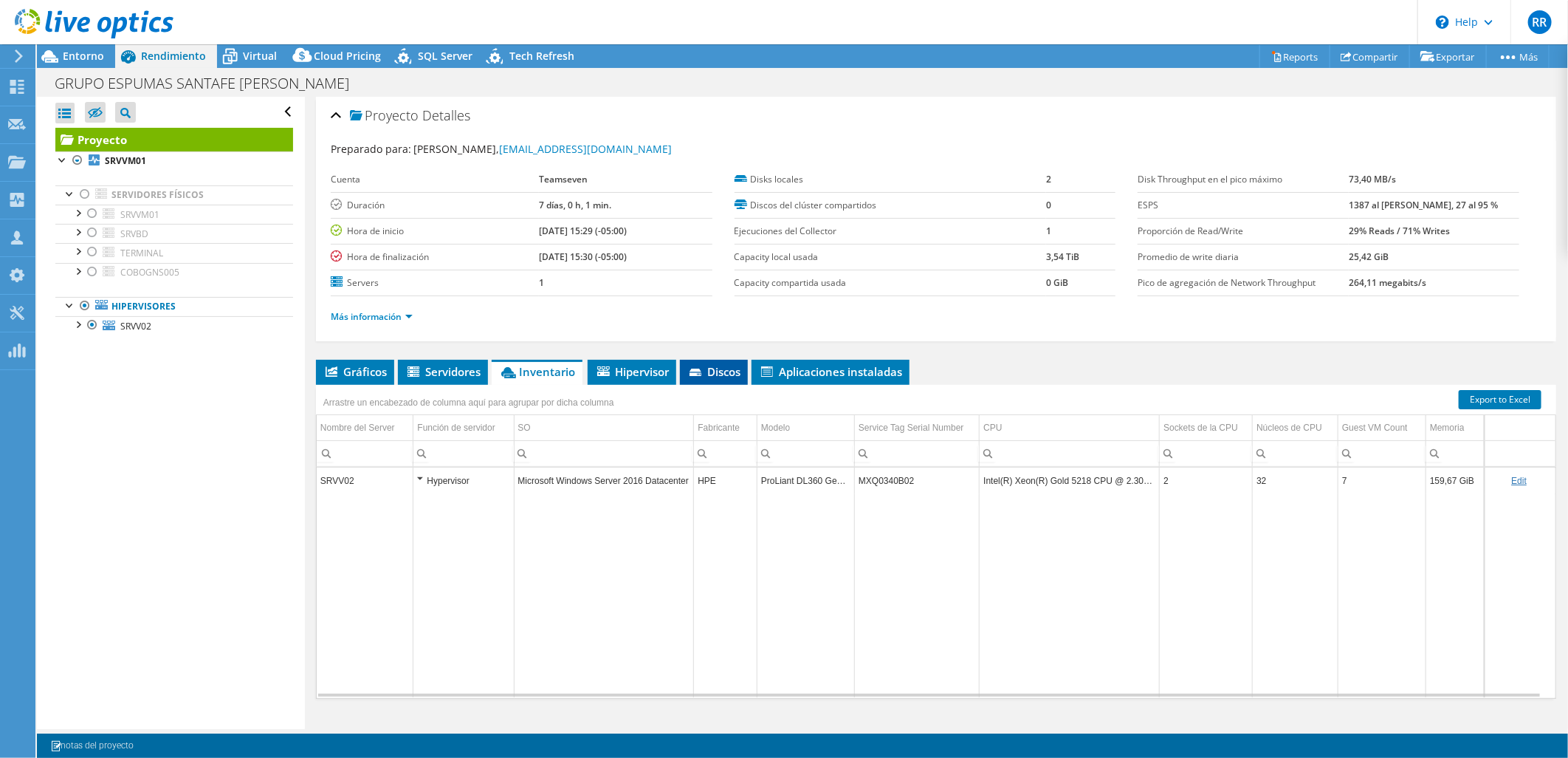
click at [721, 362] on li "Discos" at bounding box center [714, 372] width 68 height 25
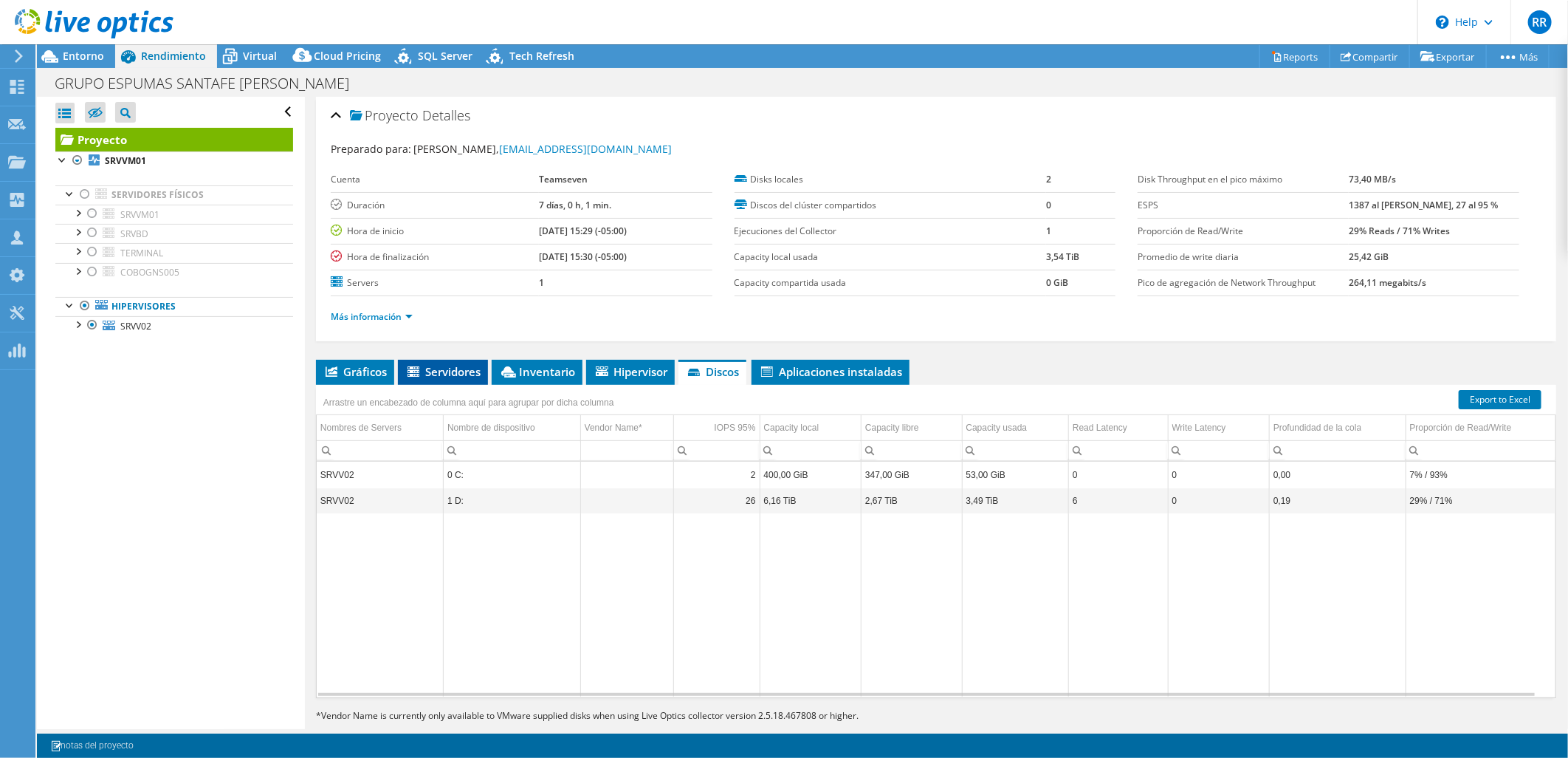
click at [456, 377] on li "Servidores" at bounding box center [443, 372] width 90 height 25
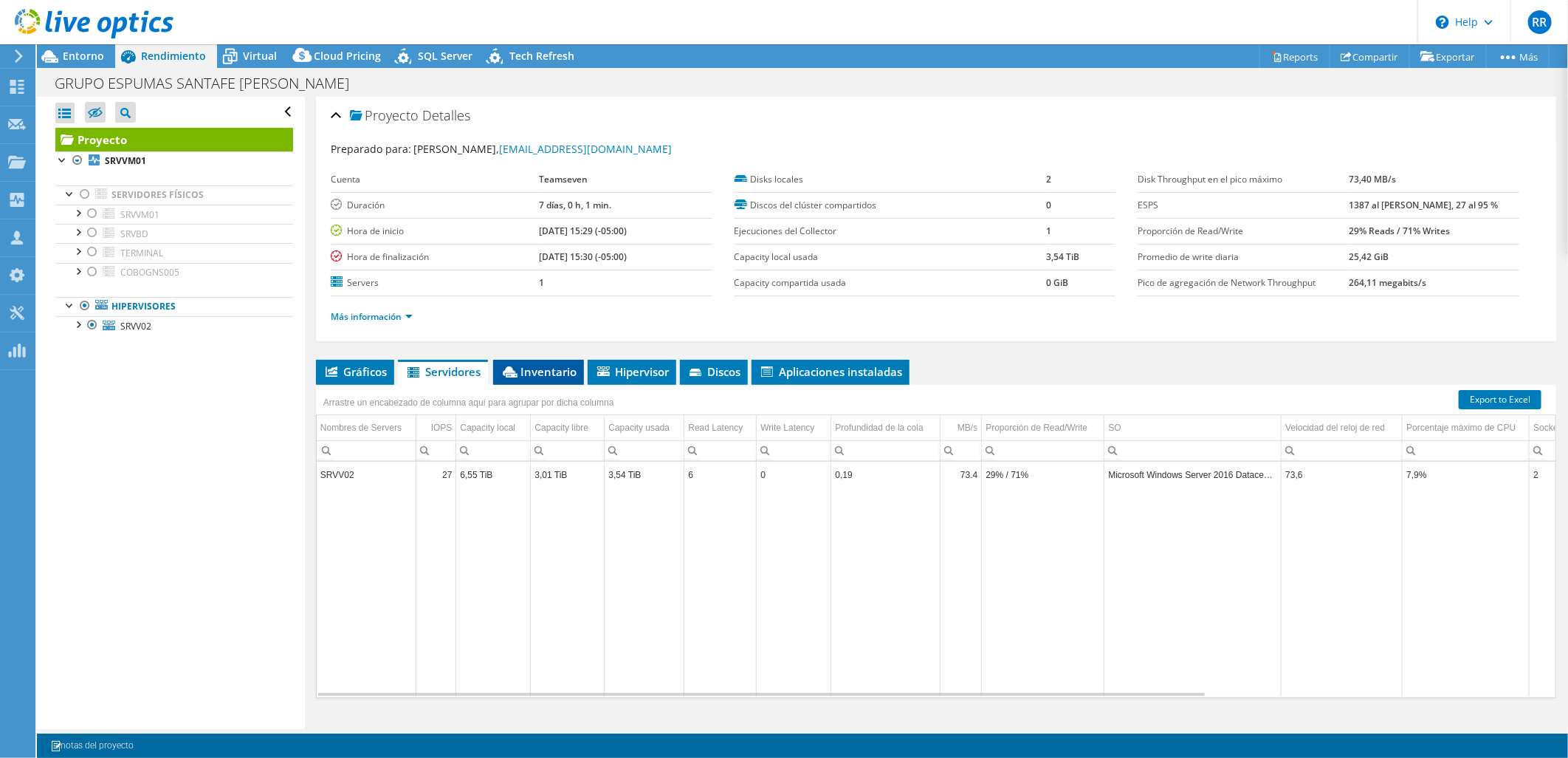
click at [525, 365] on span "Inventario" at bounding box center [538, 371] width 76 height 15
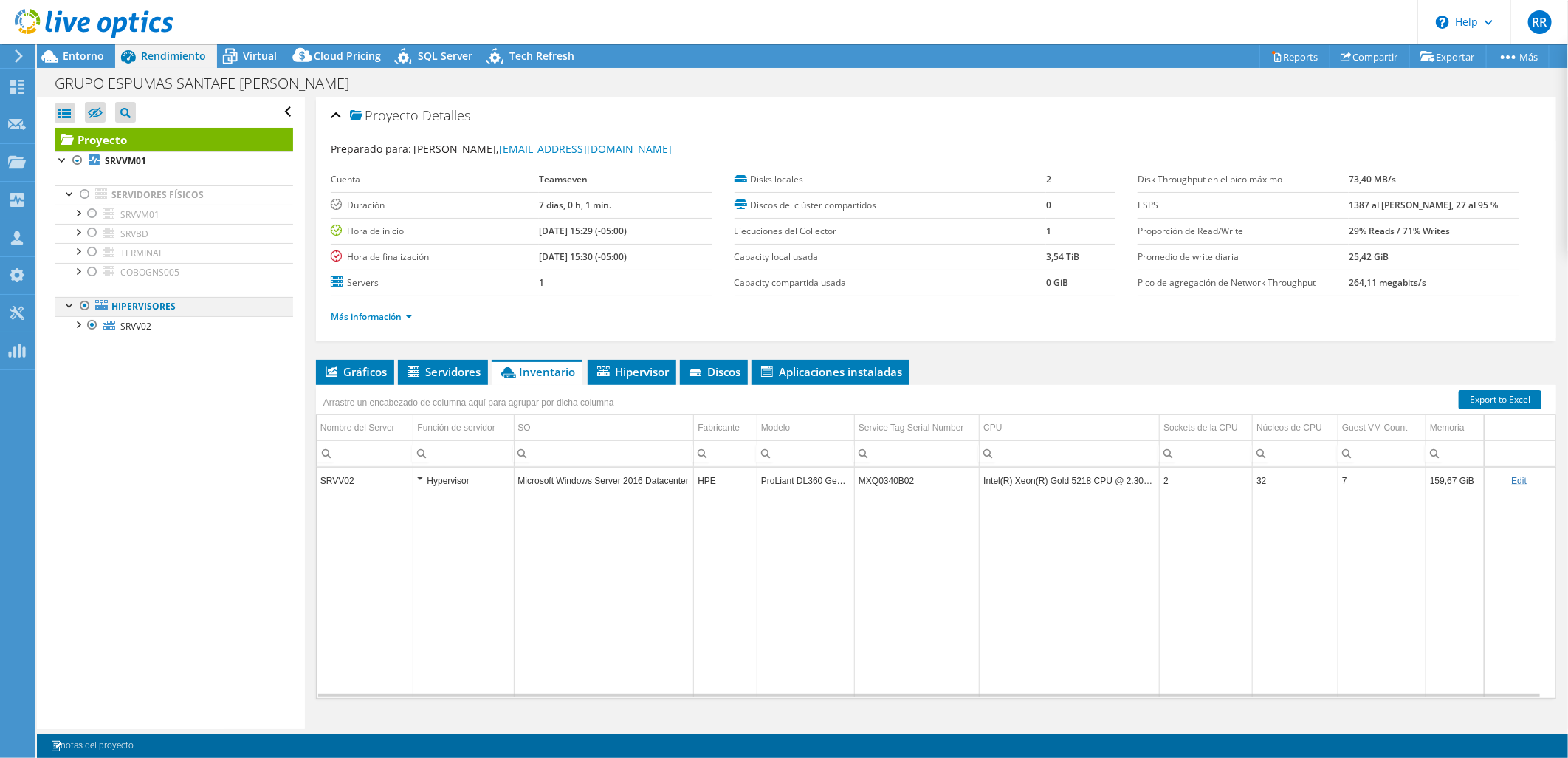
click at [89, 304] on div at bounding box center [85, 306] width 15 height 18
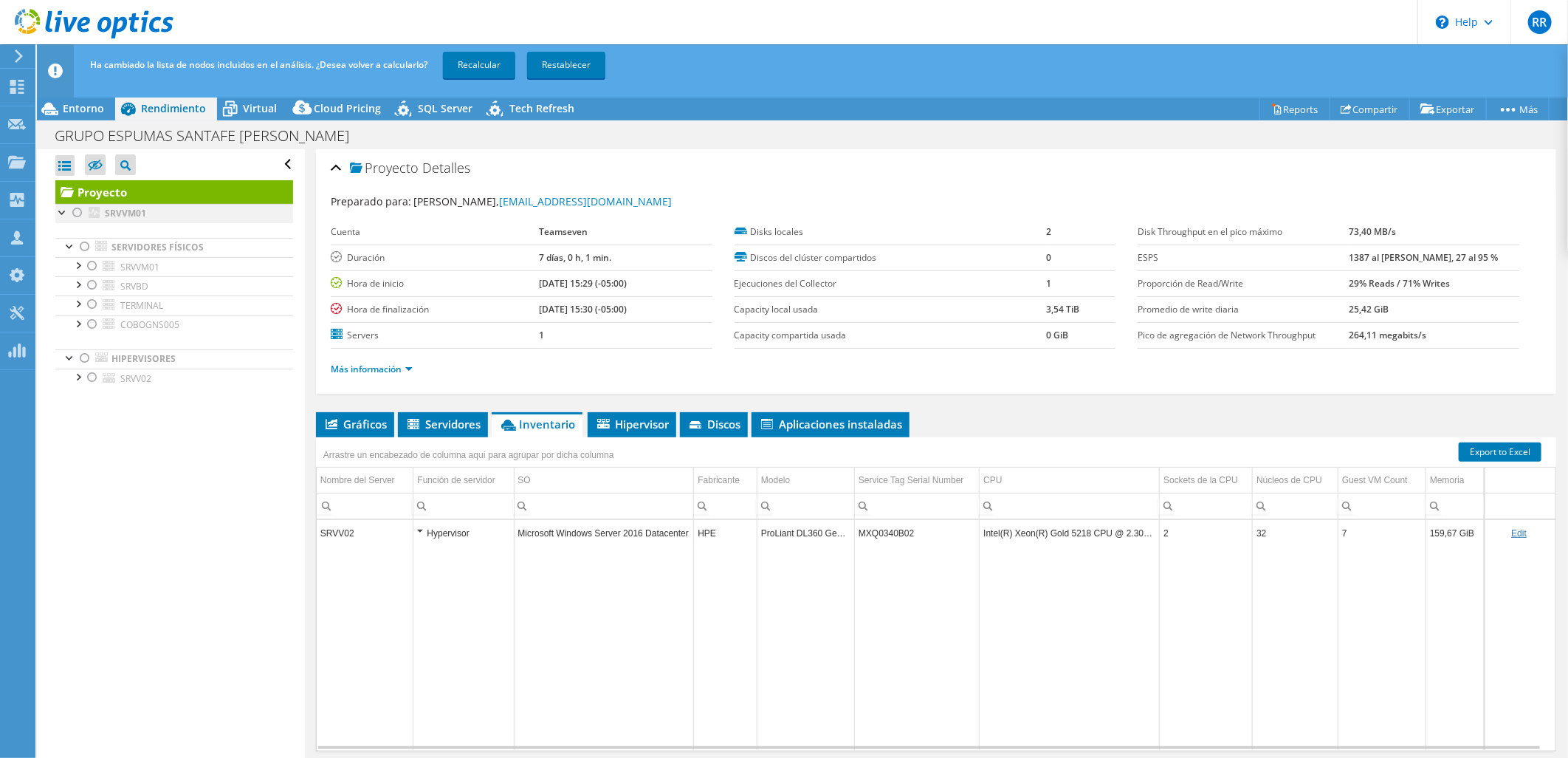
click at [77, 214] on div at bounding box center [77, 213] width 15 height 18
click at [80, 210] on div at bounding box center [77, 213] width 15 height 18
click at [82, 352] on div at bounding box center [85, 358] width 15 height 18
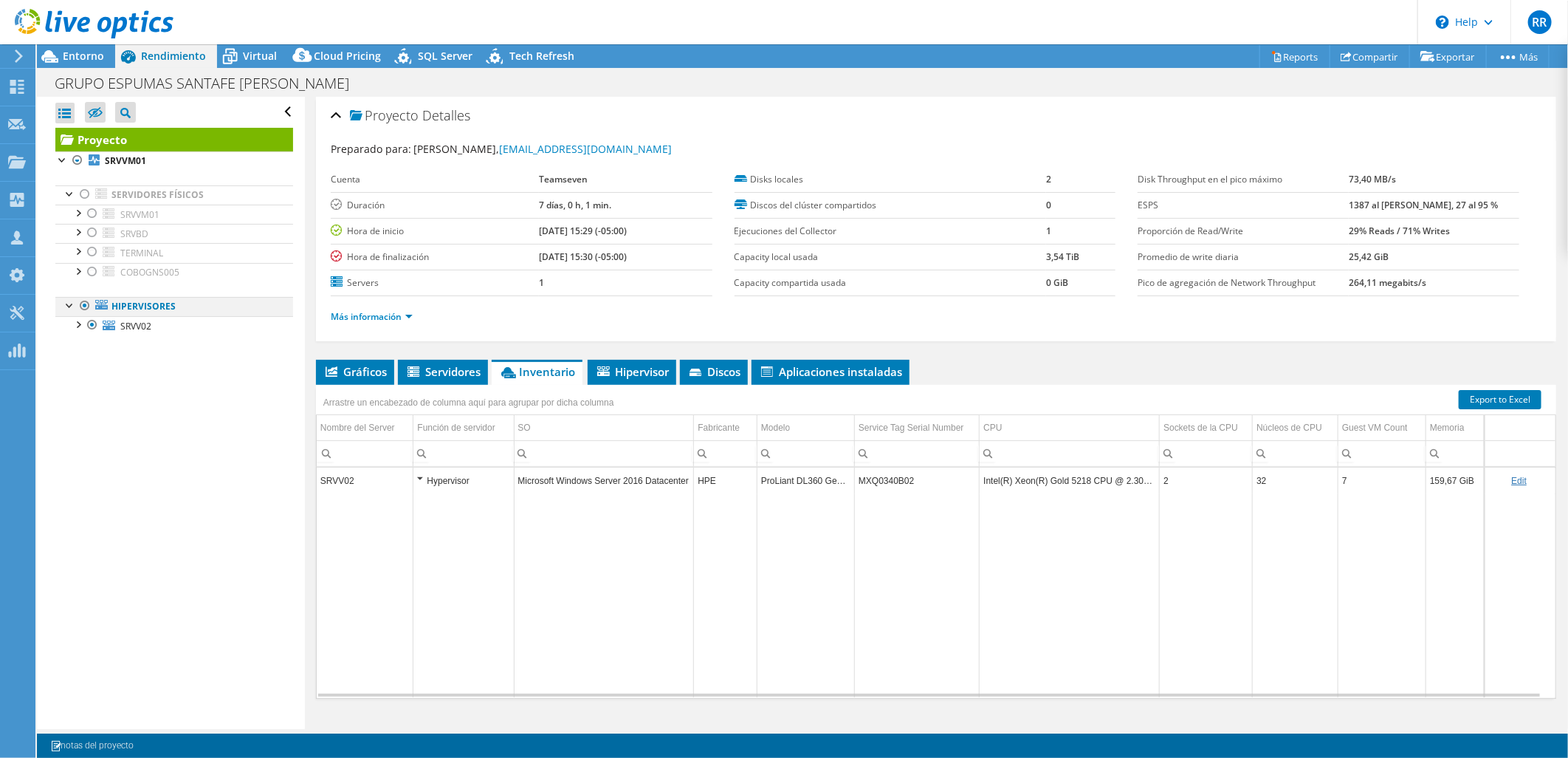
click at [87, 307] on div at bounding box center [85, 306] width 15 height 18
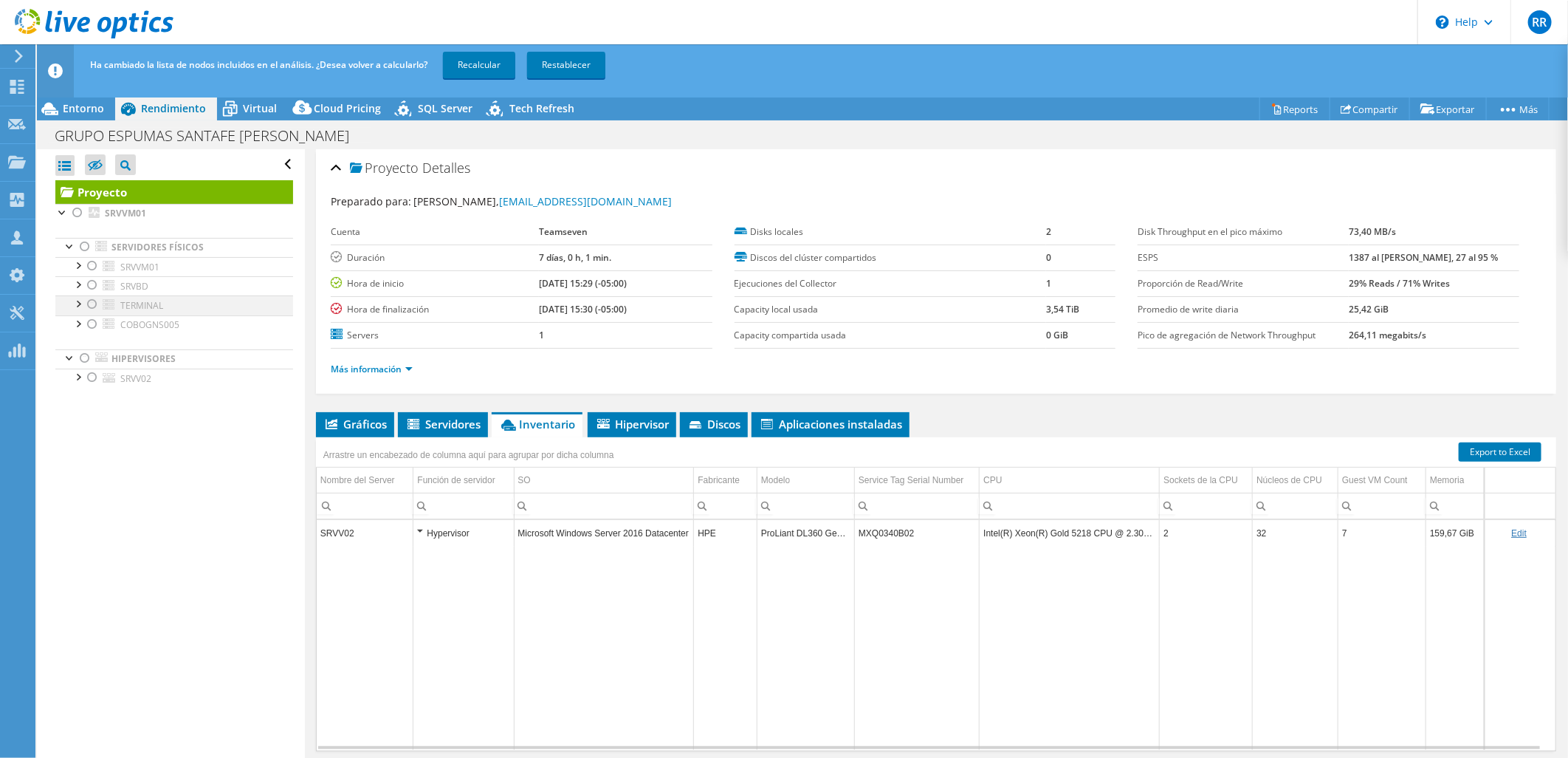
click at [87, 303] on div at bounding box center [92, 304] width 15 height 18
click at [92, 326] on div at bounding box center [92, 325] width 15 height 18
click at [93, 301] on div at bounding box center [92, 304] width 15 height 18
click at [93, 320] on div at bounding box center [92, 325] width 15 height 18
click at [93, 300] on div at bounding box center [92, 304] width 15 height 18
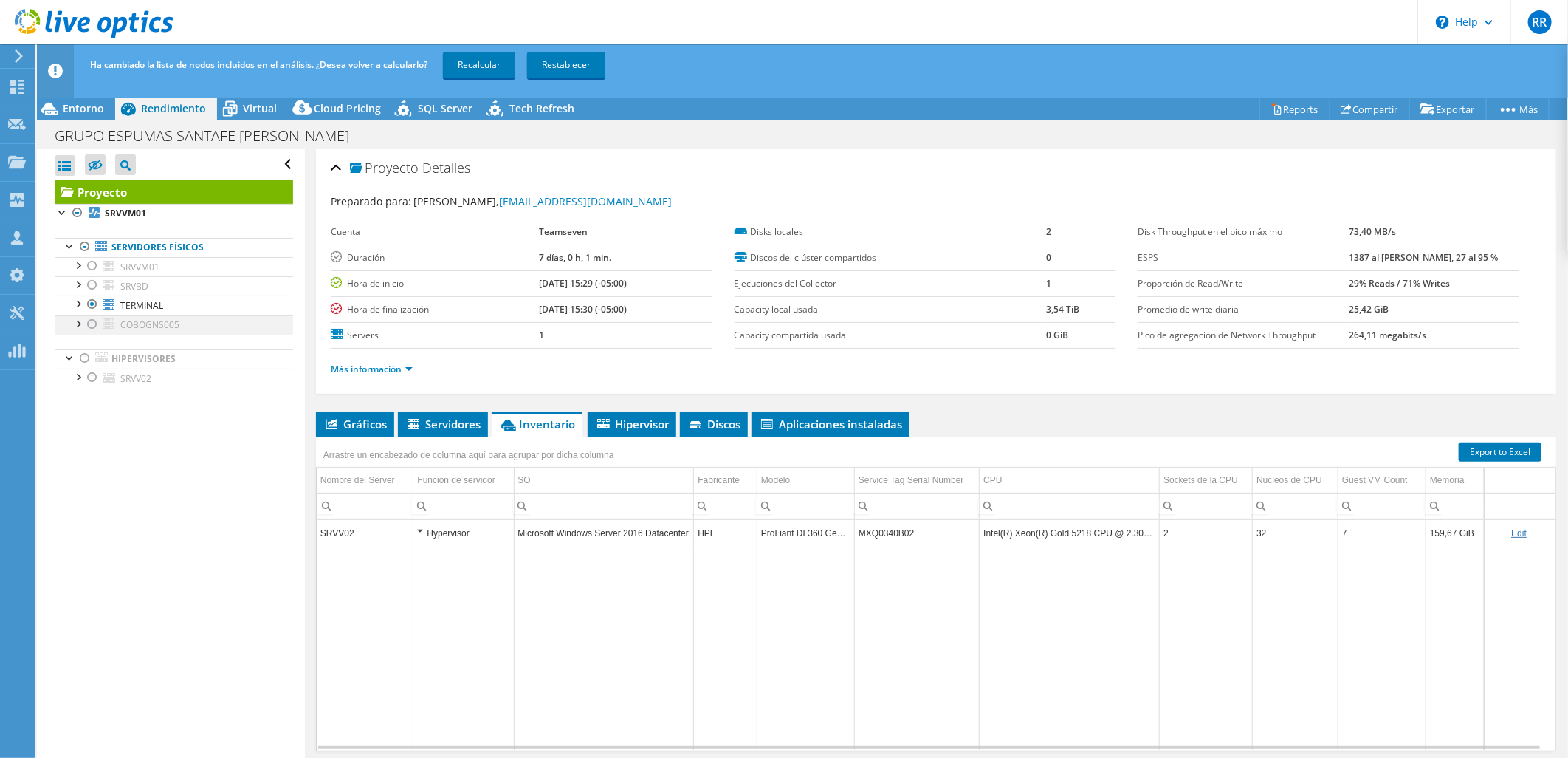
click at [93, 318] on div at bounding box center [92, 325] width 15 height 18
click at [481, 62] on link "Recalcular" at bounding box center [479, 65] width 73 height 27
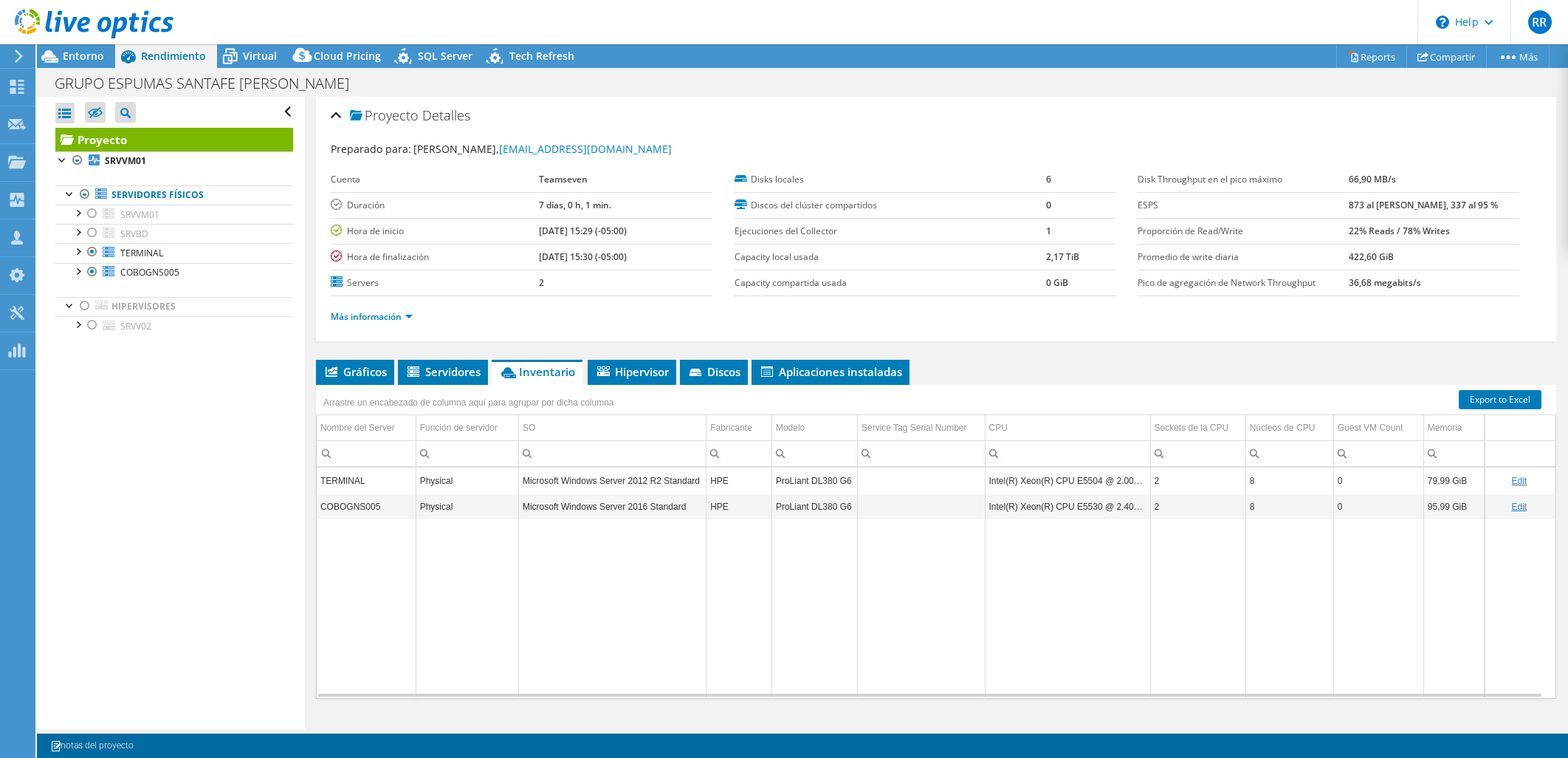
select select "USD"
drag, startPoint x: 91, startPoint y: 252, endPoint x: 91, endPoint y: 266, distance: 14.0
click at [91, 256] on div at bounding box center [92, 252] width 15 height 18
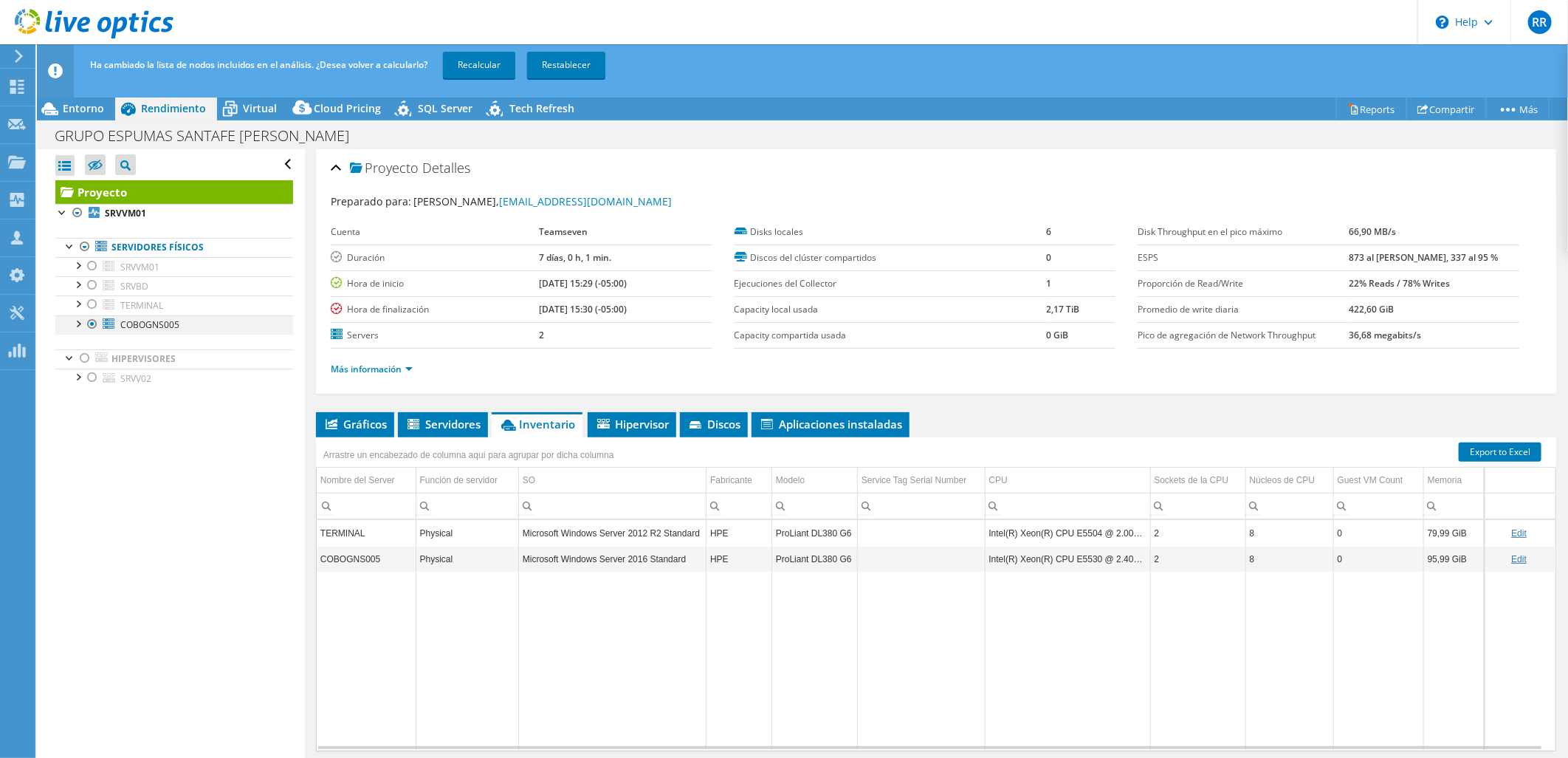
click at [92, 325] on div at bounding box center [92, 325] width 15 height 18
click at [90, 380] on div at bounding box center [92, 378] width 15 height 18
click at [498, 60] on link "Recalcular" at bounding box center [479, 65] width 73 height 27
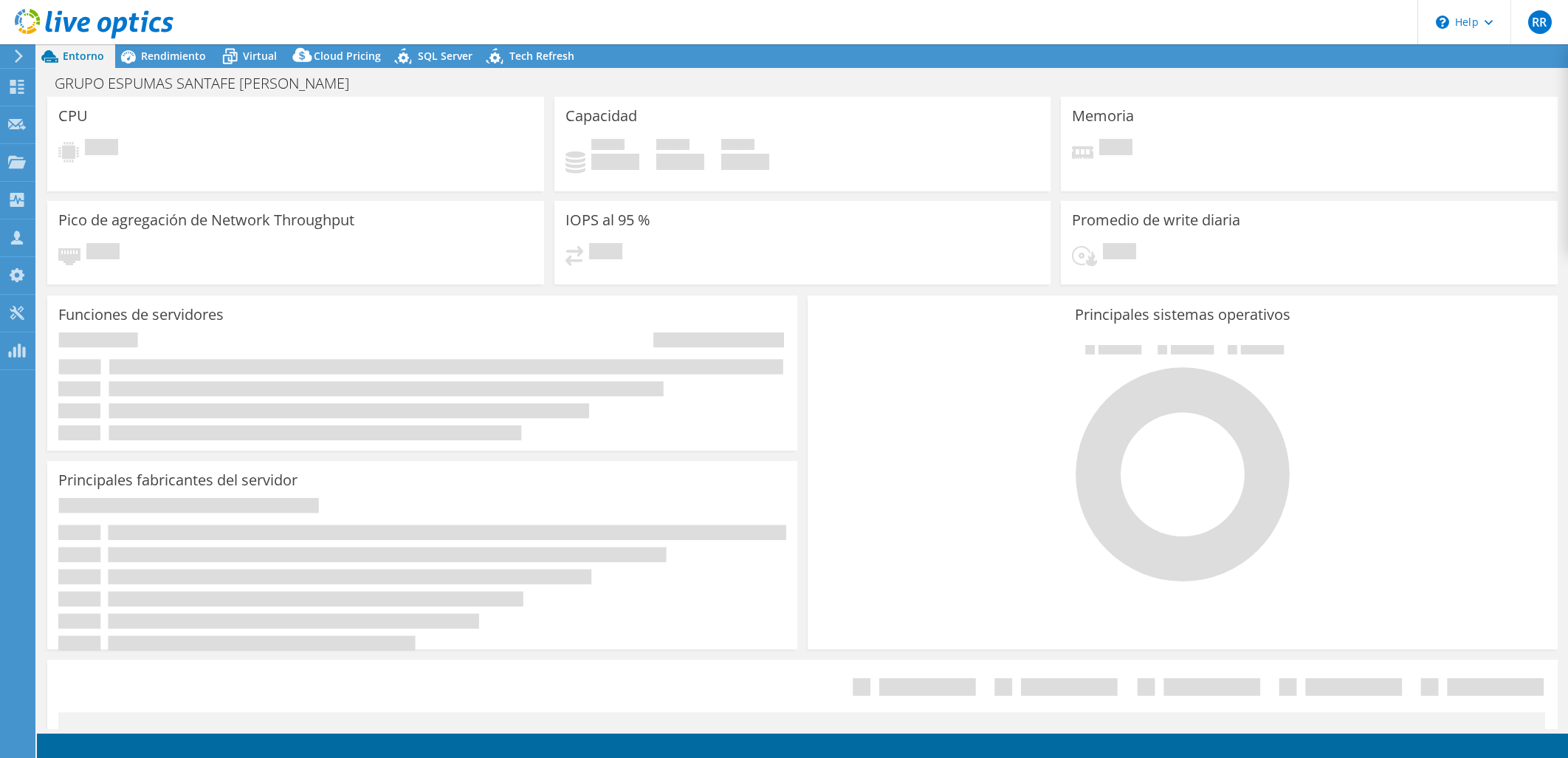
select select "USD"
